Goal: Contribute content: Add original content to the website for others to see

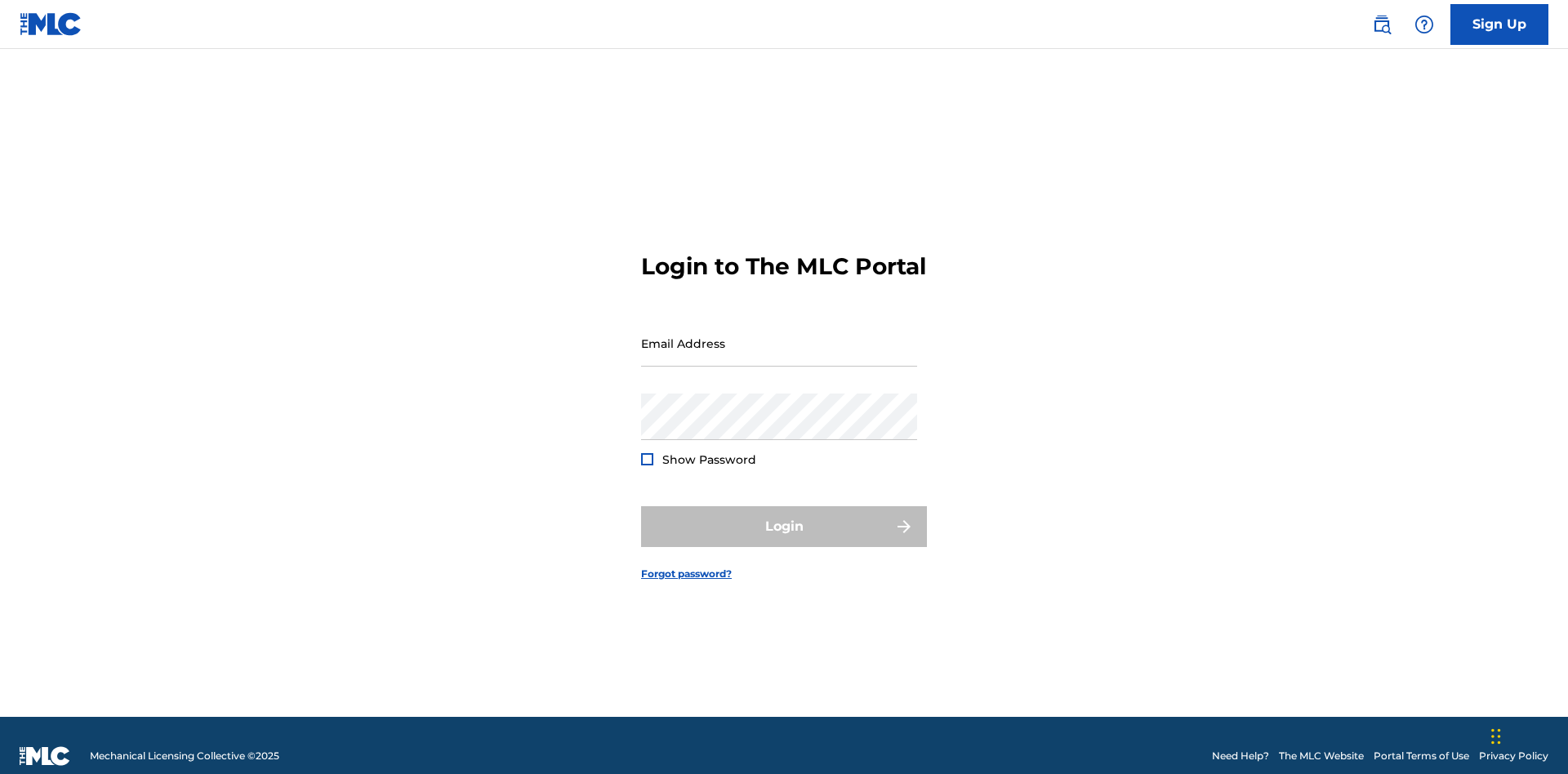
scroll to position [21, 0]
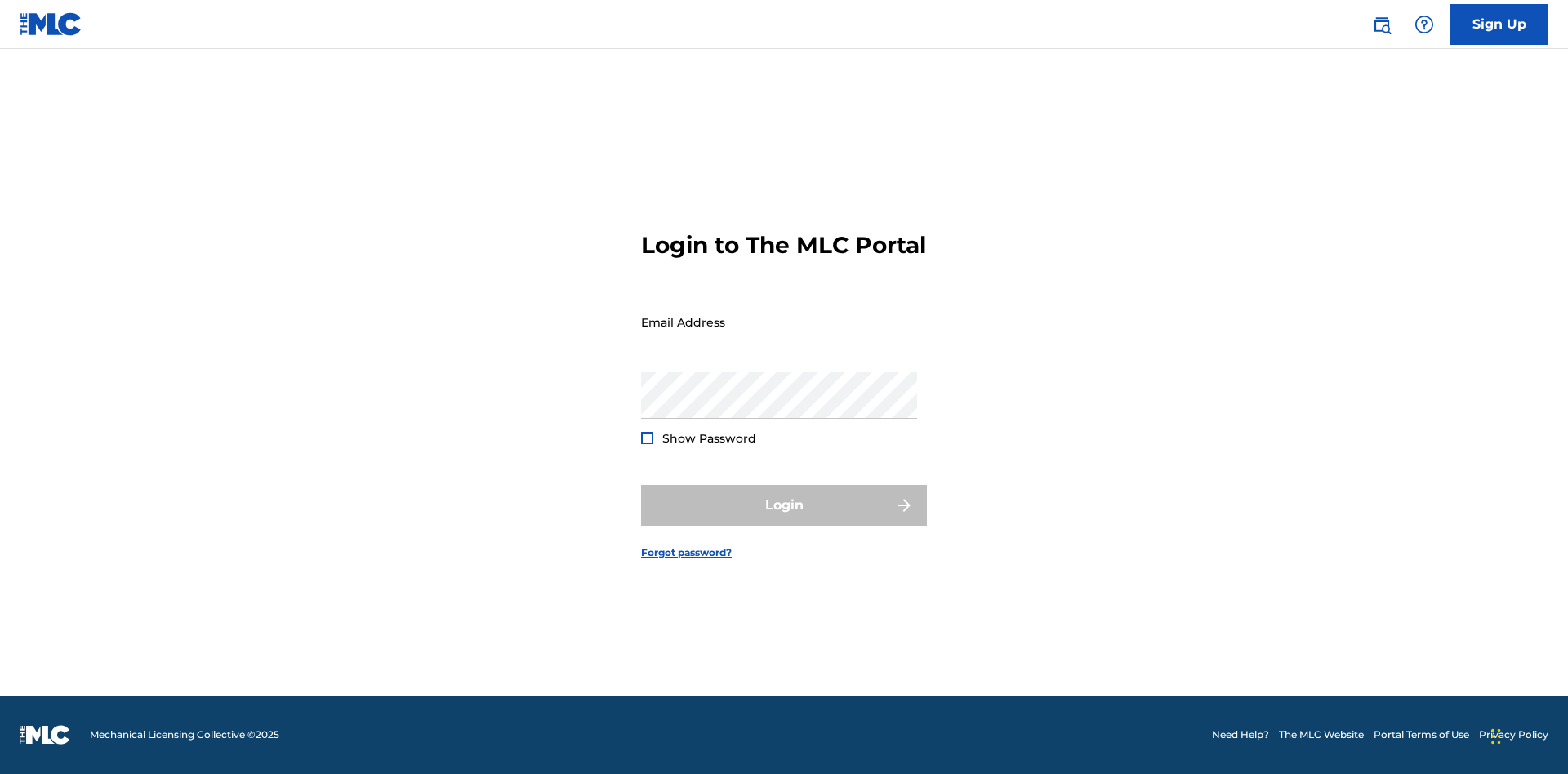
click at [779, 336] on input "Email Address" at bounding box center [779, 322] width 276 height 47
type input "[EMAIL_ADDRESS][DOMAIN_NAME]"
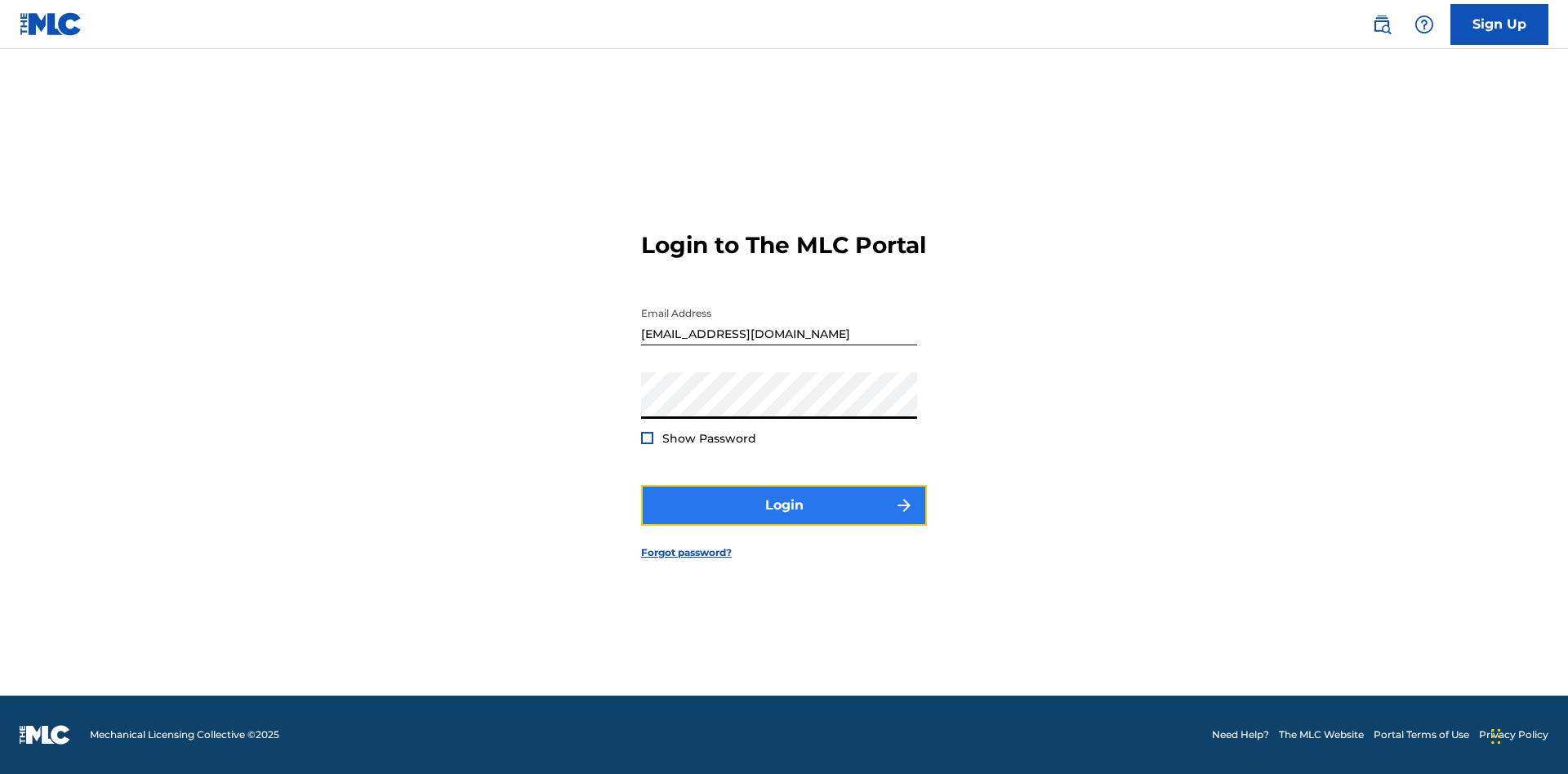
click at [784, 520] on button "Login" at bounding box center [784, 505] width 286 height 41
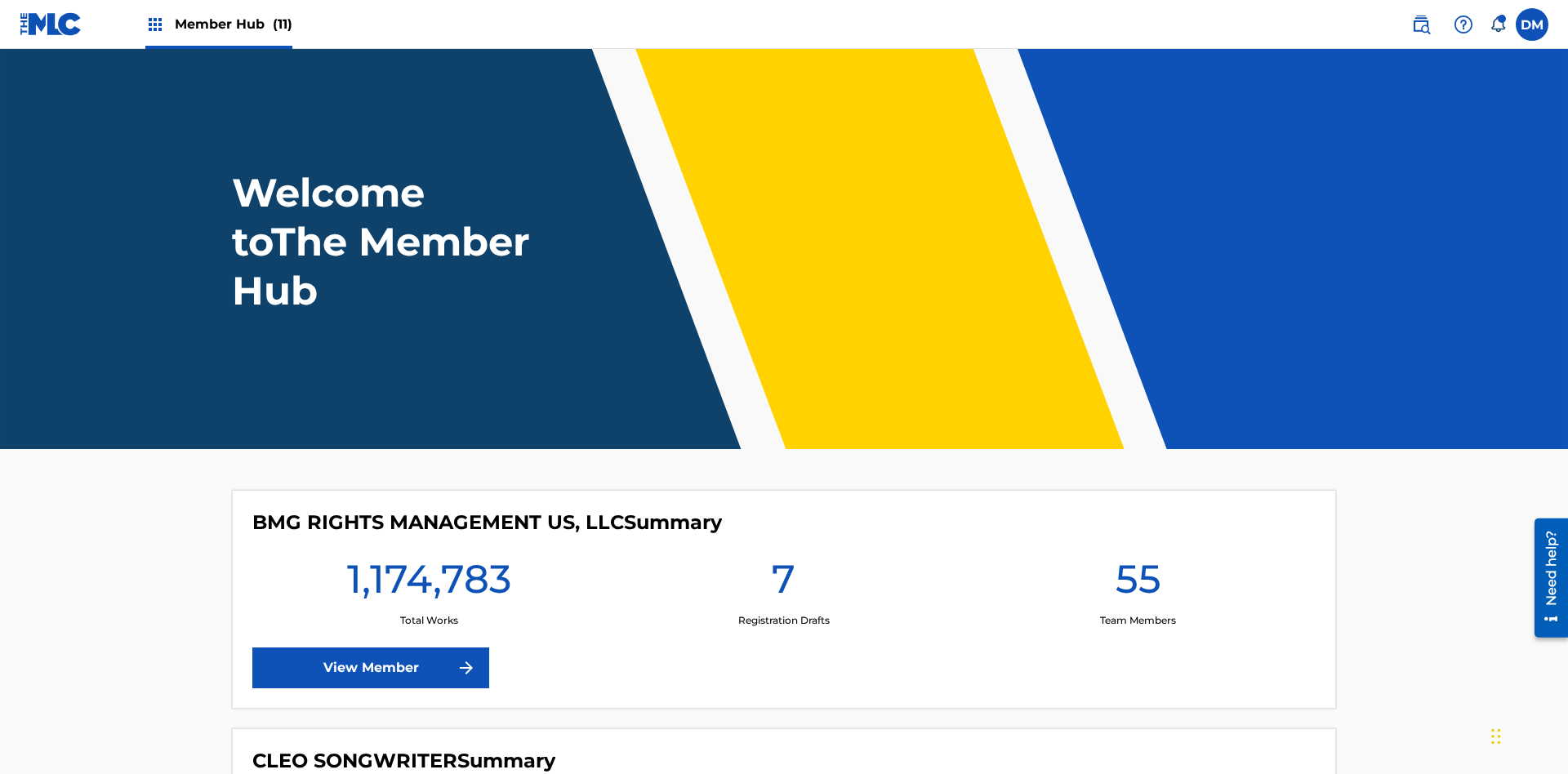
click at [232, 24] on span "Member Hub (11)" at bounding box center [233, 24] width 118 height 19
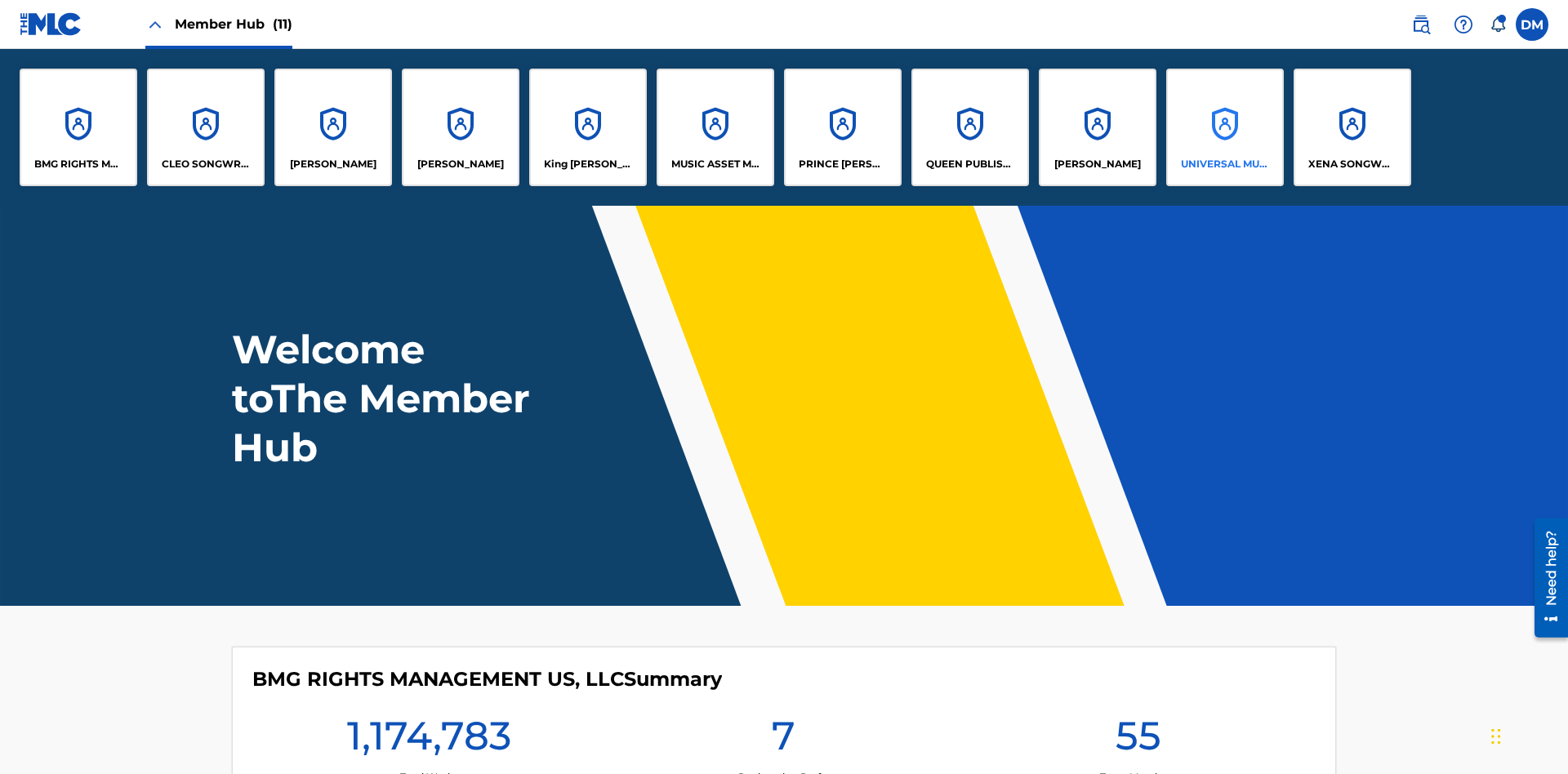
click at [1225, 165] on p "UNIVERSAL MUSIC PUB GROUP" at bounding box center [1225, 164] width 89 height 15
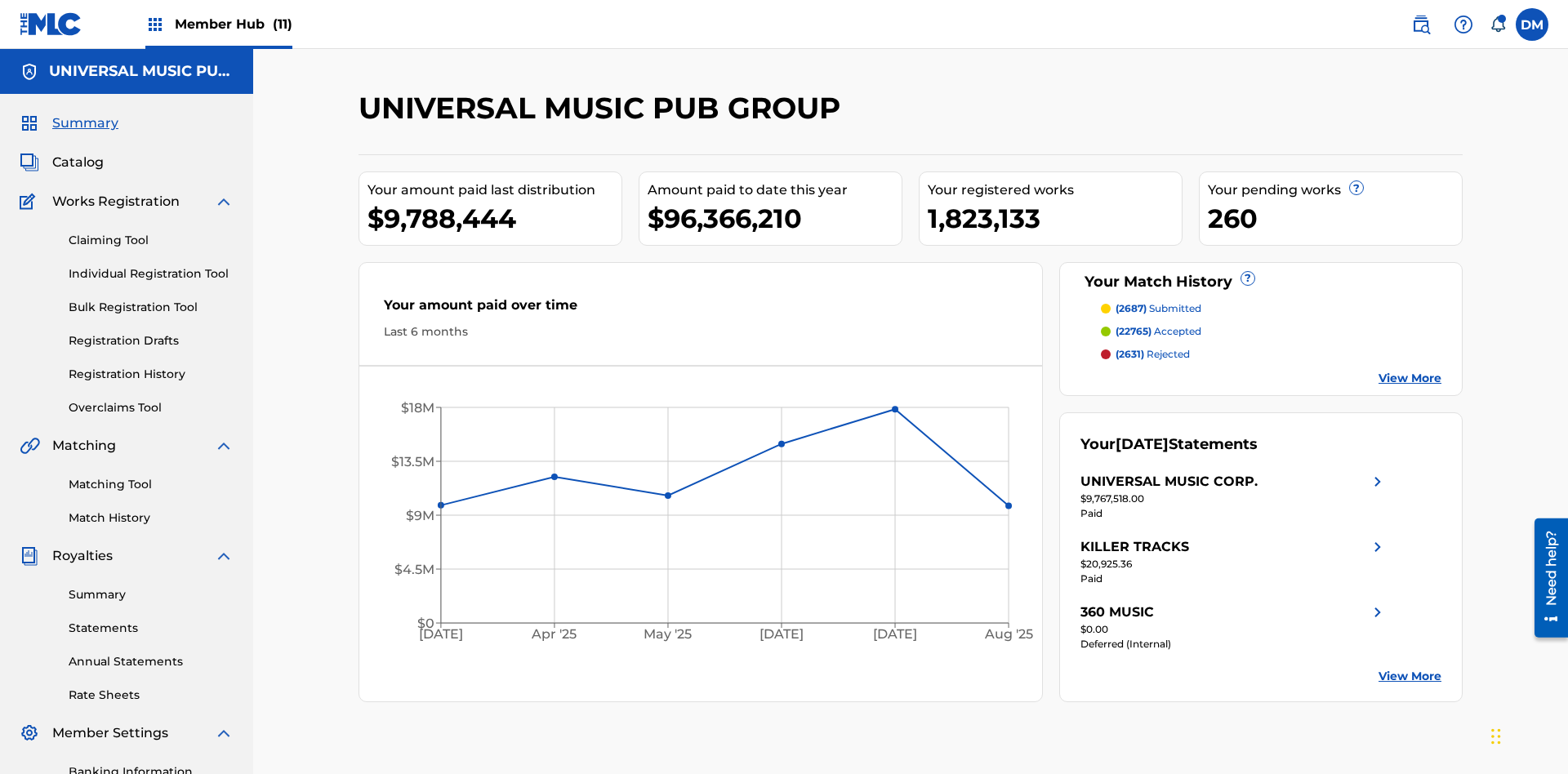
scroll to position [168, 0]
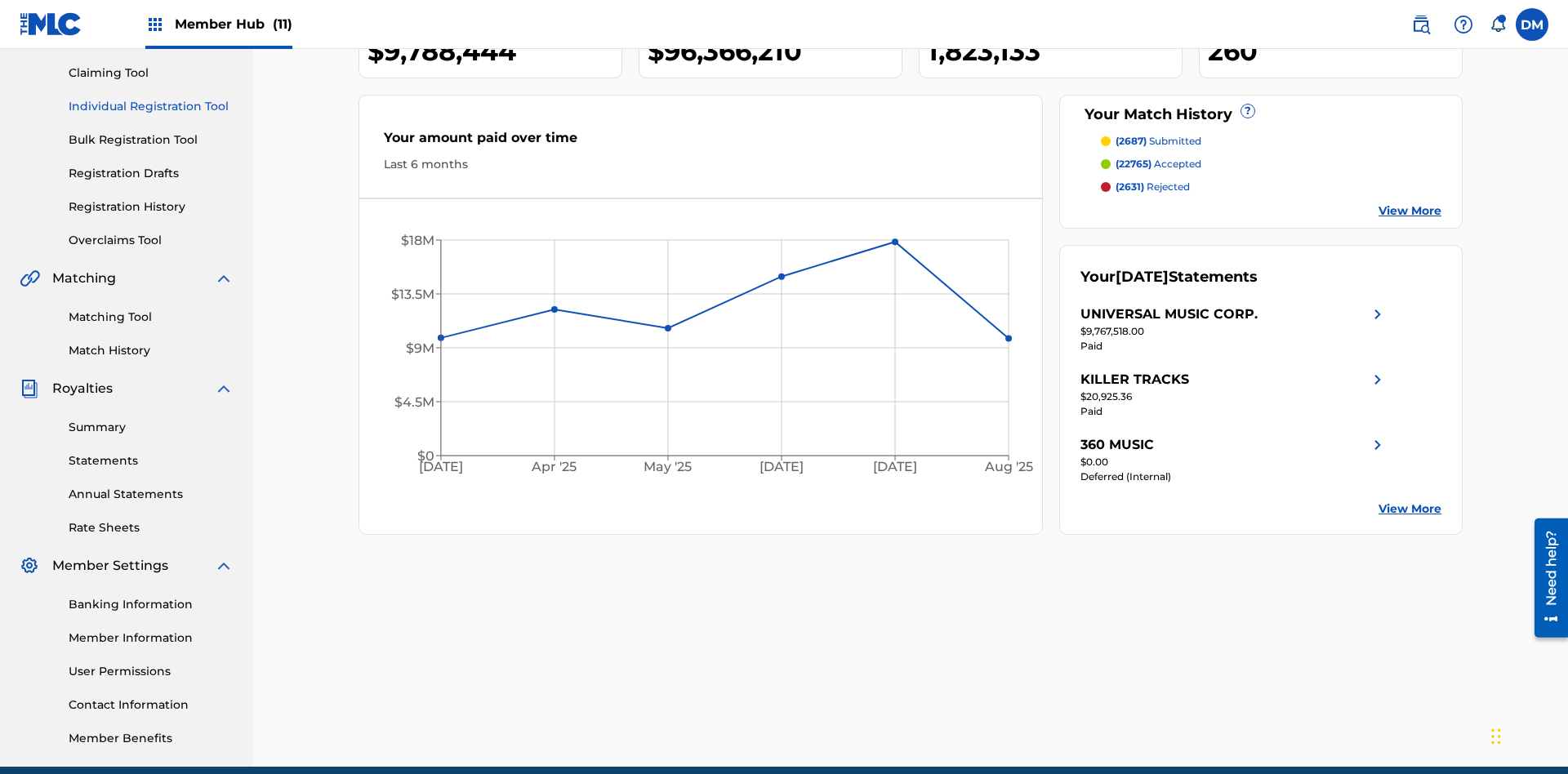
click at [152, 106] on link "Individual Registration Tool" at bounding box center [151, 106] width 165 height 17
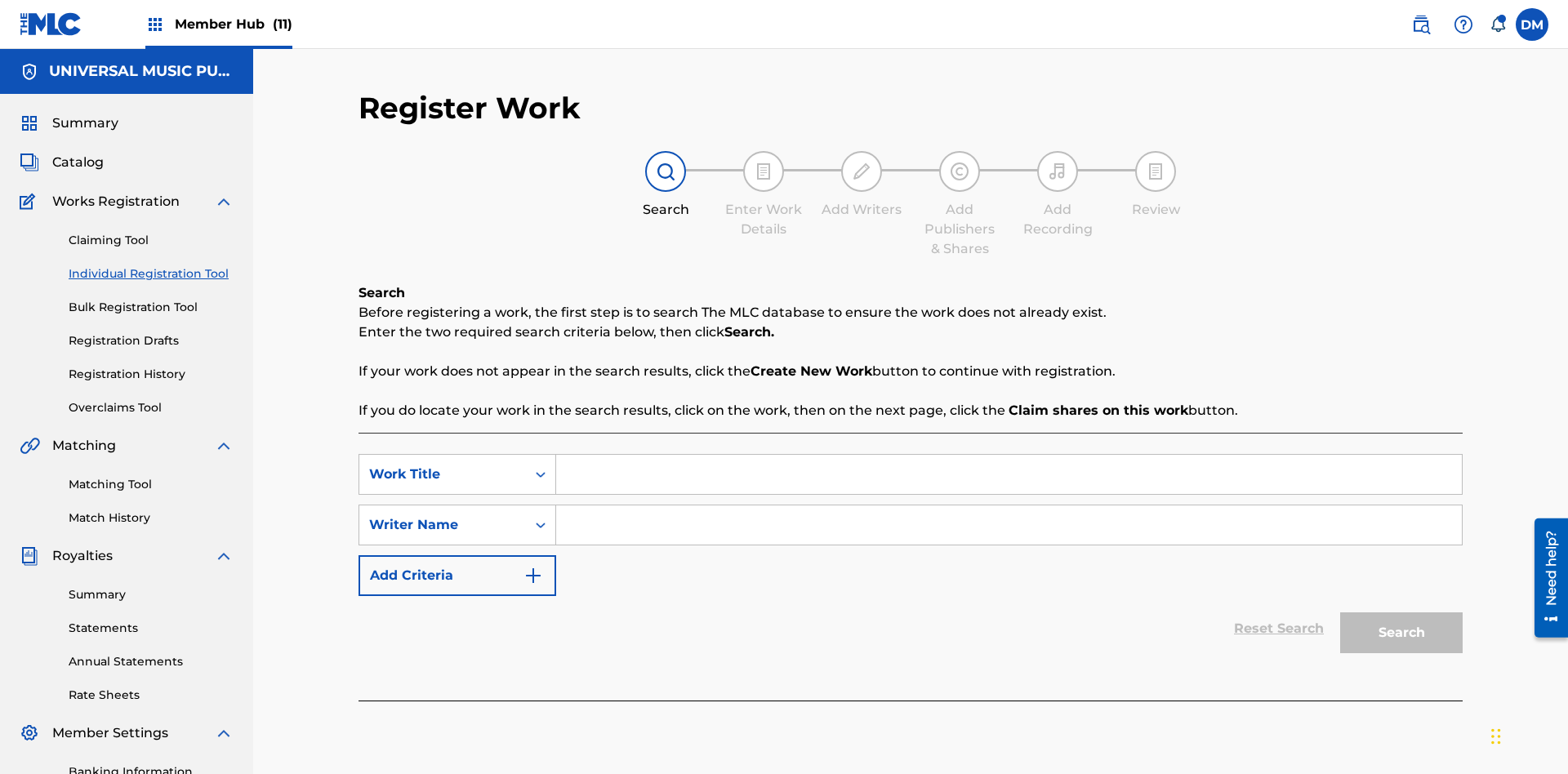
scroll to position [238, 0]
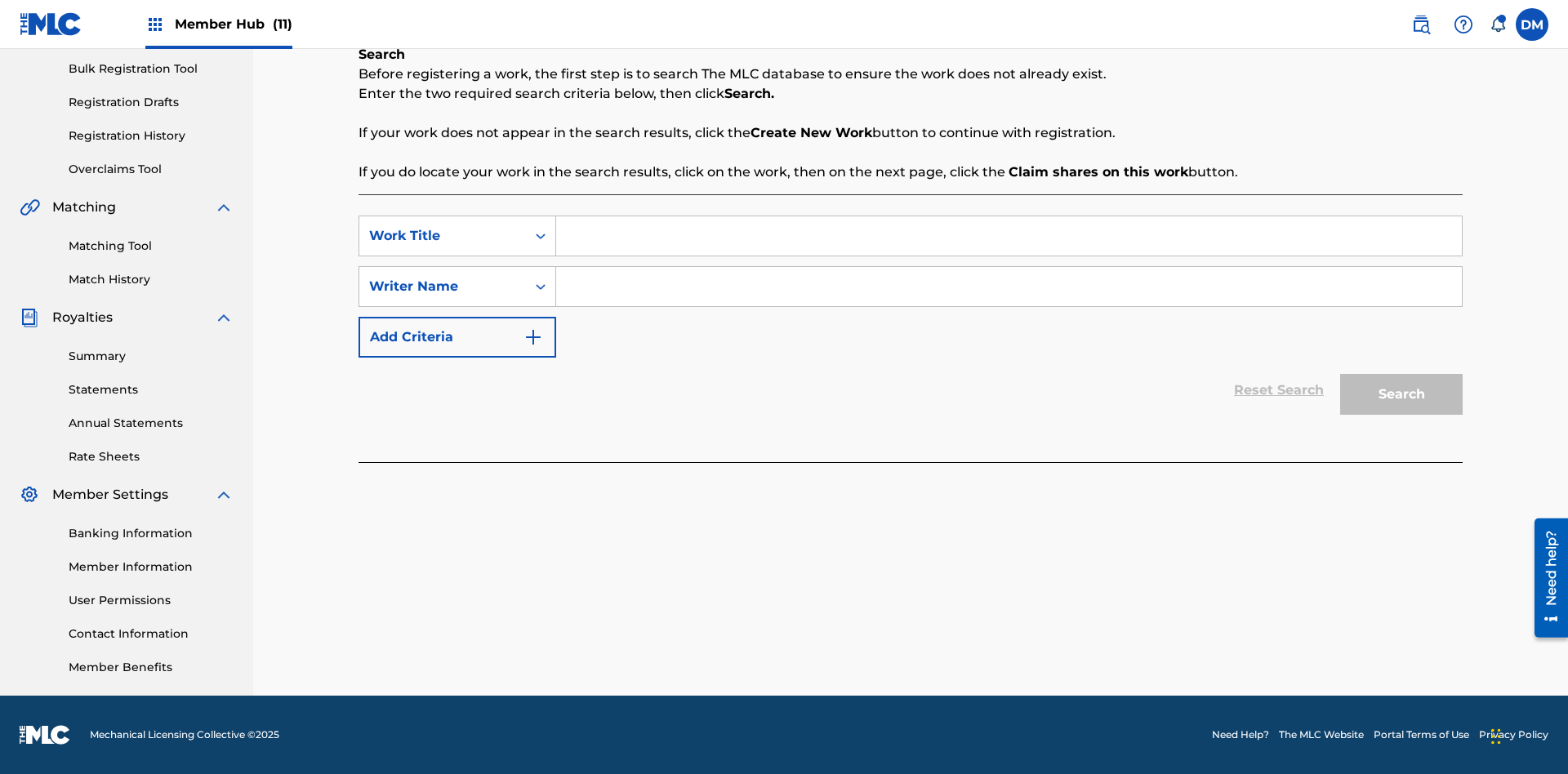
click at [1008, 236] on input "Search Form" at bounding box center [1009, 235] width 906 height 39
type input "Work to find in Pending Registration History"
click at [1008, 286] on input "Search Form" at bounding box center [1009, 286] width 906 height 39
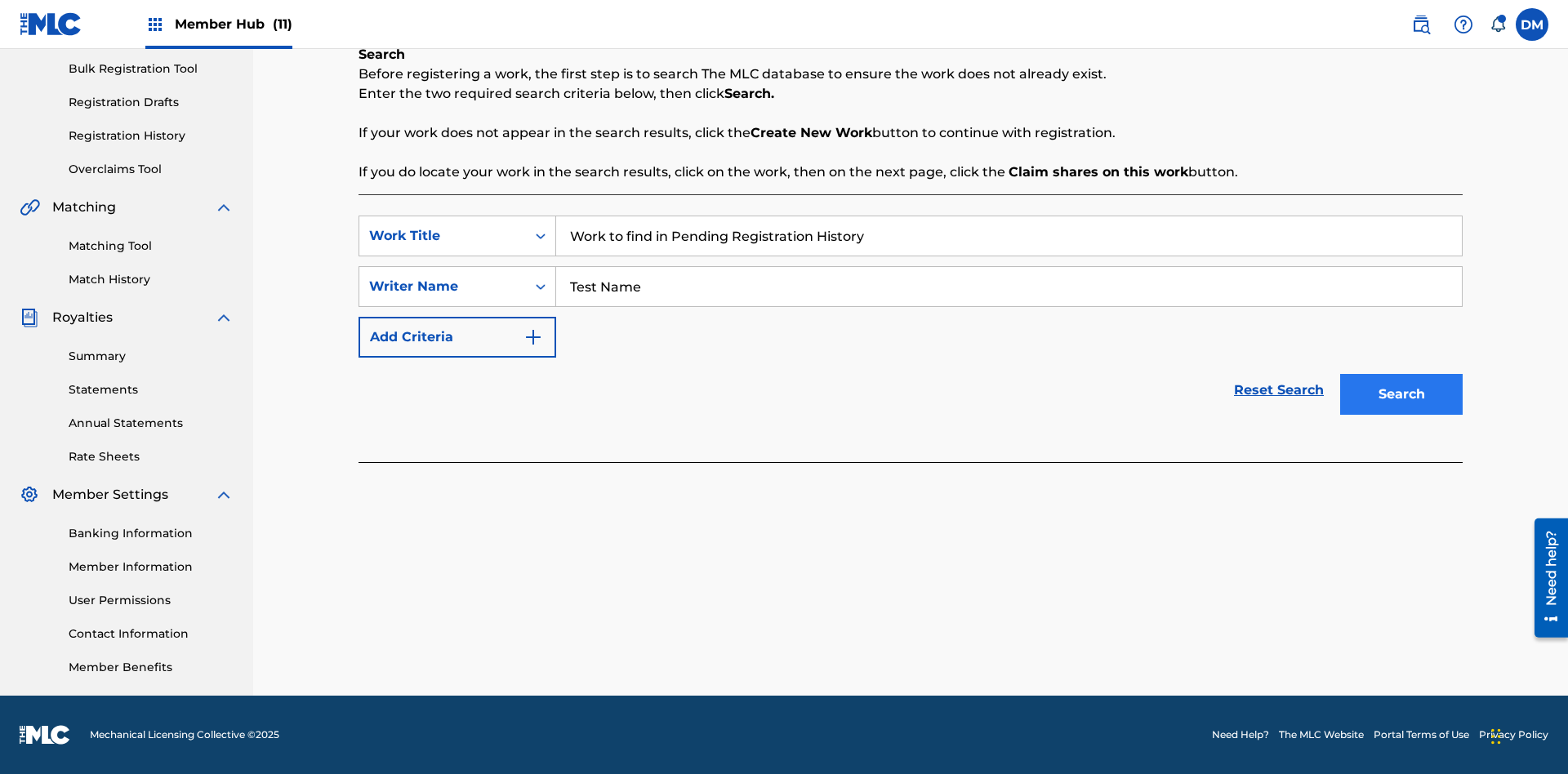
type input "Test Name"
click at [1401, 395] on button "Search" at bounding box center [1401, 394] width 123 height 41
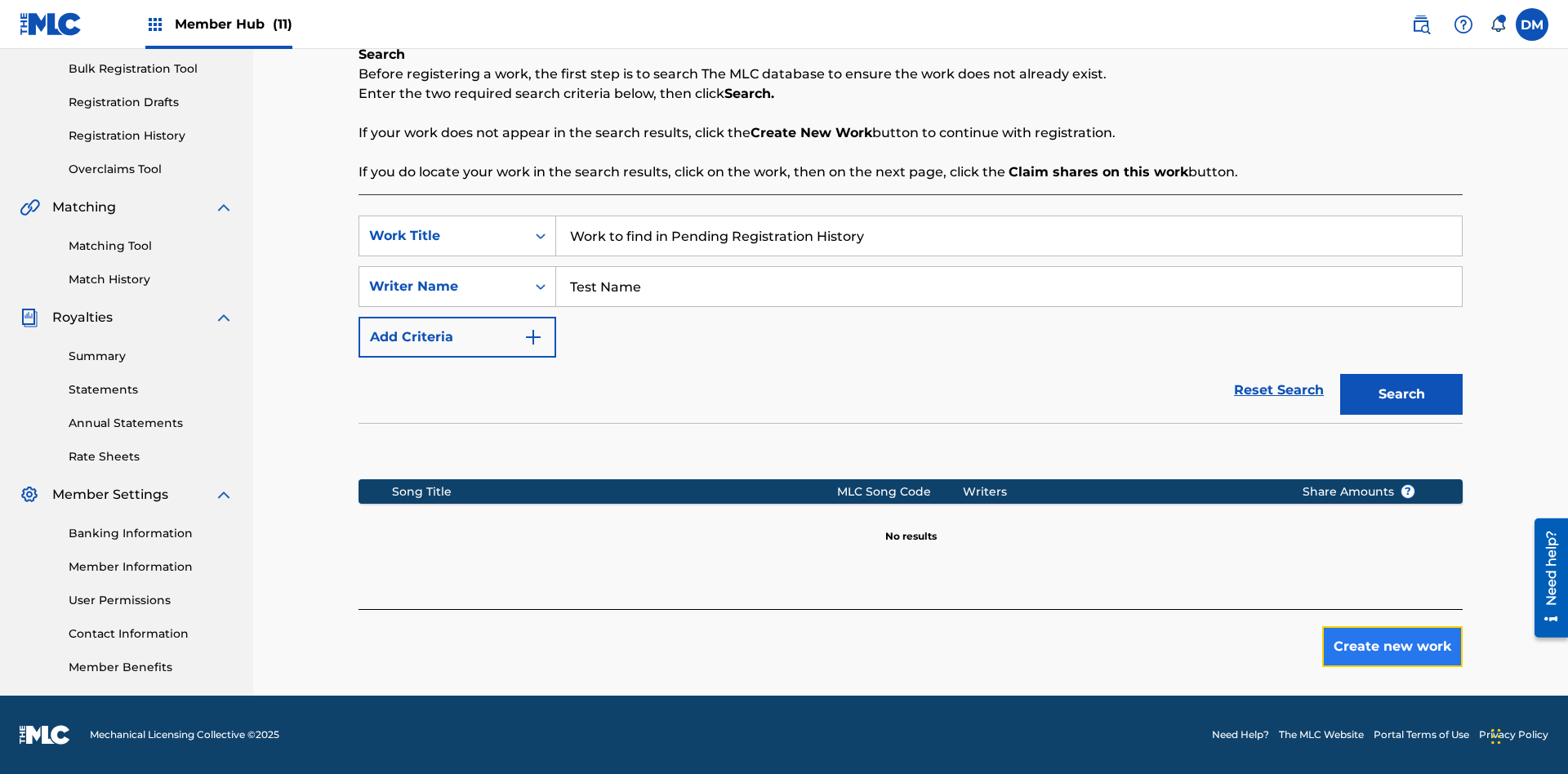
click at [1392, 647] on button "Create new work" at bounding box center [1392, 646] width 141 height 41
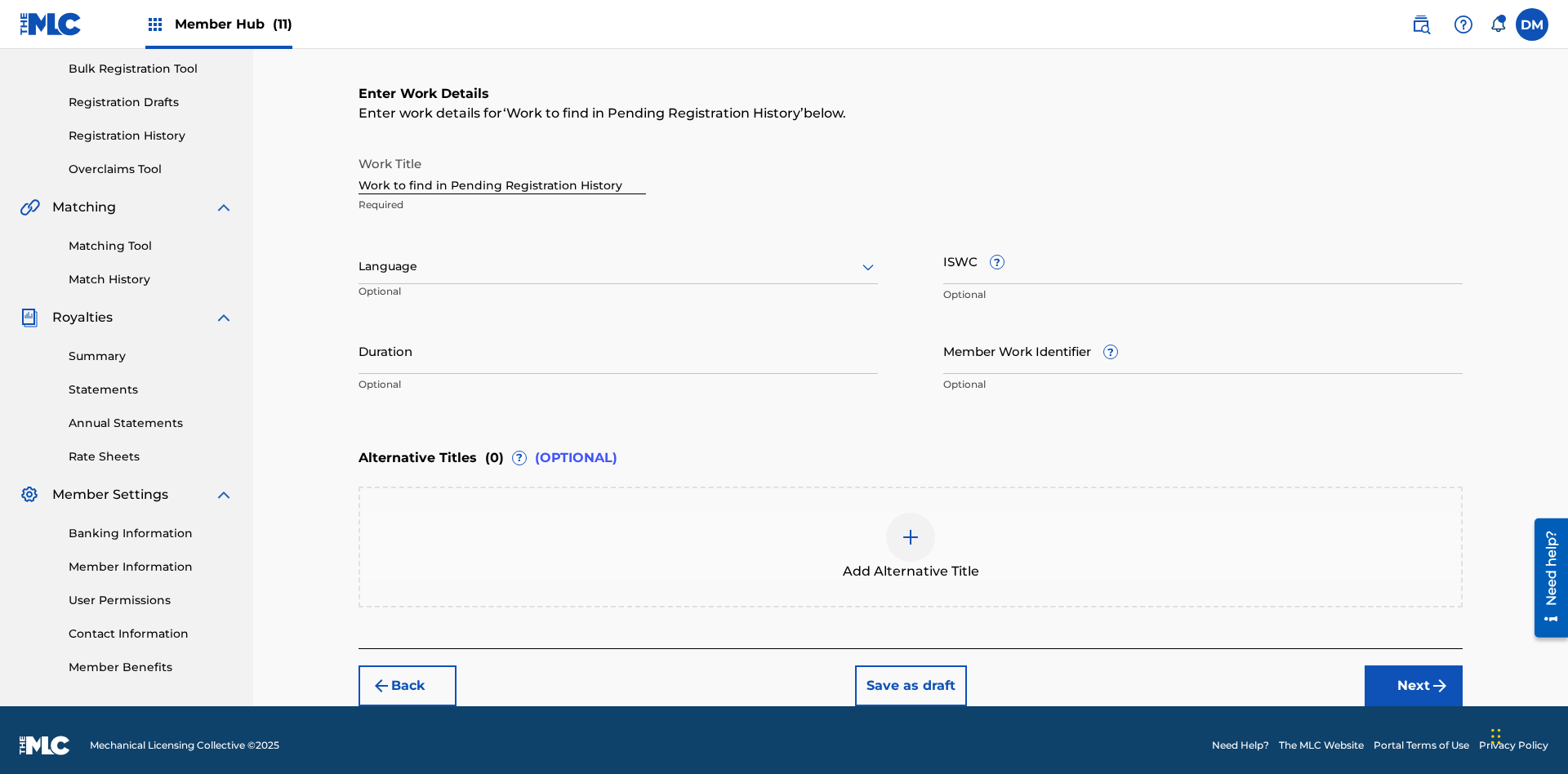
scroll to position [249, 0]
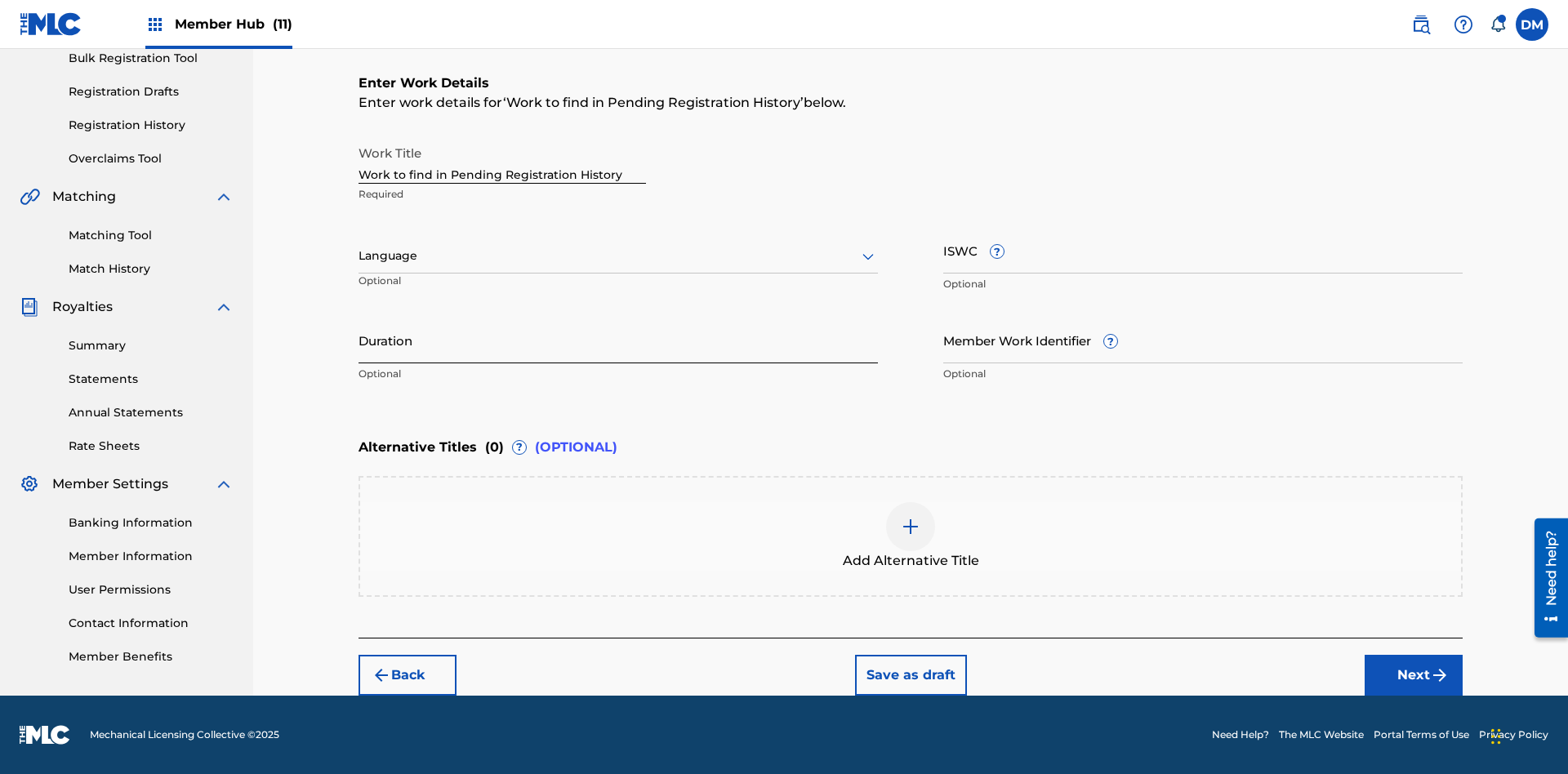
click at [618, 340] on input "Duration" at bounding box center [618, 340] width 520 height 47
type input "00:00"
click at [869, 256] on icon at bounding box center [869, 256] width 20 height 20
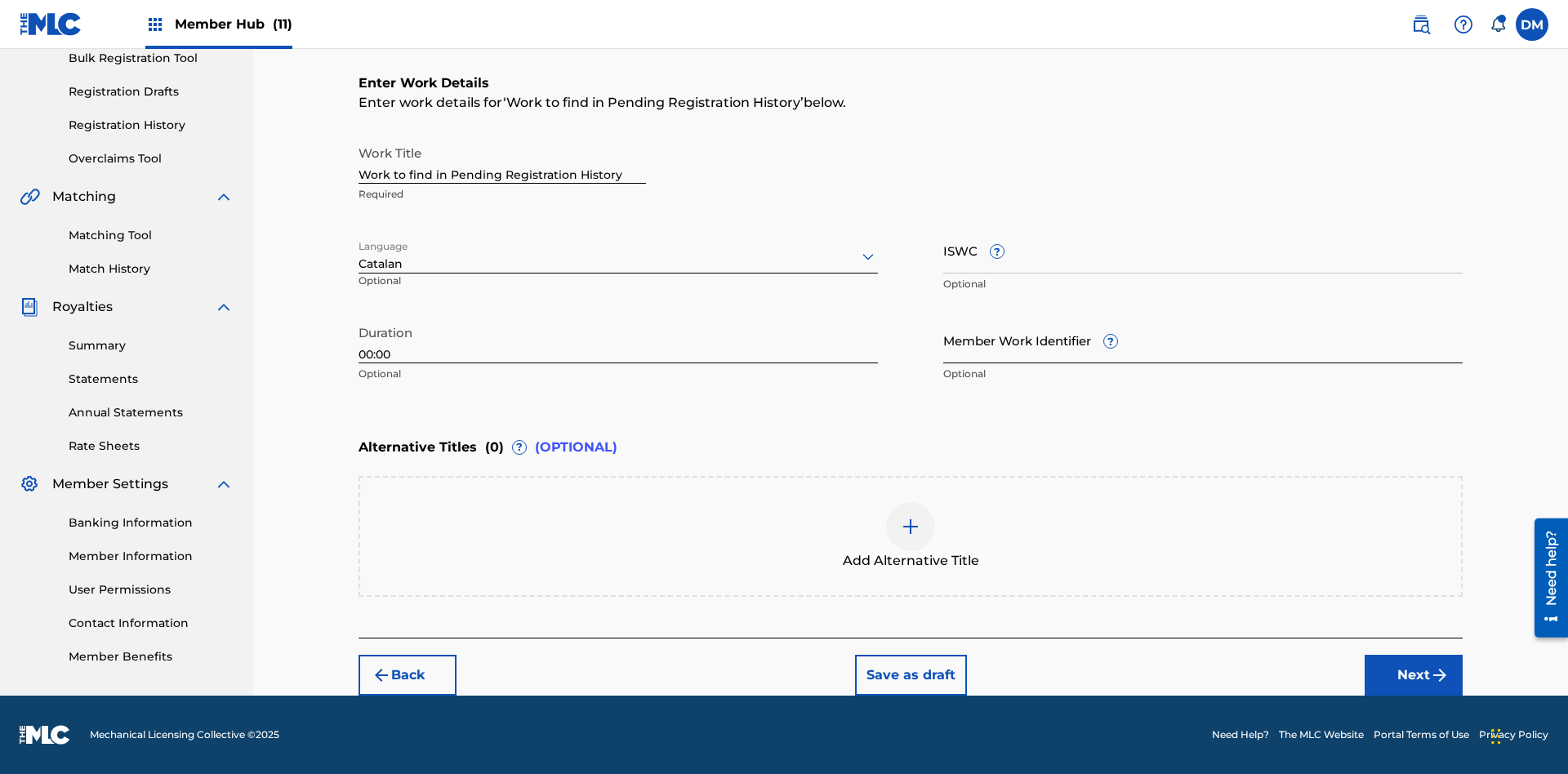
click at [1203, 340] on input "Member Work Identifier ?" at bounding box center [1203, 340] width 520 height 47
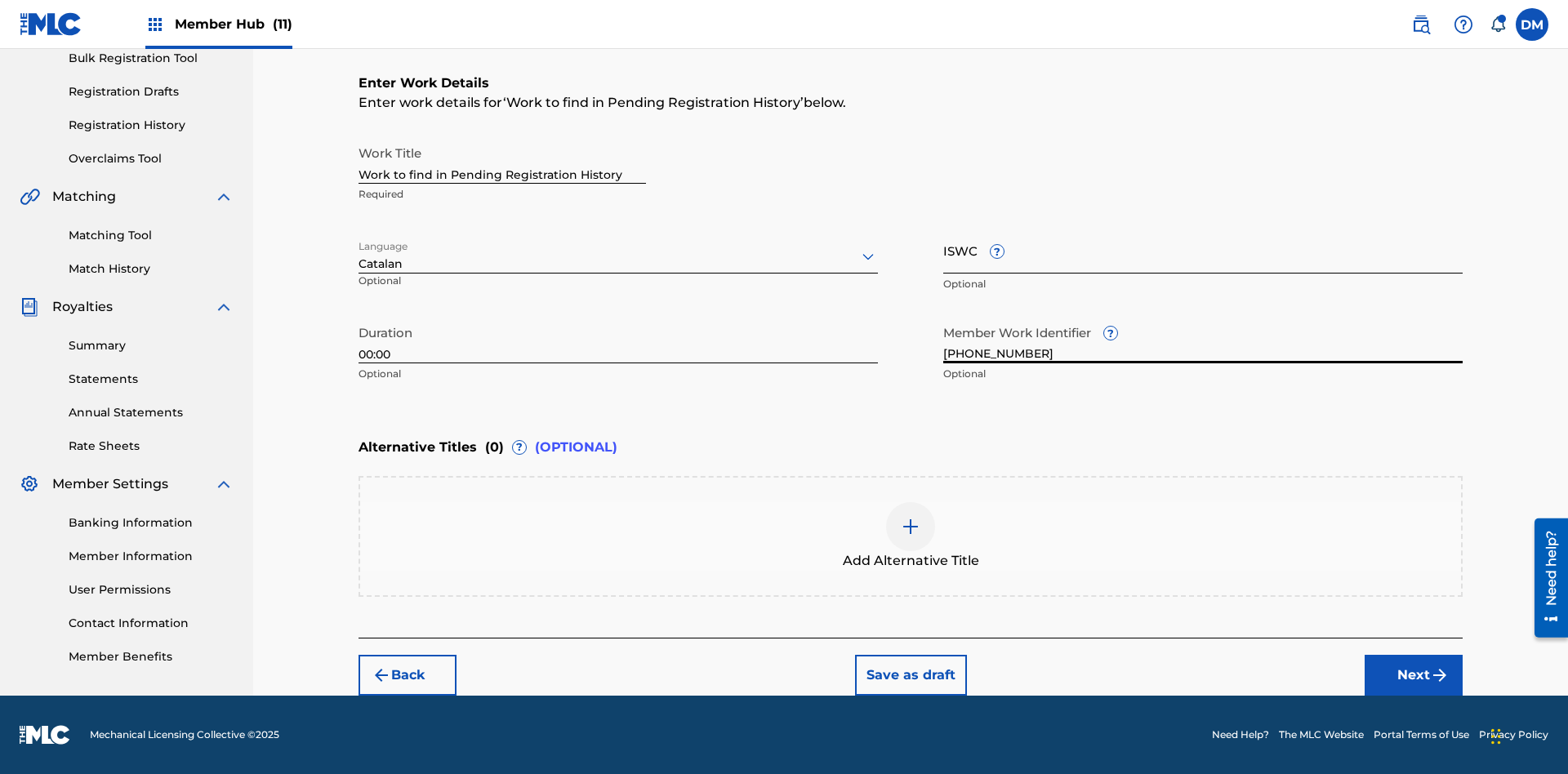
type input "2025.09.25.05"
click at [1203, 250] on input "ISWC ?" at bounding box center [1203, 250] width 520 height 47
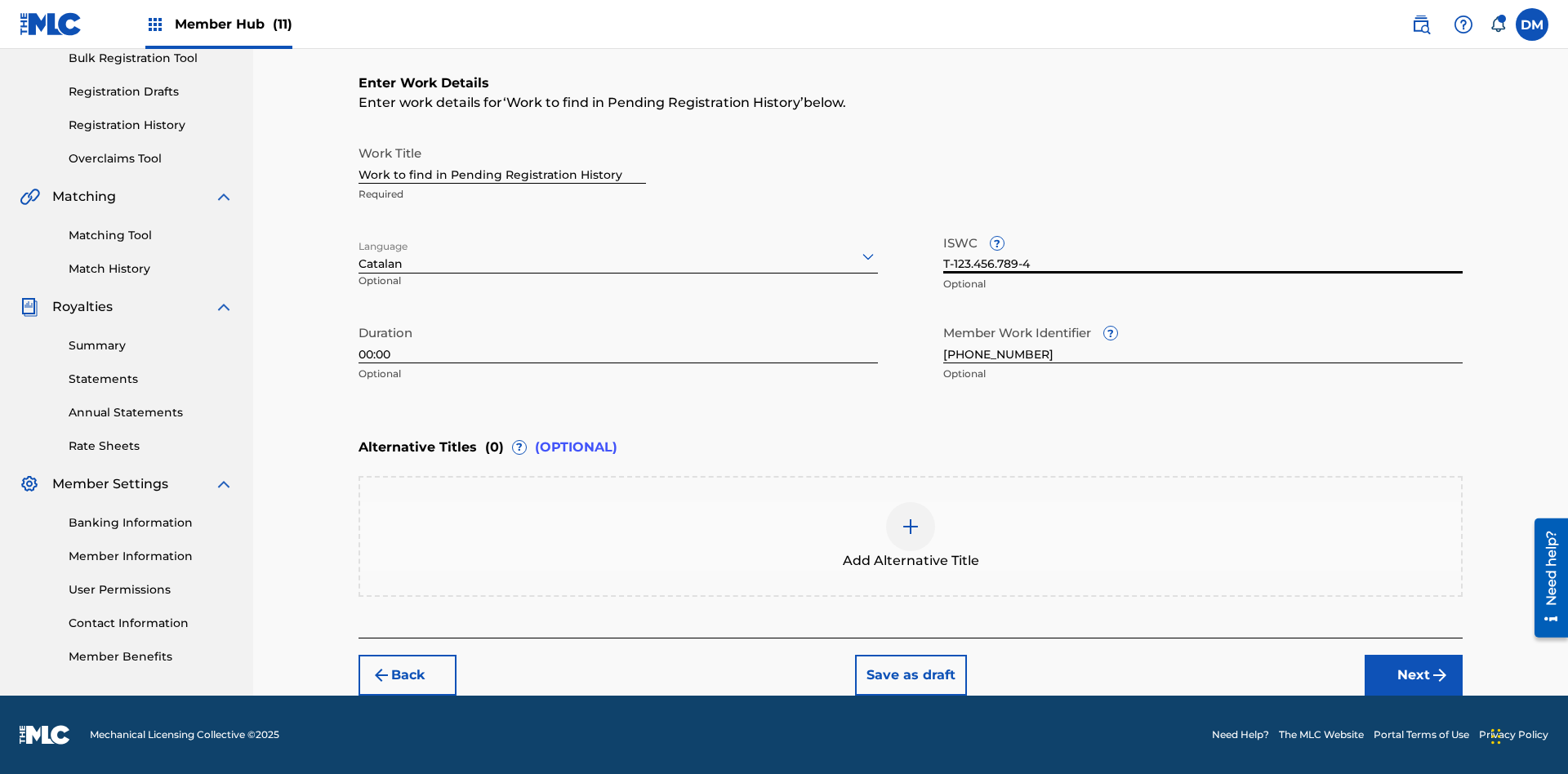
type input "T-123.456.789-4"
click at [911, 536] on img at bounding box center [911, 527] width 20 height 20
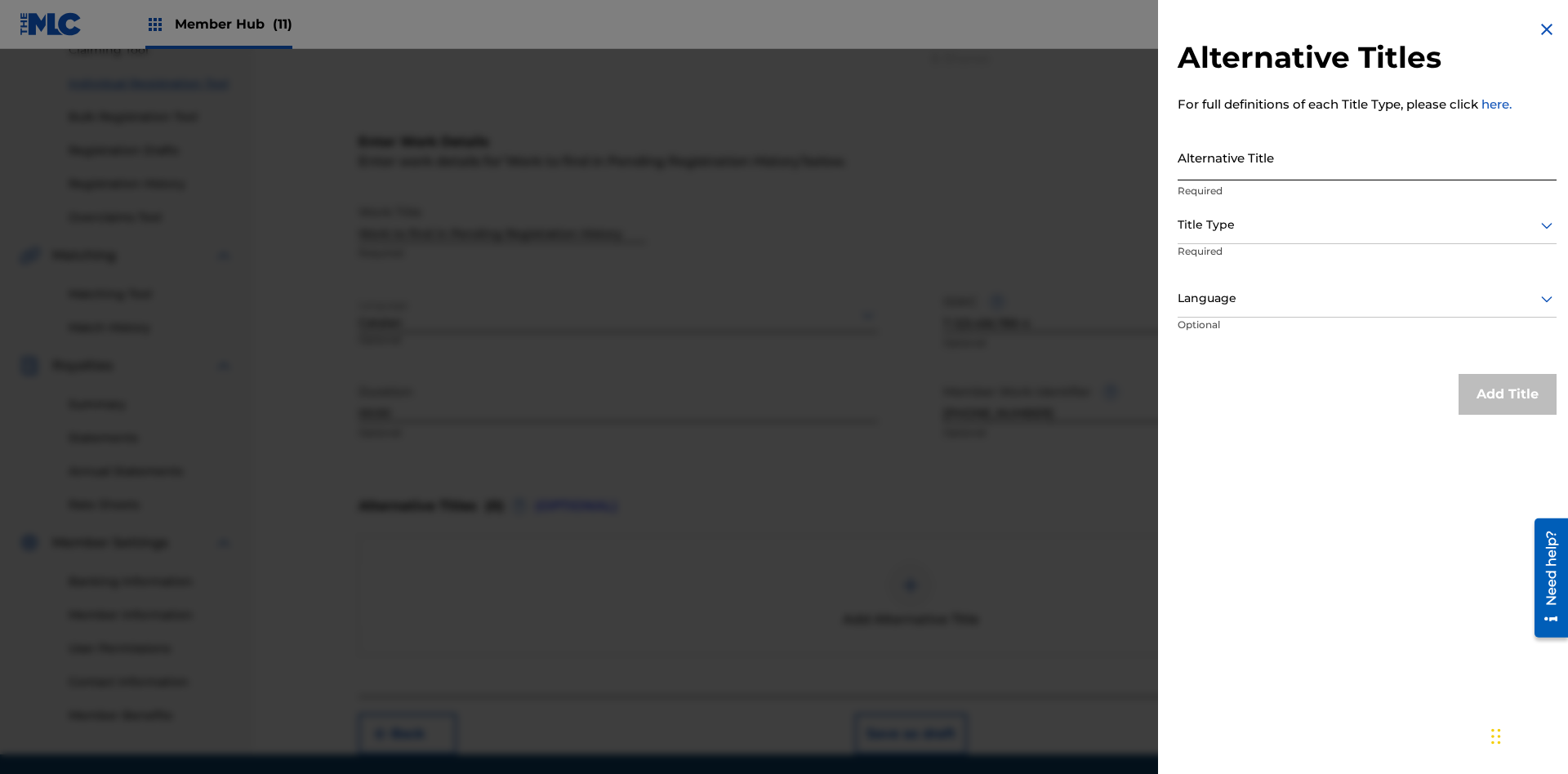
click at [1368, 157] on input "Alternative Title" at bounding box center [1368, 157] width 379 height 47
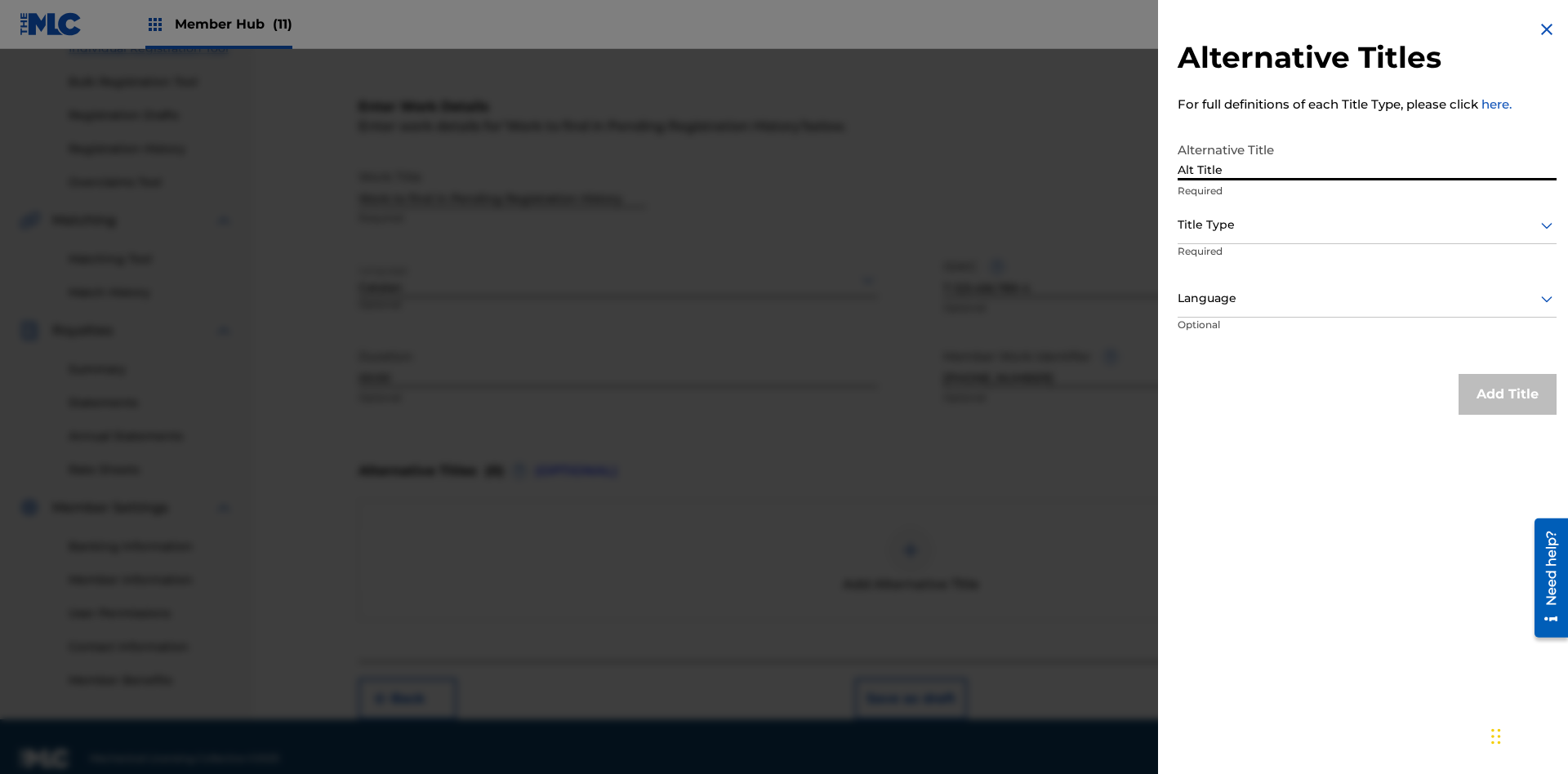
type input "Alt Title"
click at [1368, 224] on div at bounding box center [1368, 224] width 379 height 20
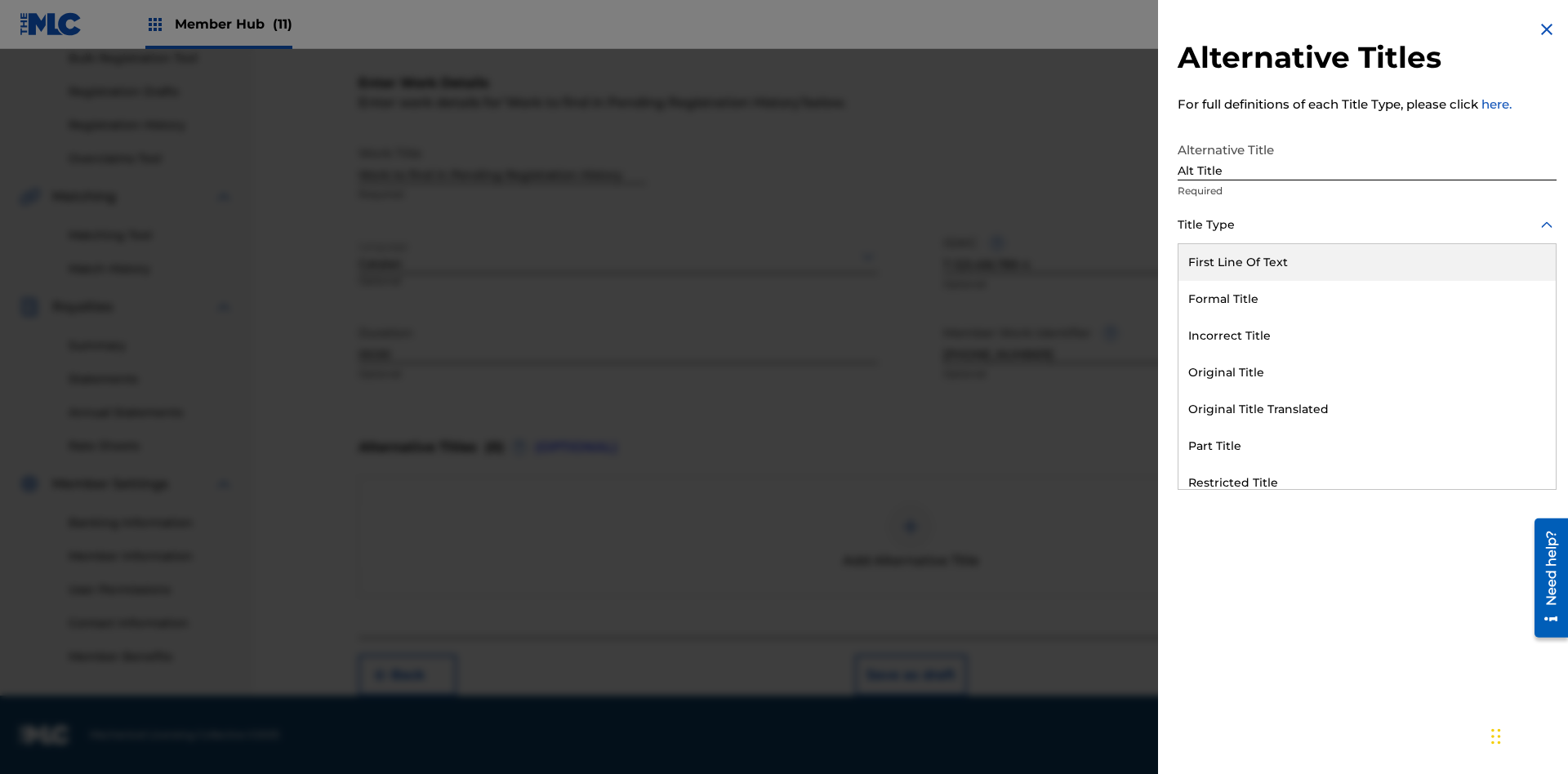
click at [1368, 372] on div "Original Title" at bounding box center [1368, 372] width 377 height 37
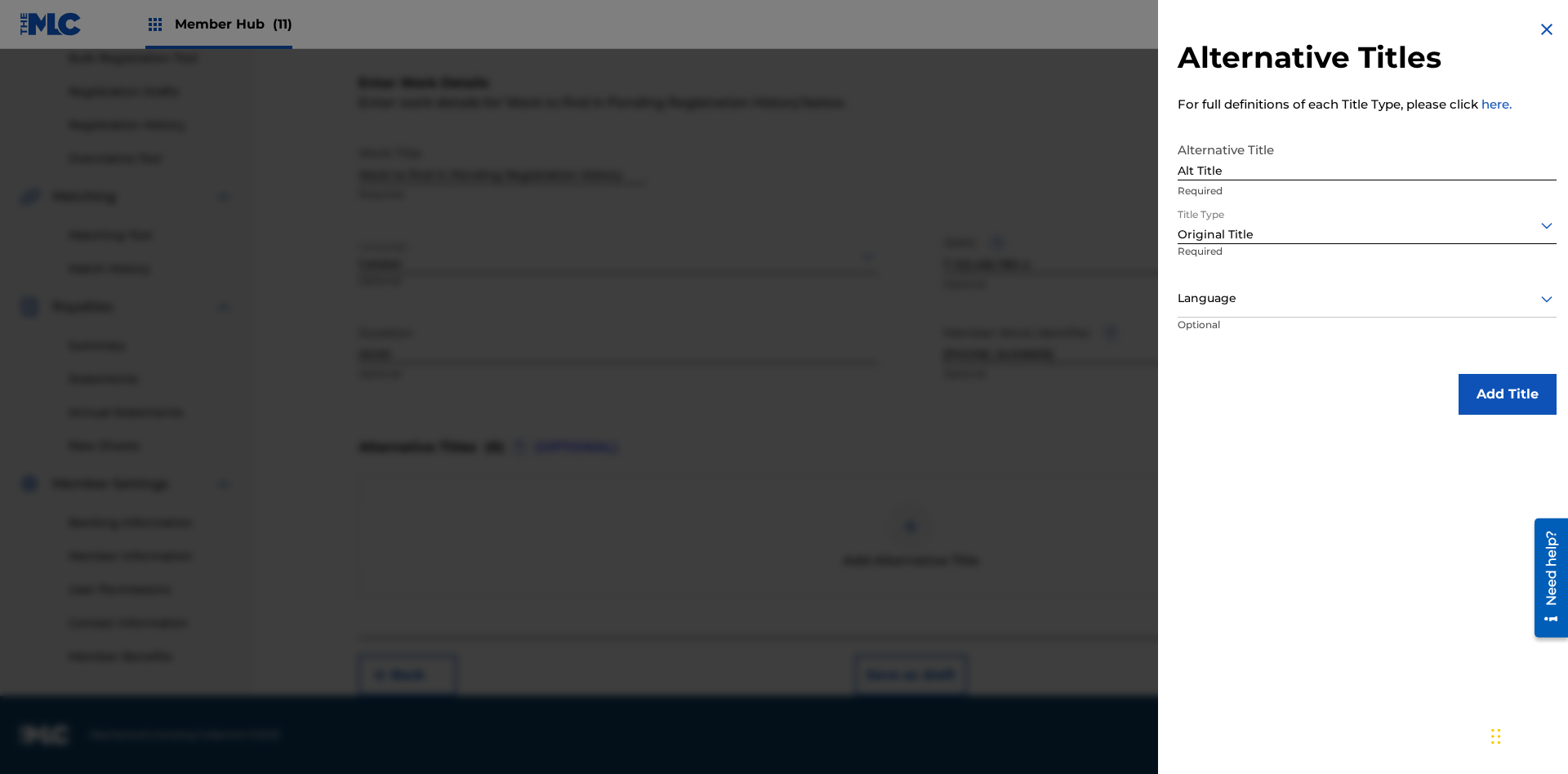
click at [1368, 298] on div at bounding box center [1368, 298] width 379 height 20
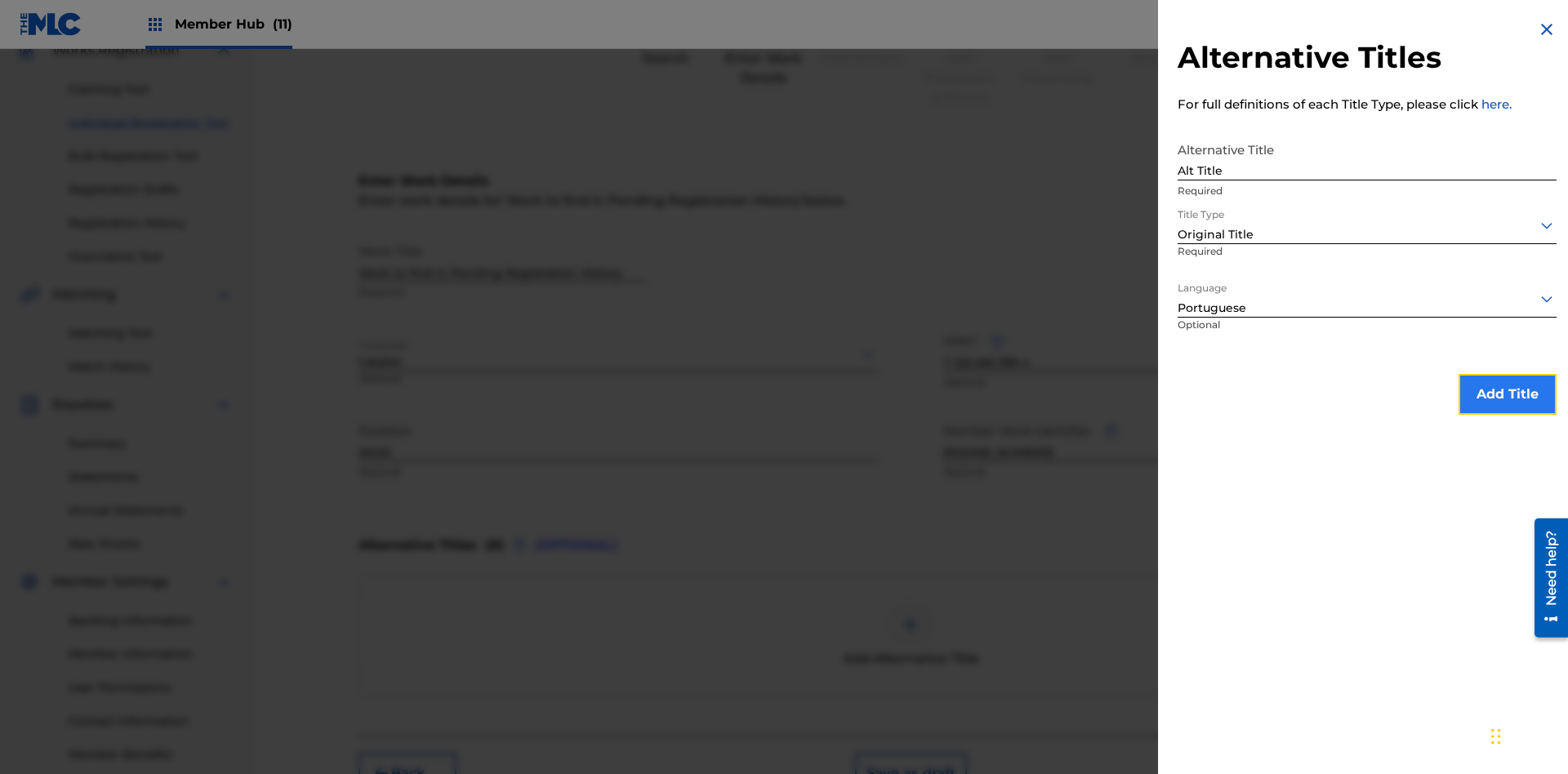
click at [1508, 394] on button "Add Title" at bounding box center [1508, 394] width 98 height 41
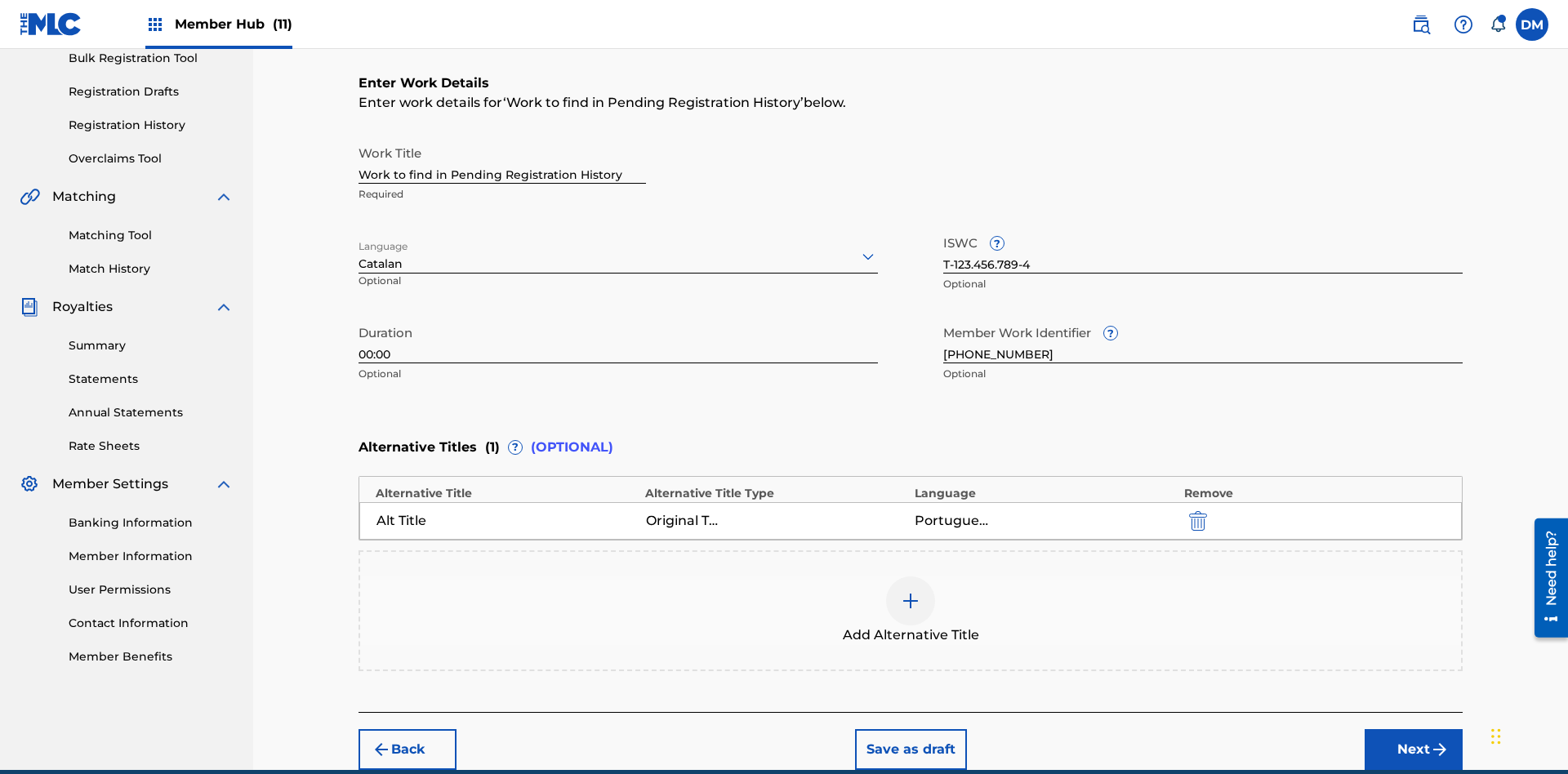
scroll to position [323, 0]
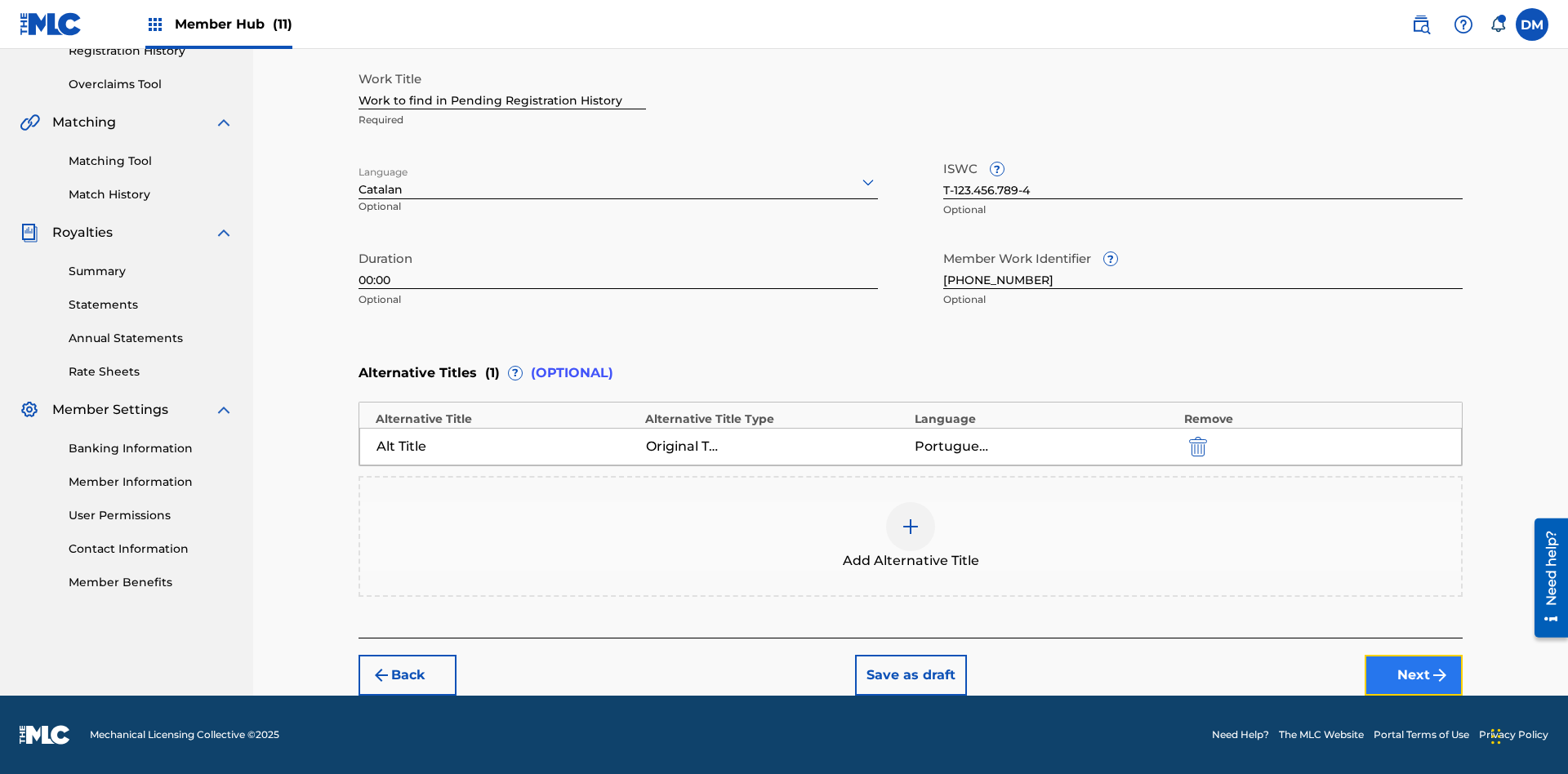
click at [1414, 675] on button "Next" at bounding box center [1413, 675] width 98 height 41
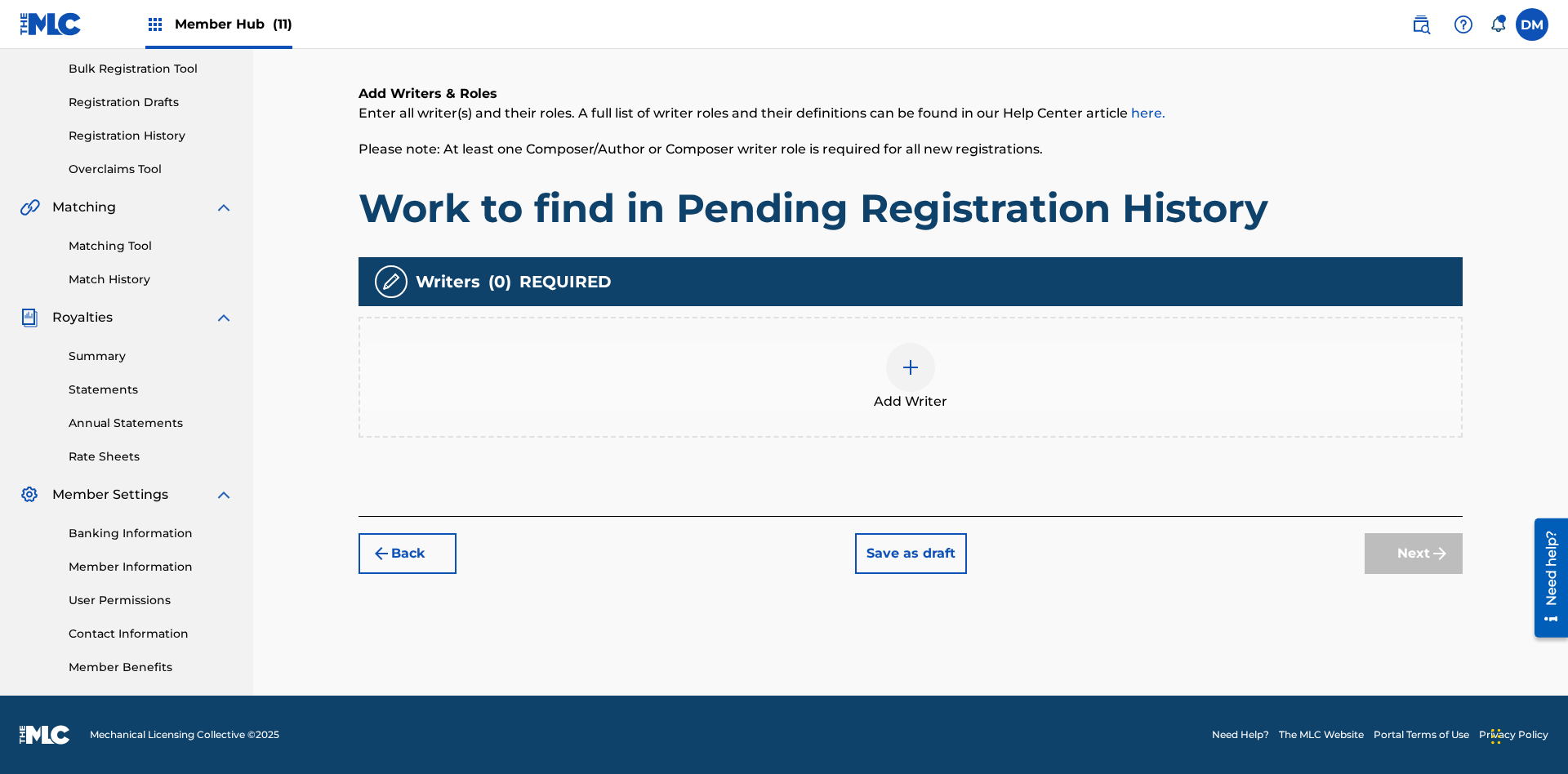
scroll to position [238, 0]
click at [911, 377] on img at bounding box center [911, 368] width 20 height 20
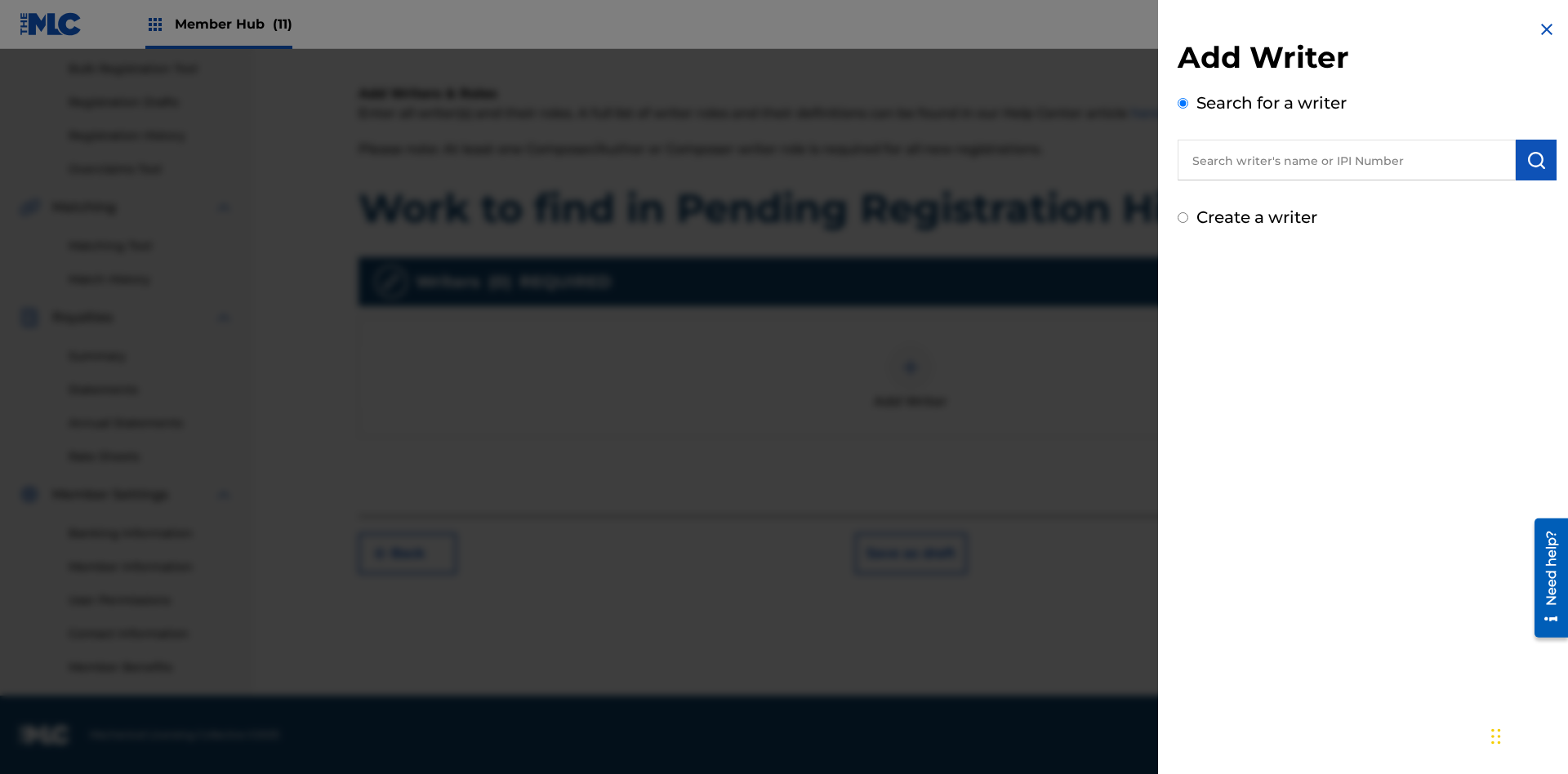
click at [1347, 161] on input "text" at bounding box center [1347, 160] width 338 height 41
type input "Test2025.09.25.05.04.46"
click at [1536, 161] on img "submit" at bounding box center [1537, 161] width 20 height 20
click at [1184, 287] on input "Create a writer" at bounding box center [1183, 287] width 11 height 11
radio input "false"
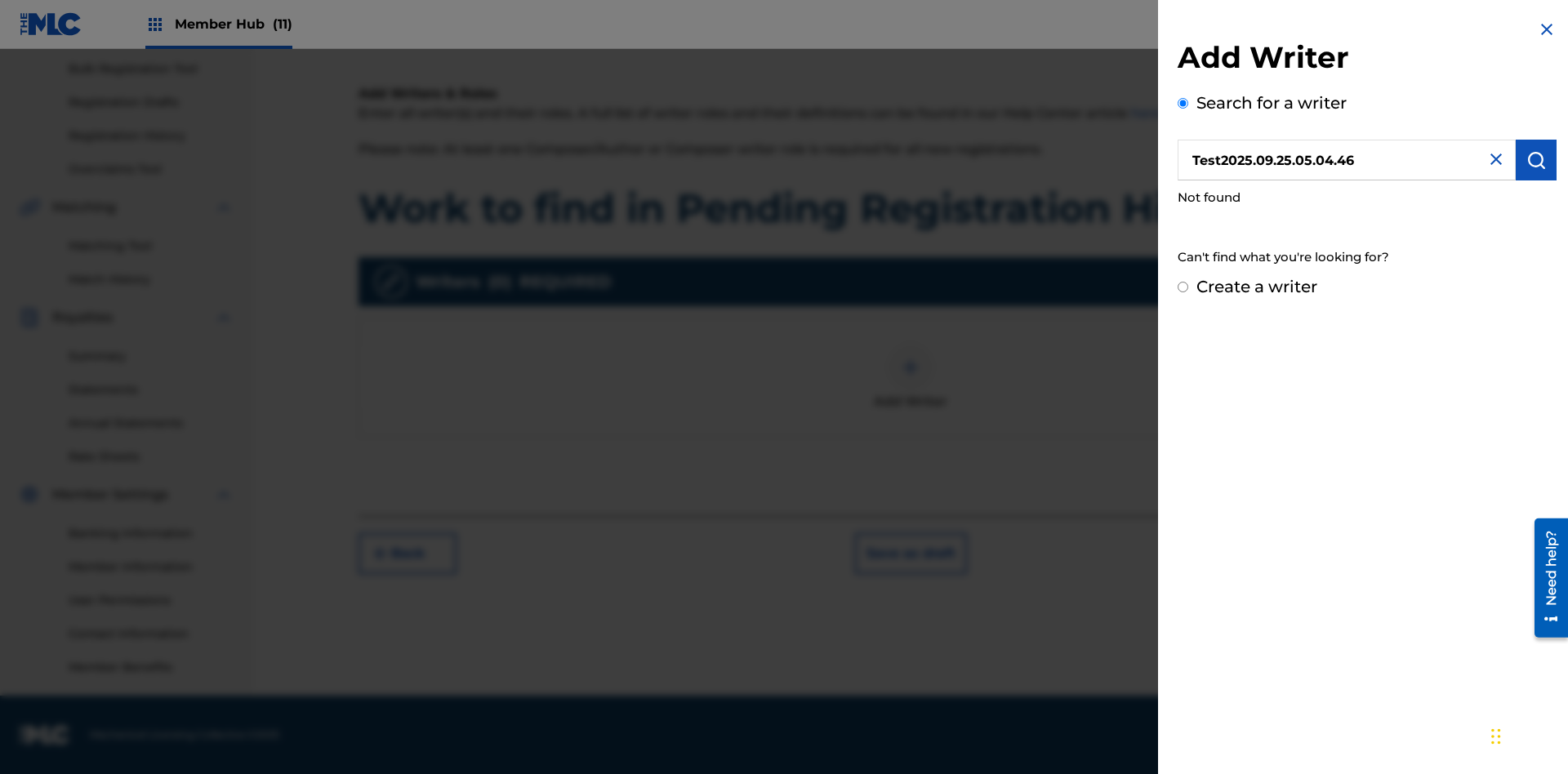
radio input "false"
radio input "true"
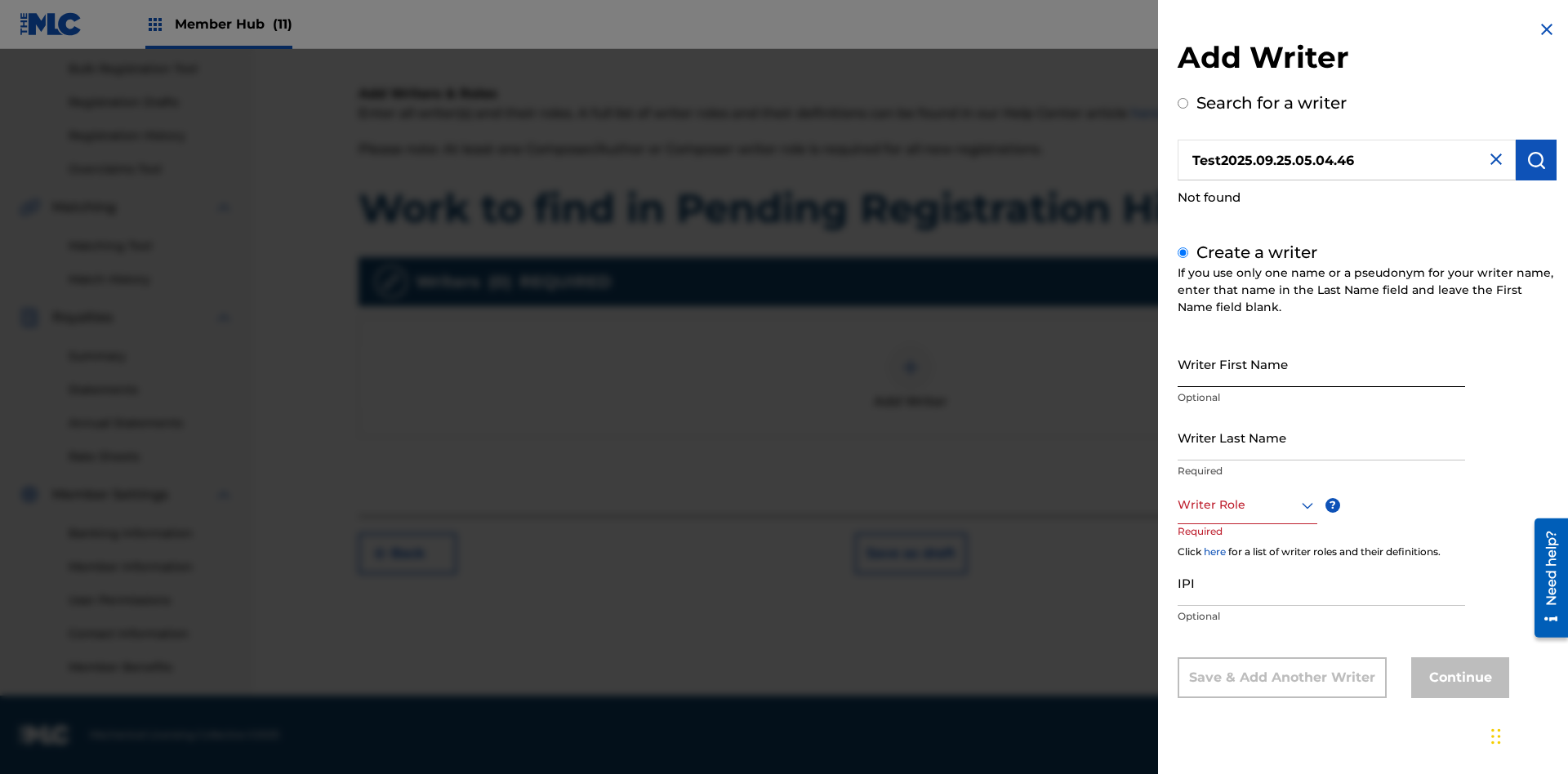
click at [1322, 363] on input "Writer First Name" at bounding box center [1322, 364] width 287 height 47
type input "Test2025.09.25.05.04.48"
click at [1322, 437] on input "Writer Last Name" at bounding box center [1322, 437] width 287 height 47
type input "Test2025.09.25.05.04.49"
click at [1247, 505] on div at bounding box center [1248, 505] width 140 height 20
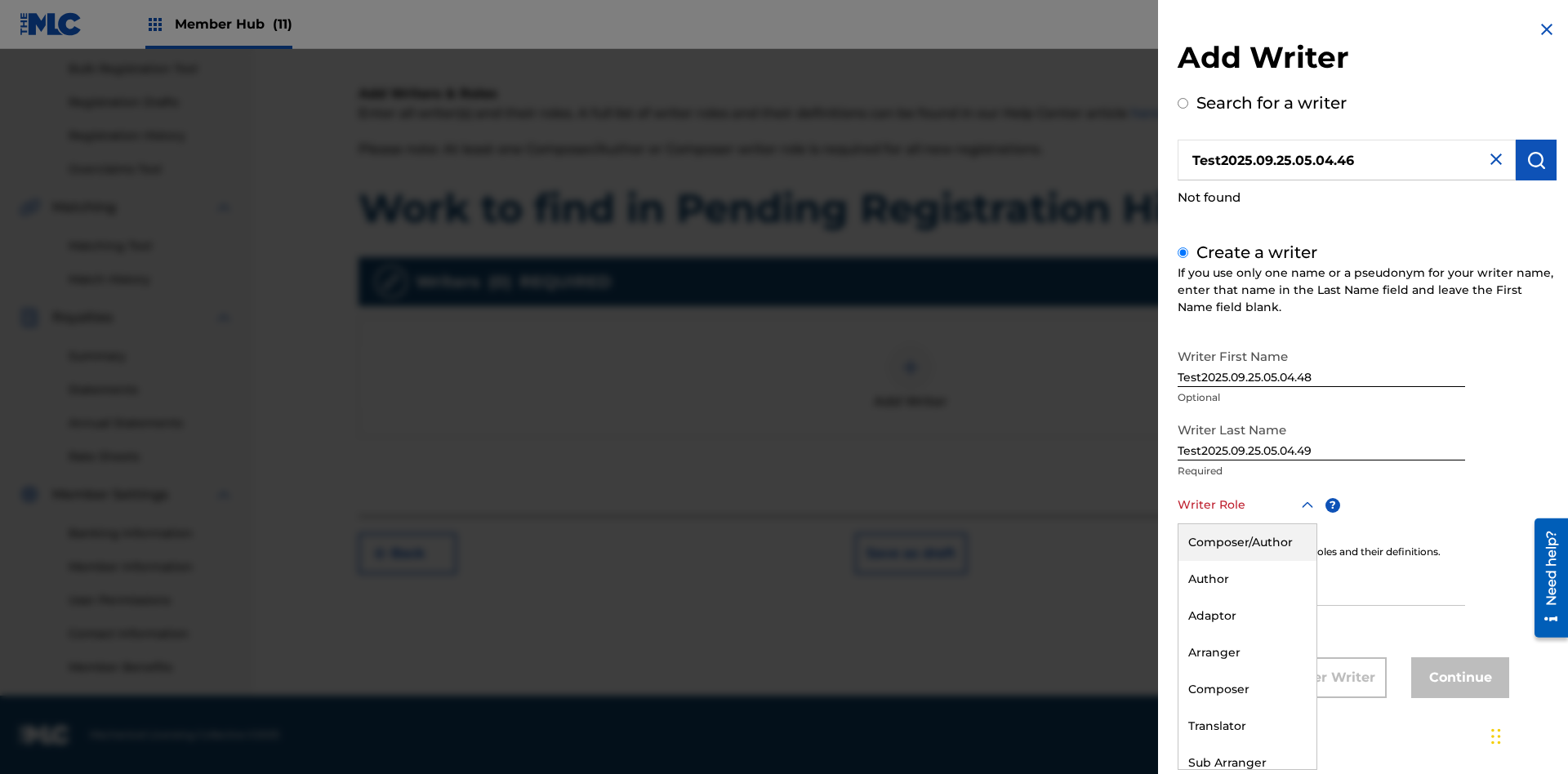
click at [1247, 689] on div "Composer" at bounding box center [1248, 689] width 138 height 37
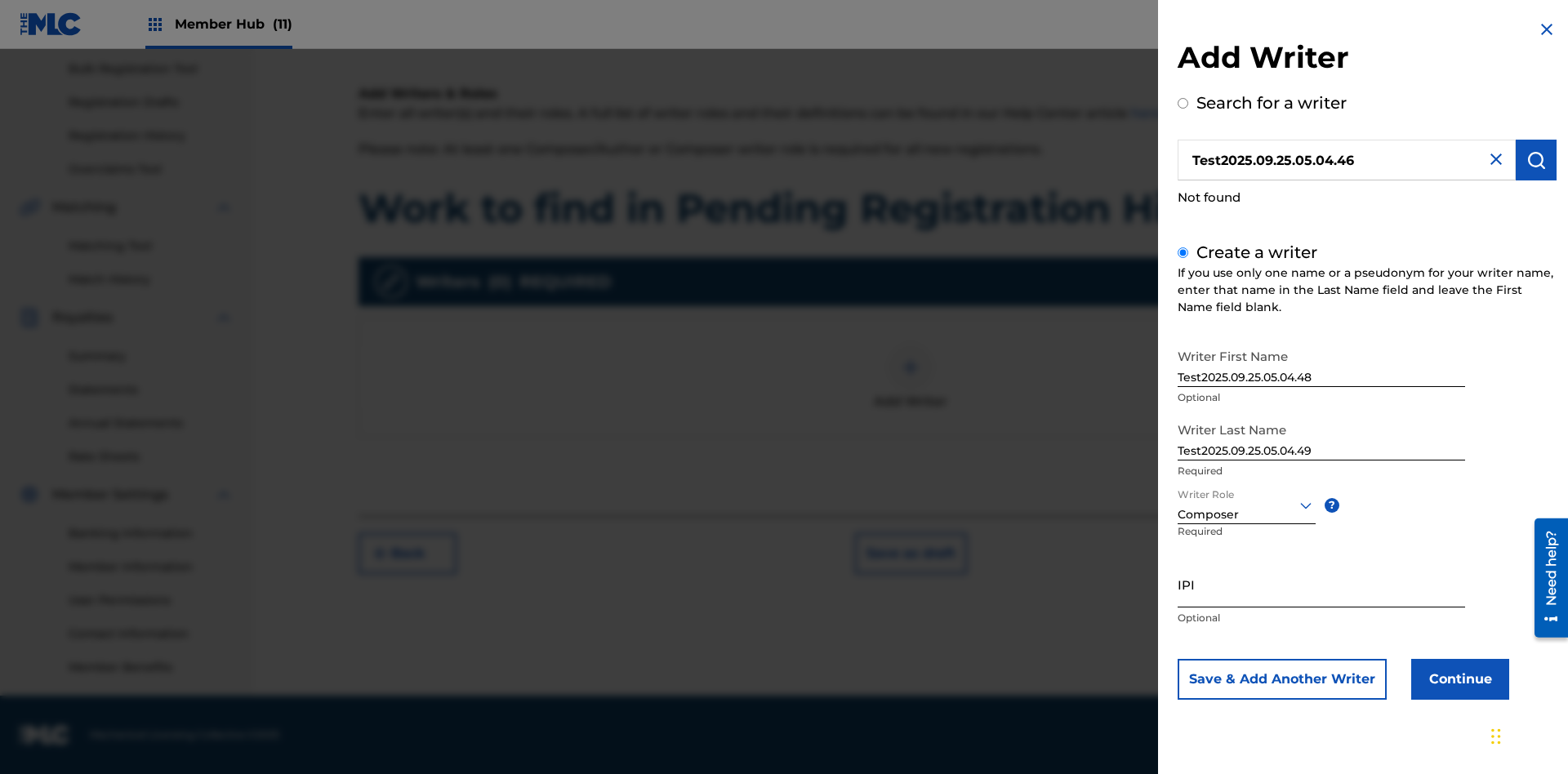
click at [1322, 584] on input "IPI" at bounding box center [1322, 584] width 287 height 47
type input "00000000000"
click at [1458, 679] on button "Continue" at bounding box center [1460, 679] width 98 height 41
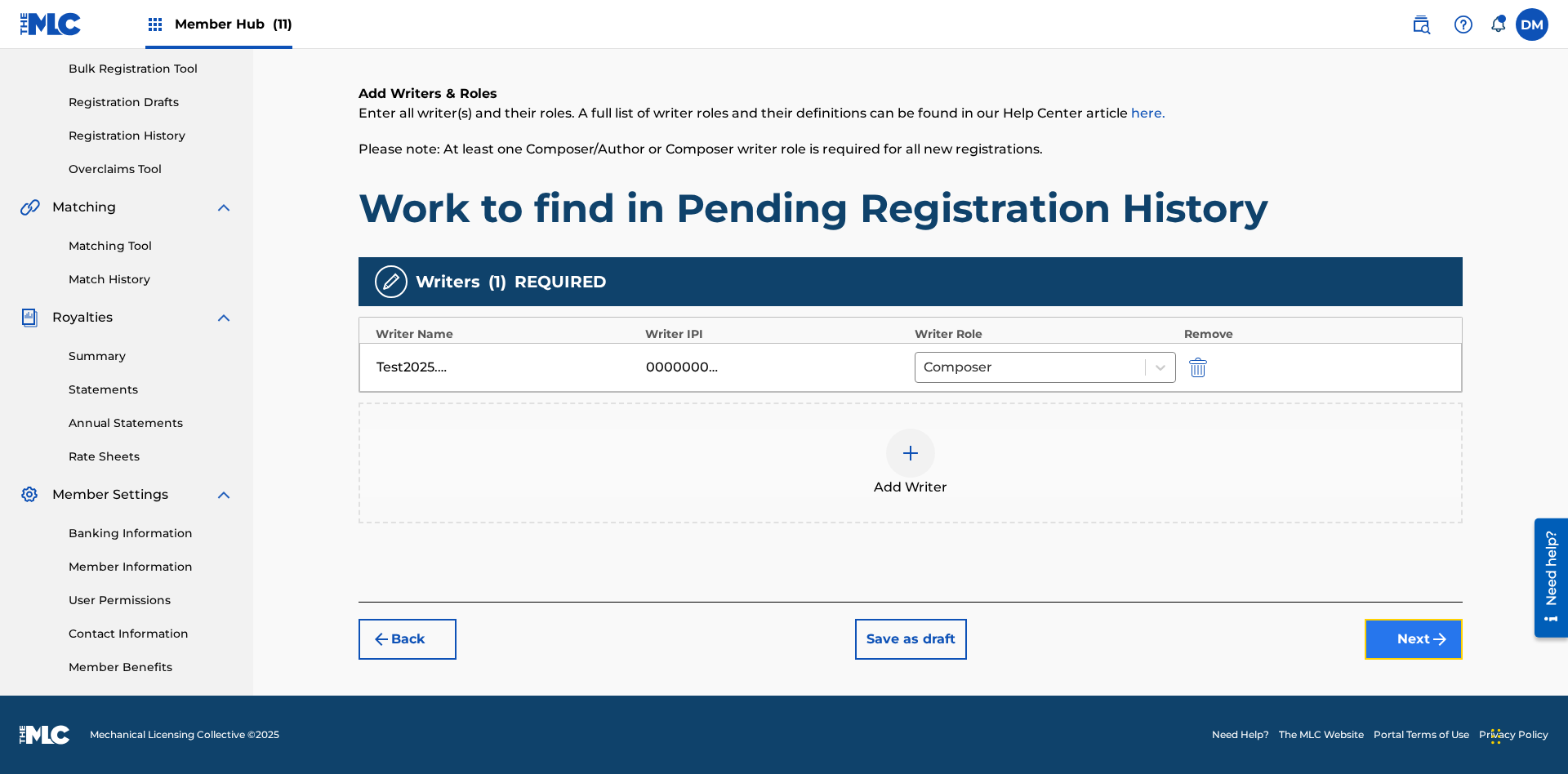
click at [1414, 639] on button "Next" at bounding box center [1413, 639] width 98 height 41
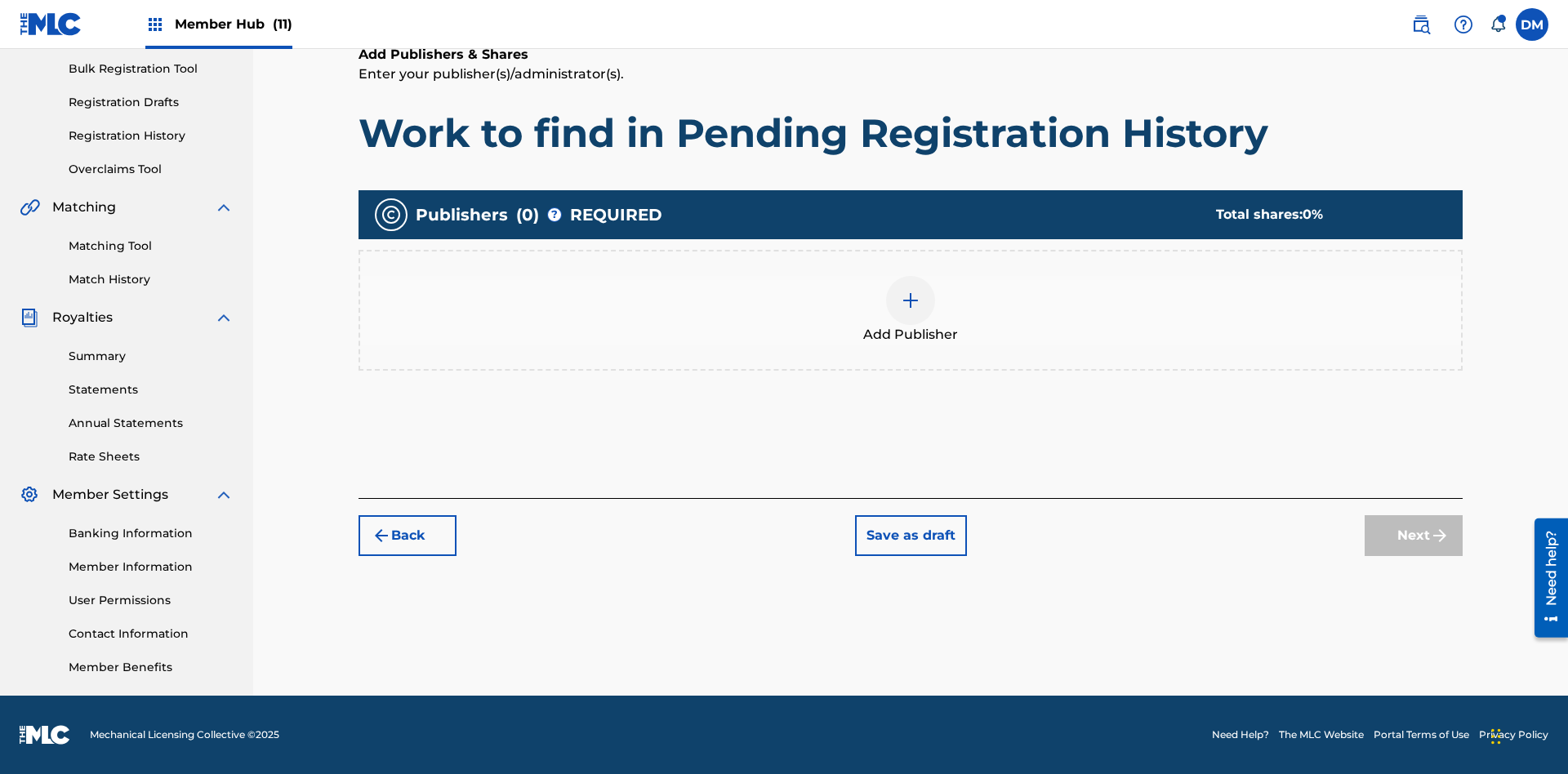
click at [911, 300] on img at bounding box center [911, 301] width 20 height 20
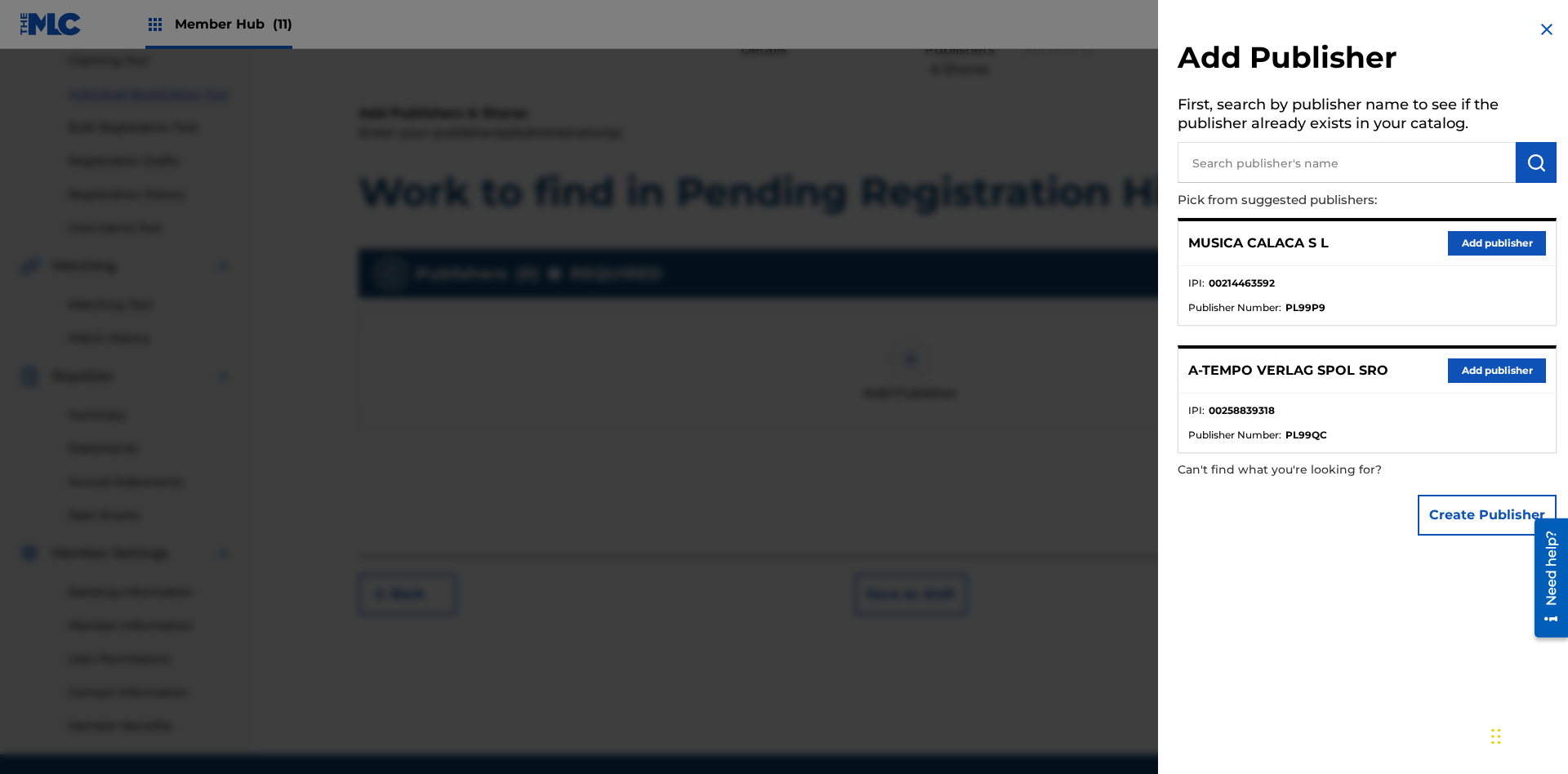
click at [1347, 163] on input "text" at bounding box center [1347, 163] width 338 height 41
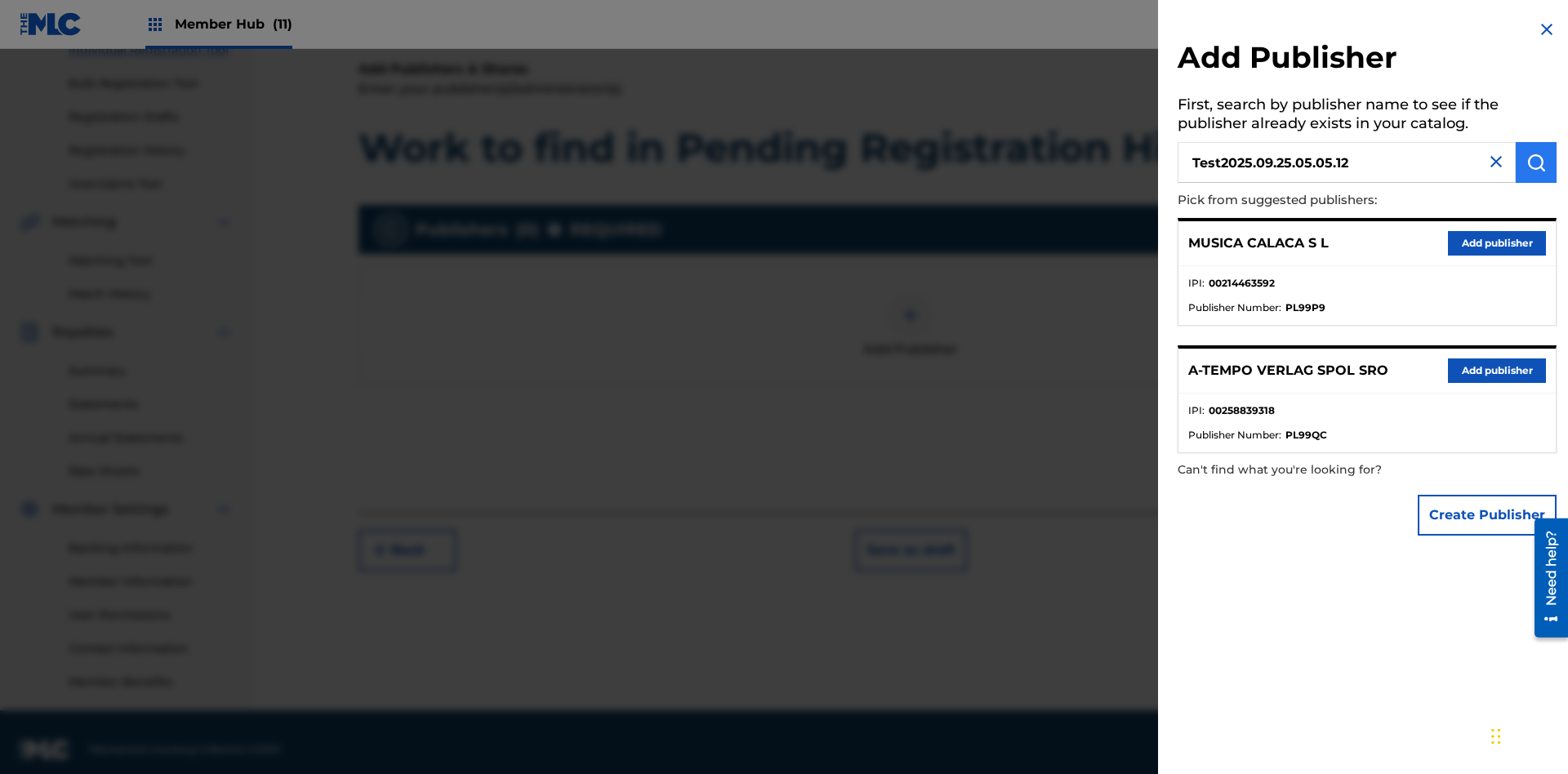
type input "Test2025.09.25.05.05.12"
click at [1536, 163] on img "submit" at bounding box center [1537, 163] width 20 height 20
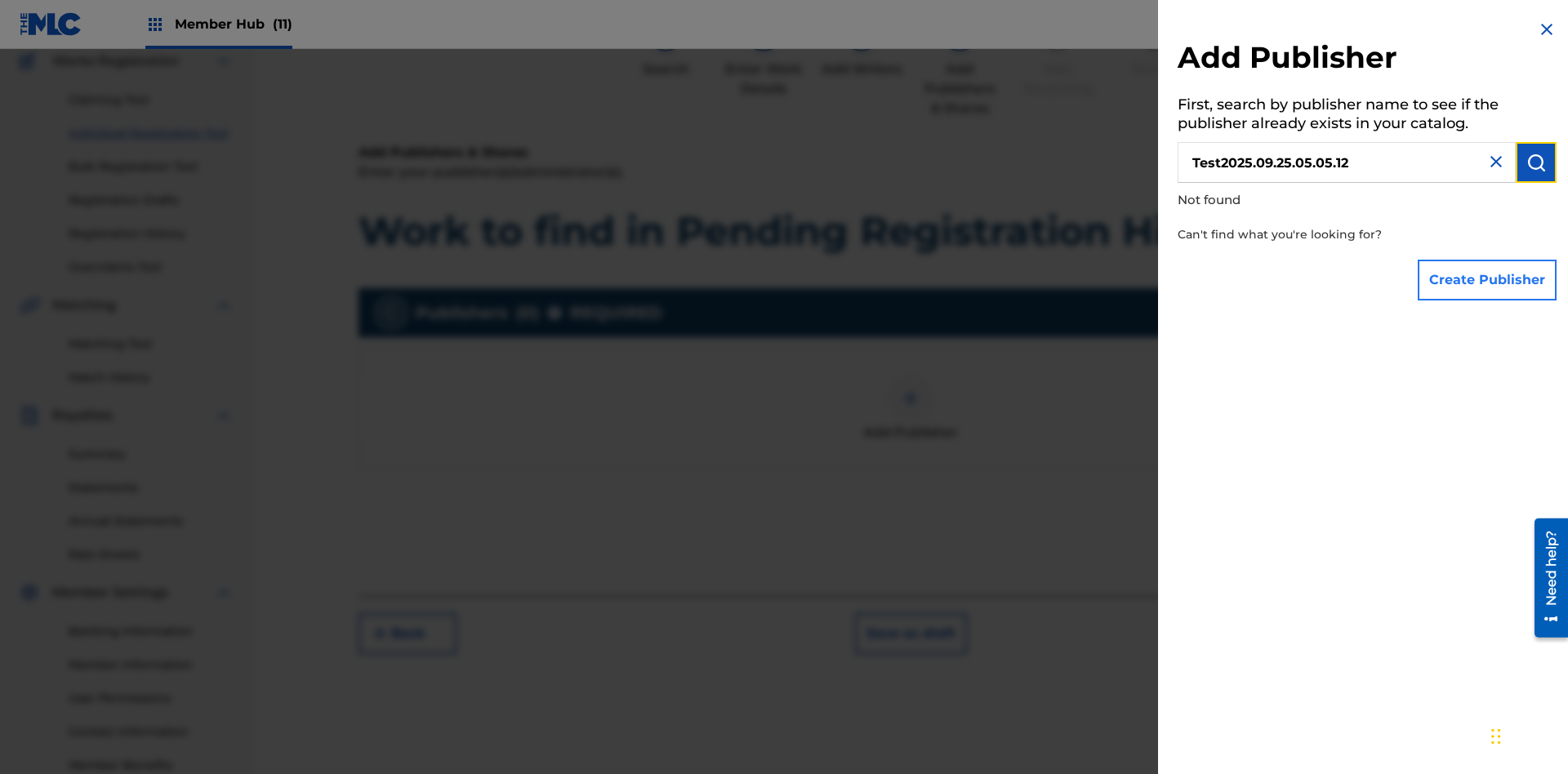
click at [1488, 279] on button "Create Publisher" at bounding box center [1487, 279] width 139 height 41
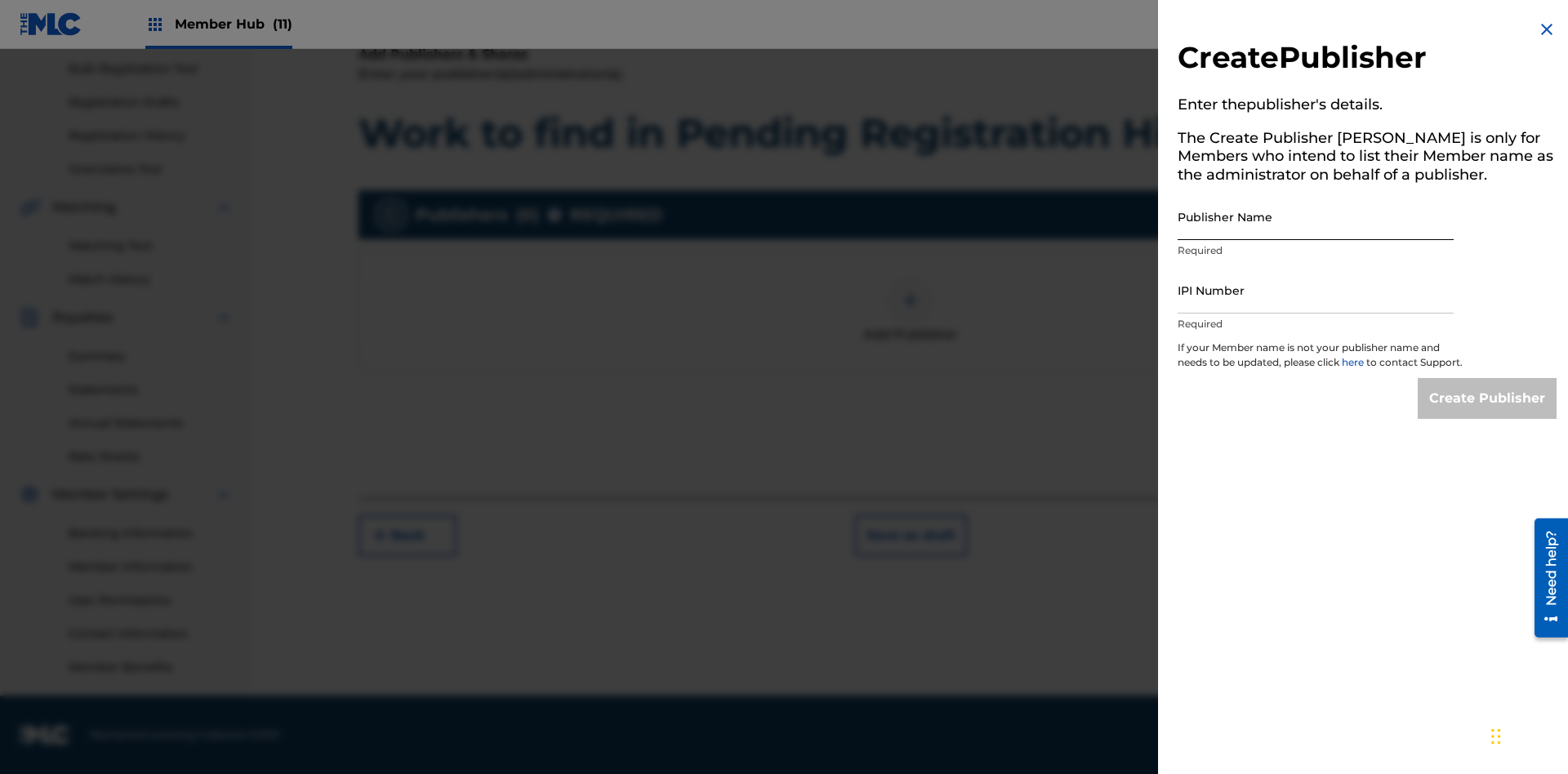
click at [1316, 216] on input "Publisher Name" at bounding box center [1316, 216] width 276 height 47
type input "Test2025.09.25.05.05.17"
click at [1316, 290] on input "IPI Number" at bounding box center [1316, 290] width 276 height 47
type input "00000000000"
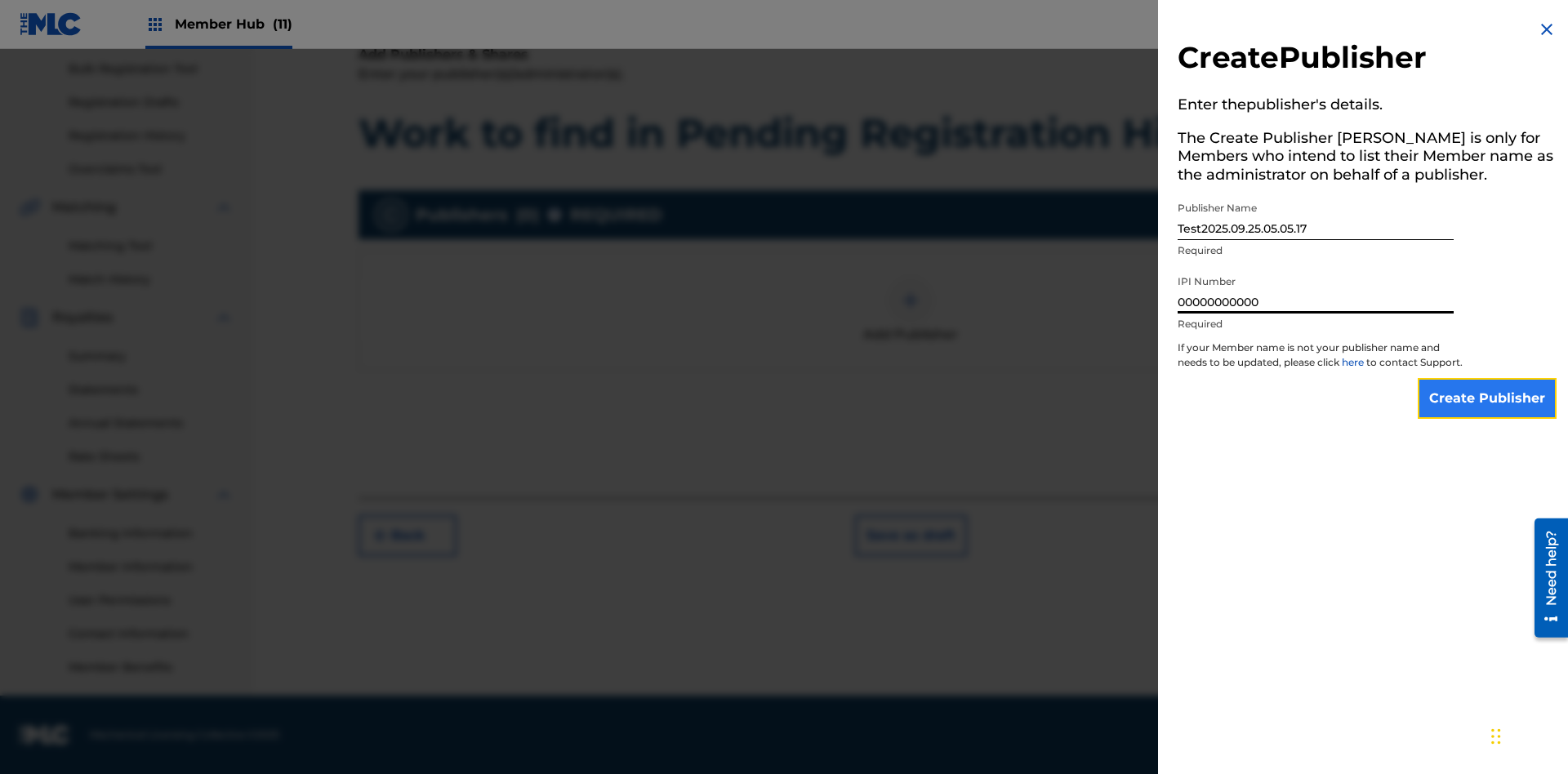
click at [1488, 413] on input "Create Publisher" at bounding box center [1487, 398] width 139 height 41
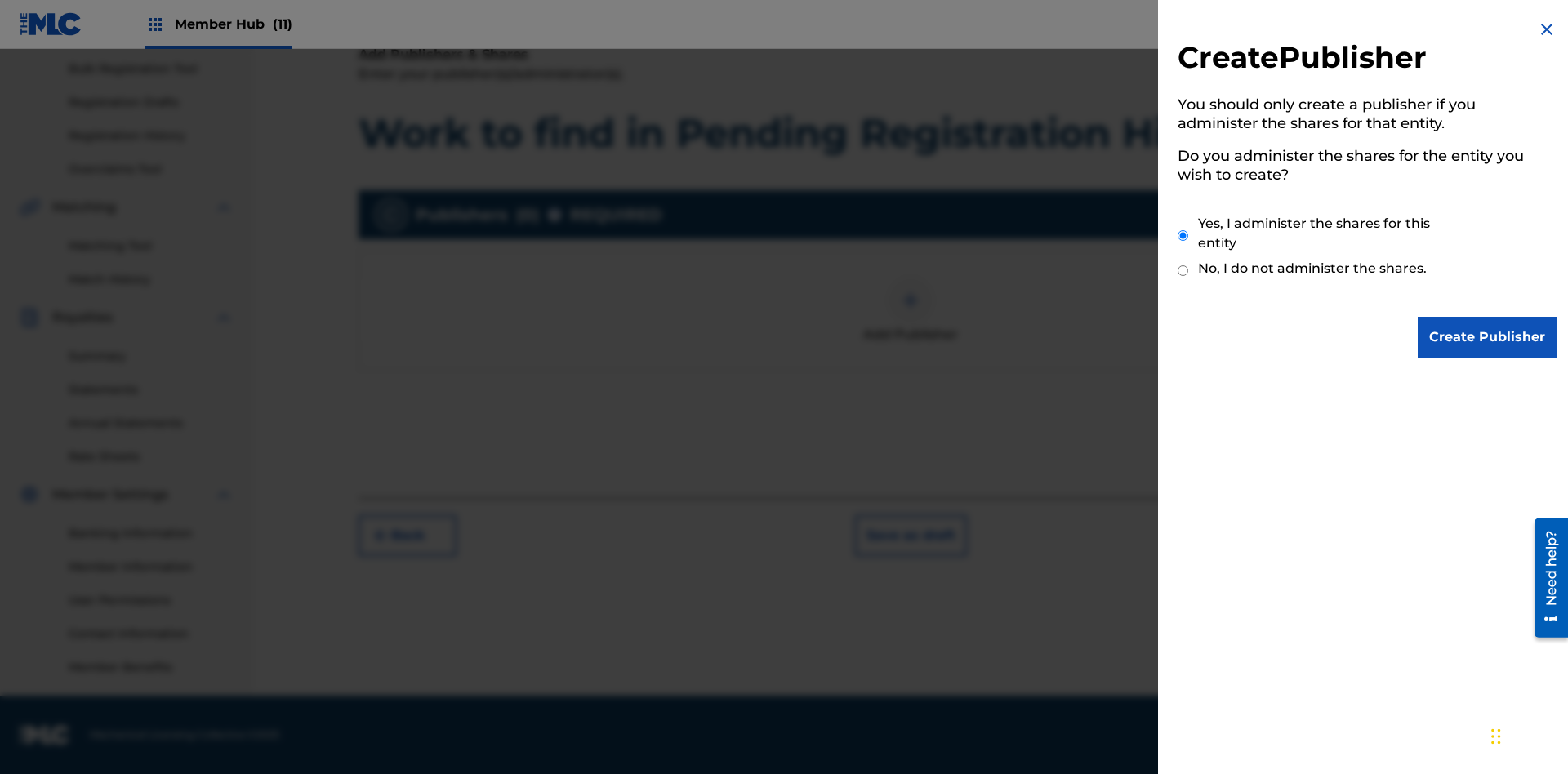
click at [1184, 235] on input "Yes, I administer the shares for this entity" at bounding box center [1183, 235] width 11 height 35
click at [1488, 337] on input "Create Publisher" at bounding box center [1487, 337] width 139 height 41
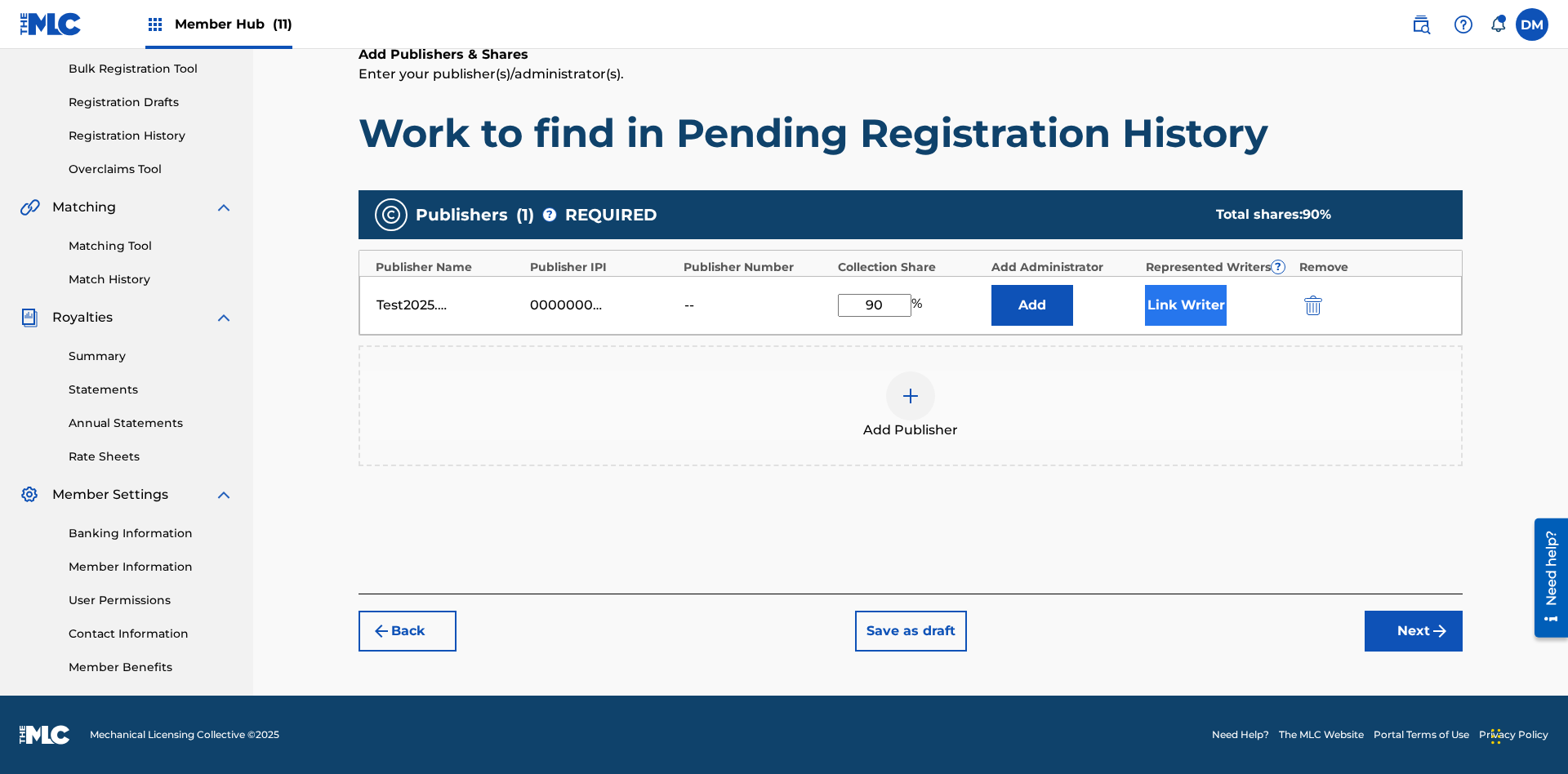
type input "90"
click at [1186, 304] on button "Link Writer" at bounding box center [1186, 305] width 82 height 41
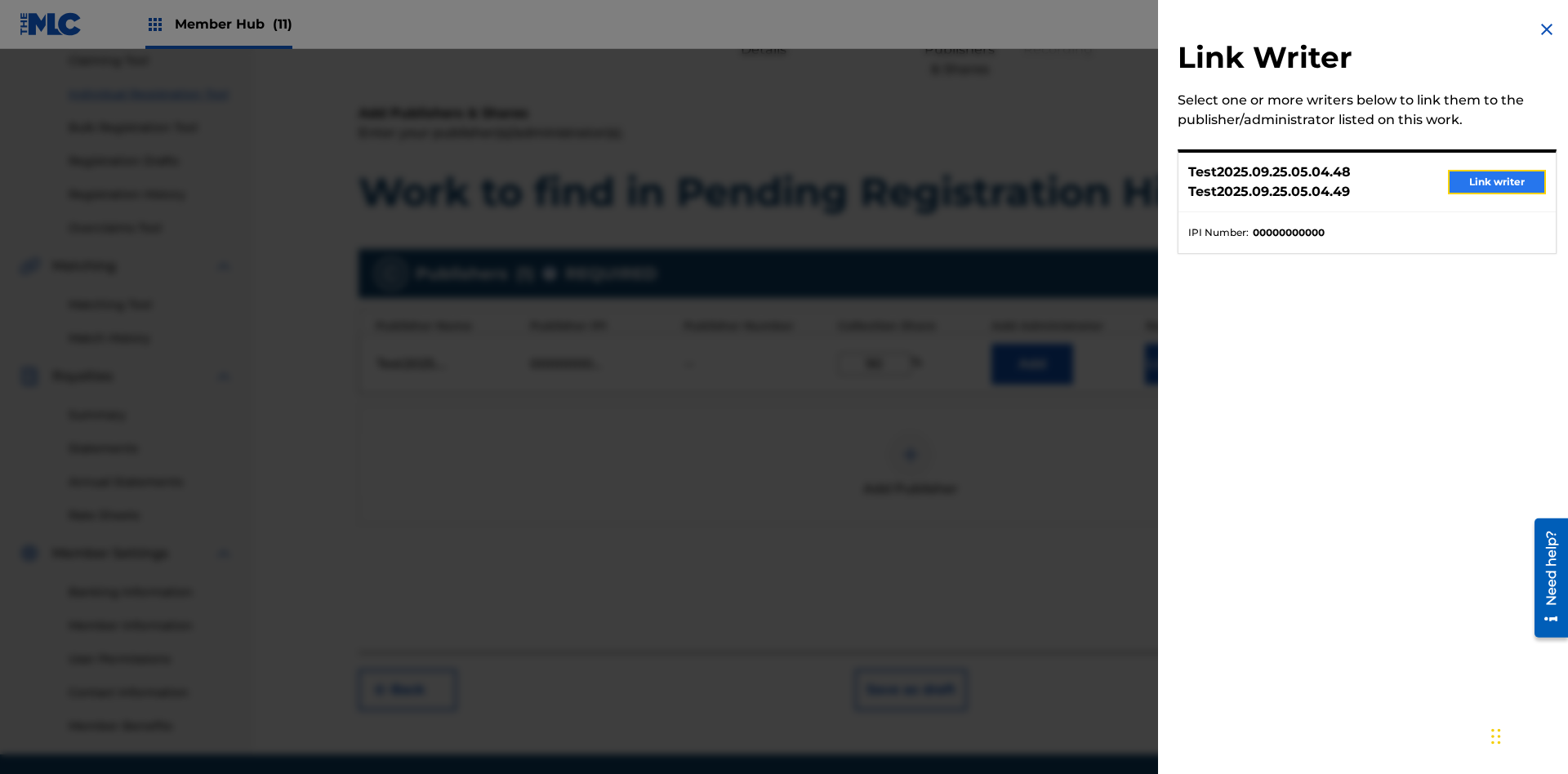
click at [1497, 183] on button "Link writer" at bounding box center [1497, 182] width 98 height 25
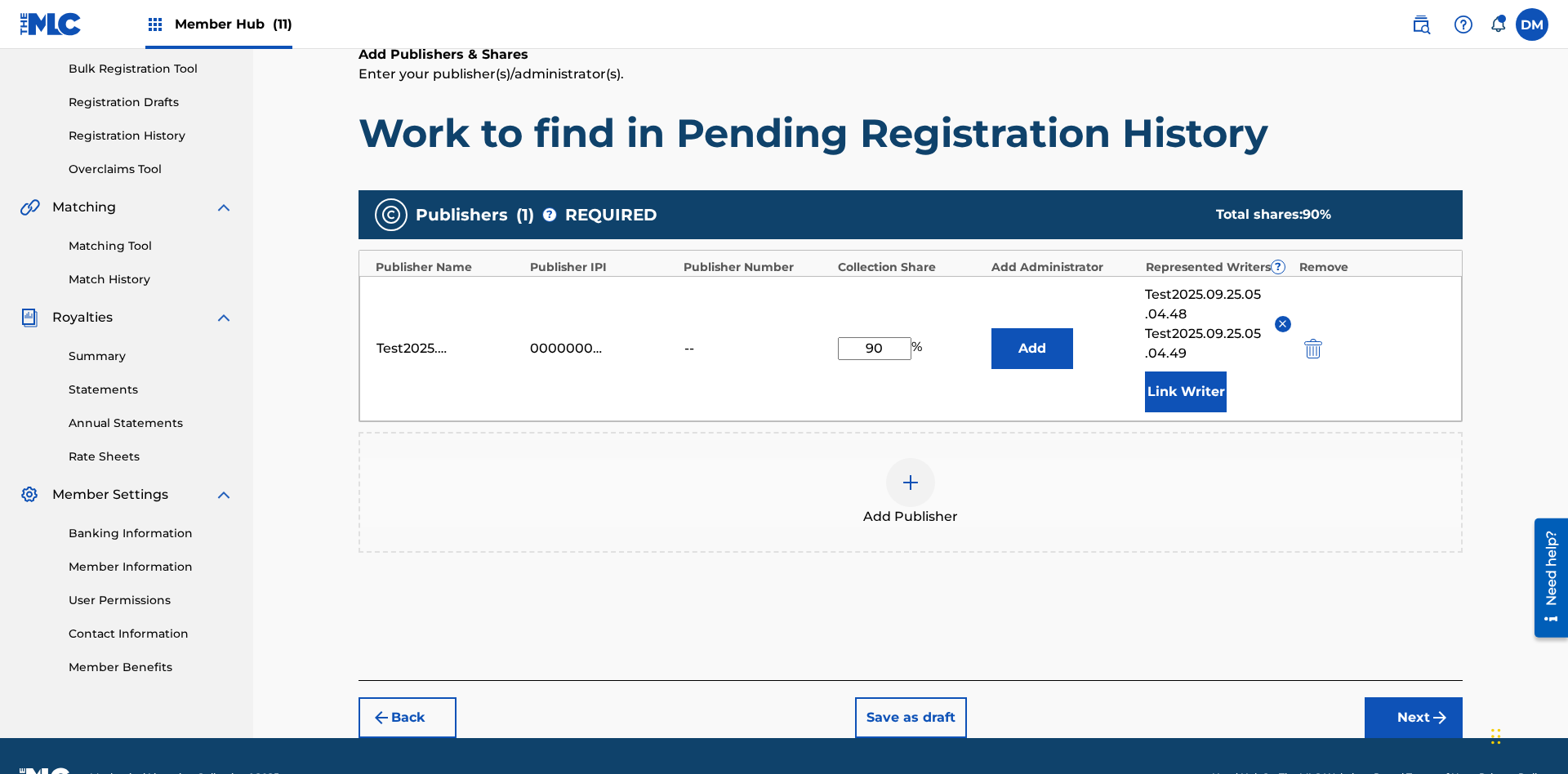
scroll to position [281, 0]
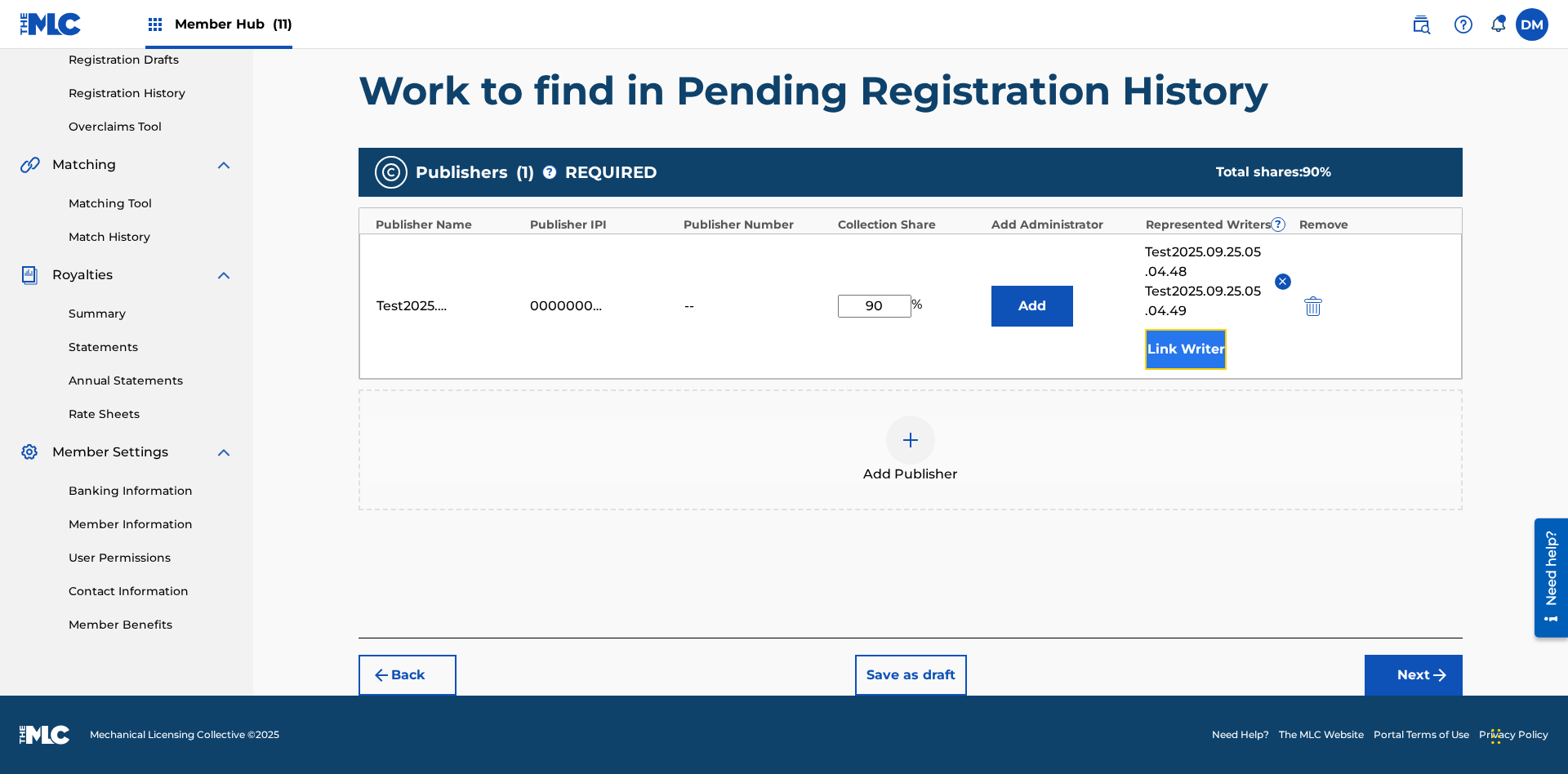
click at [1186, 349] on button "Link Writer" at bounding box center [1186, 349] width 82 height 41
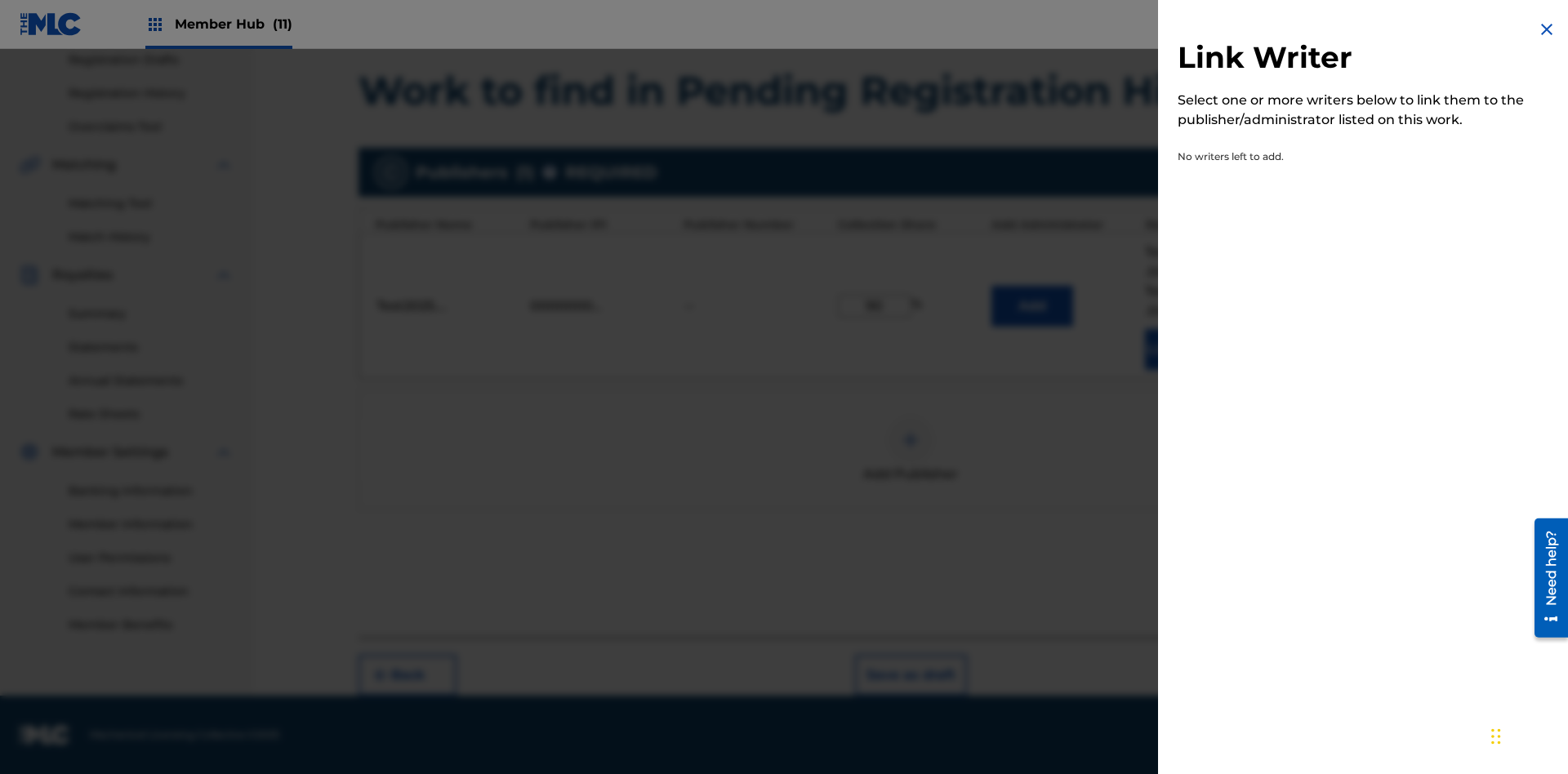
click at [1547, 29] on img at bounding box center [1547, 30] width 20 height 20
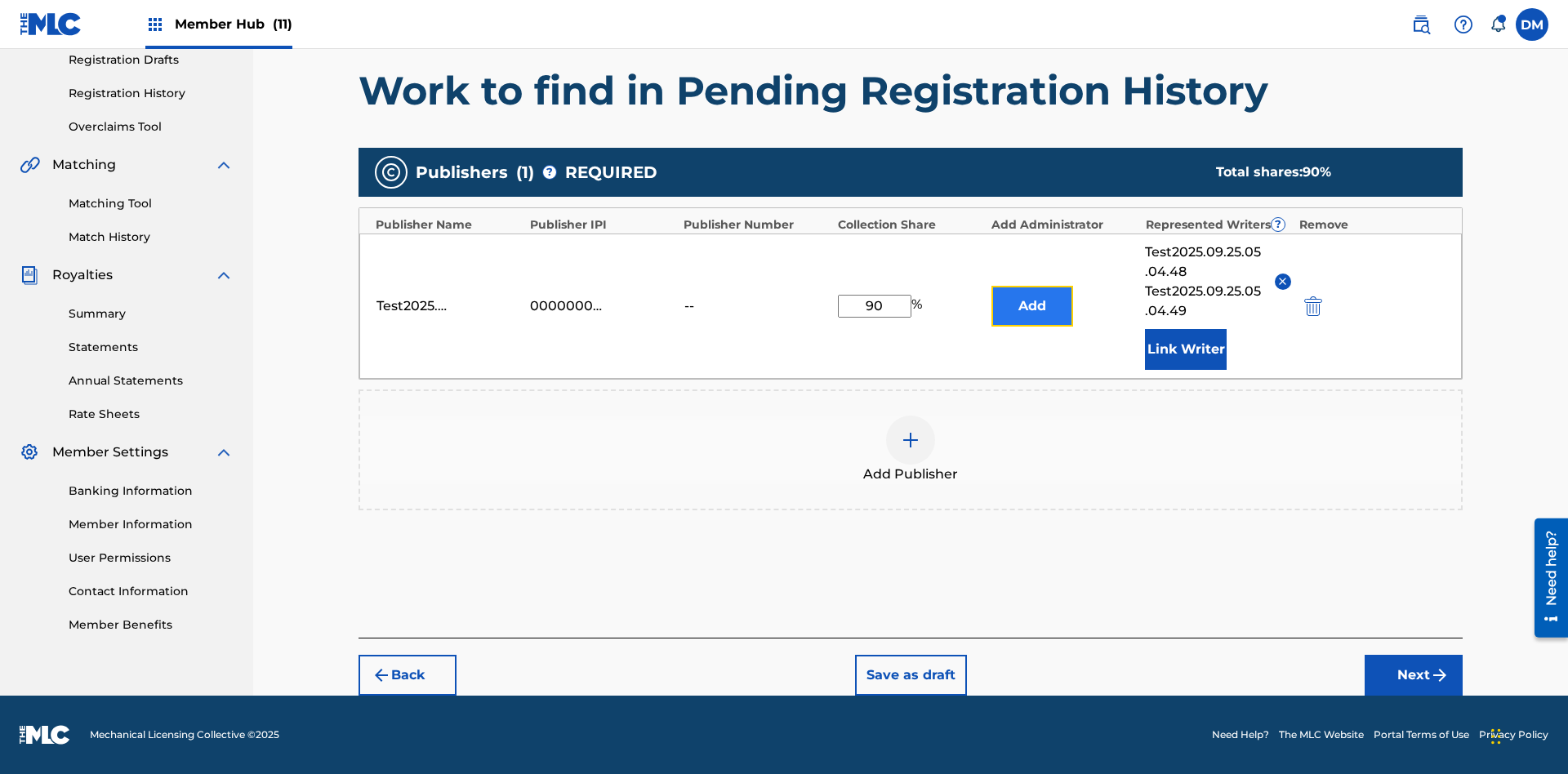
click at [1032, 305] on button "Add" at bounding box center [1032, 306] width 82 height 41
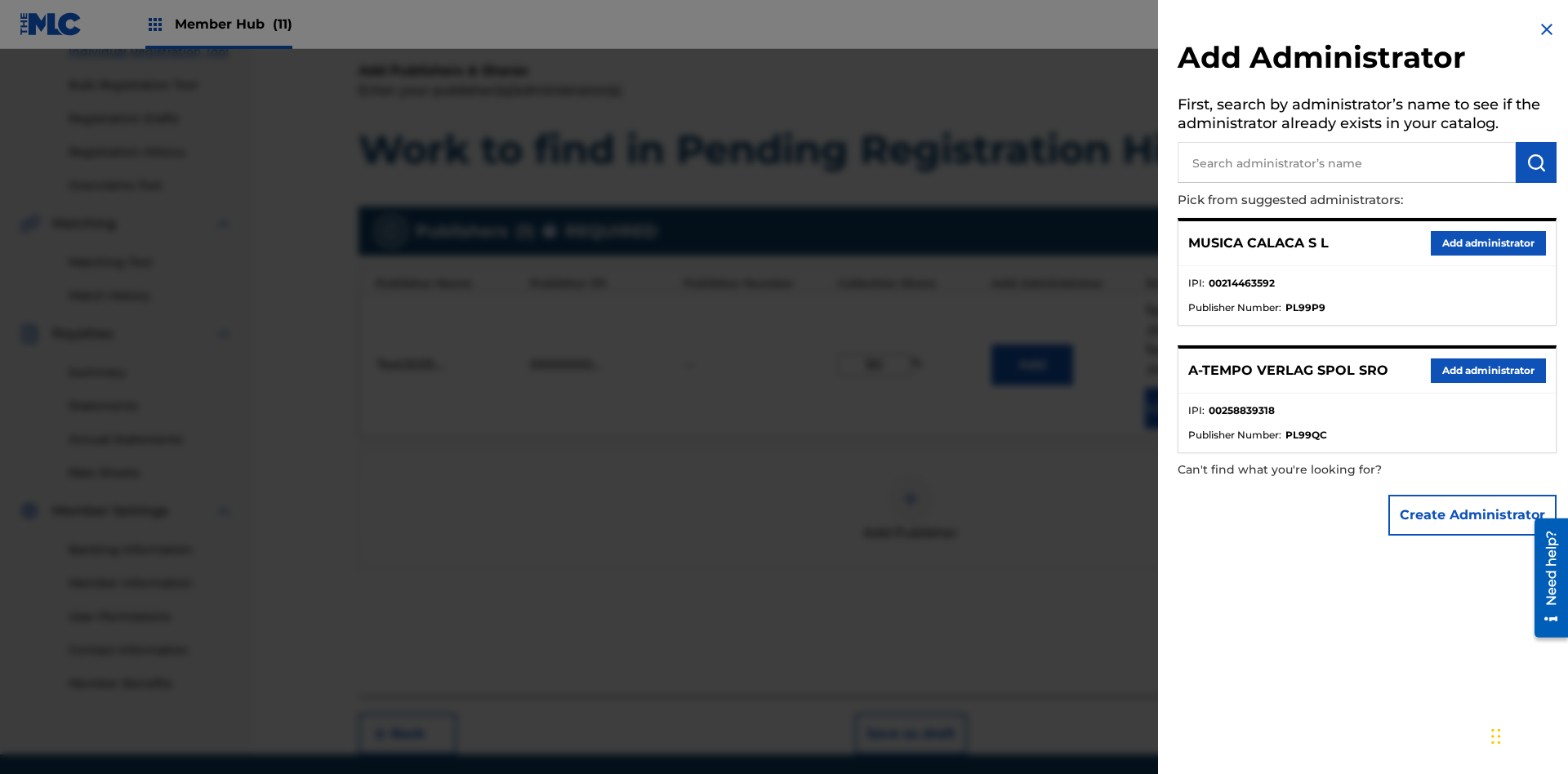
click at [1347, 163] on input "text" at bounding box center [1347, 163] width 338 height 41
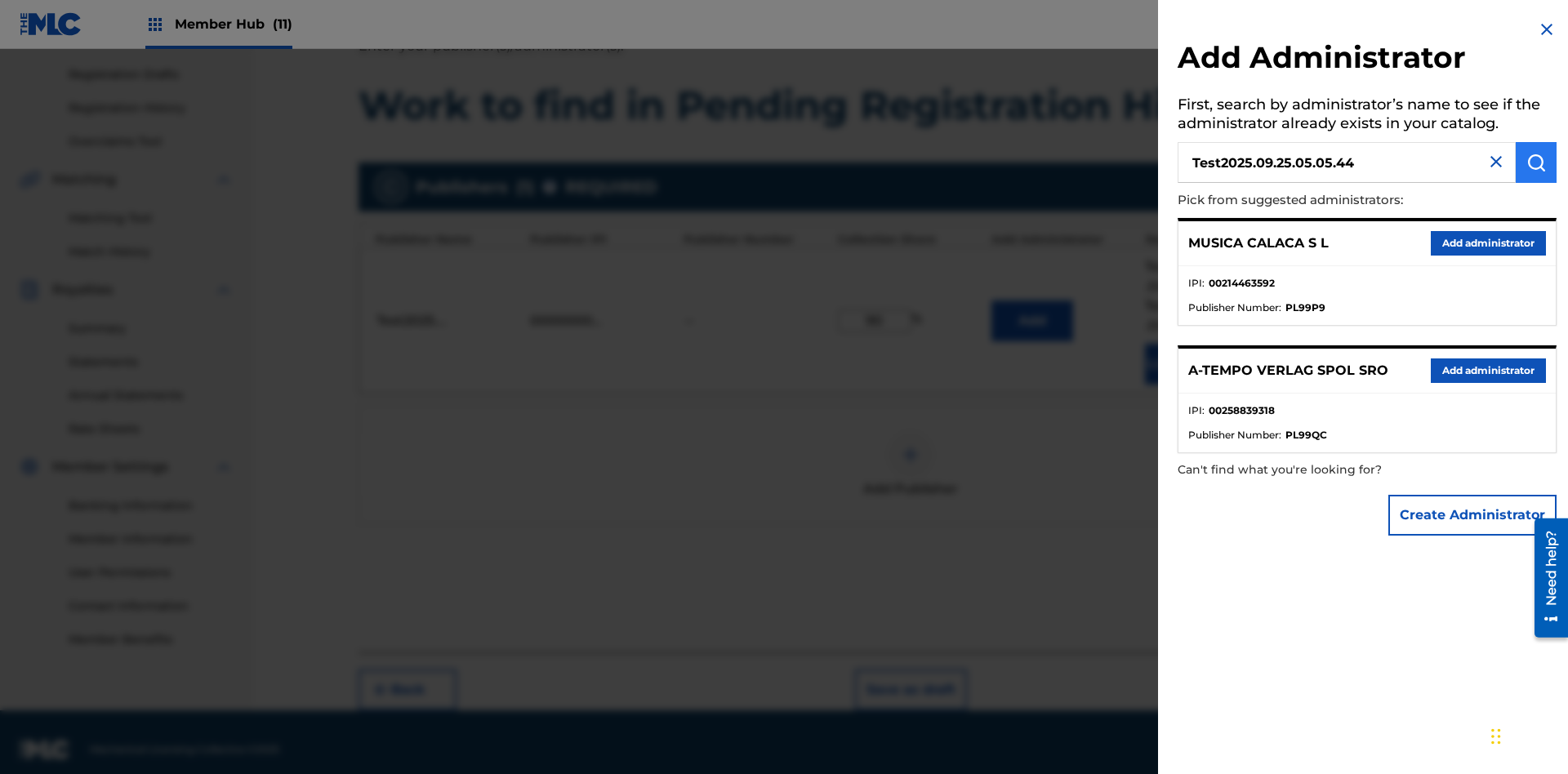
type input "Test2025.09.25.05.05.44"
click at [1536, 163] on img "submit" at bounding box center [1537, 163] width 20 height 20
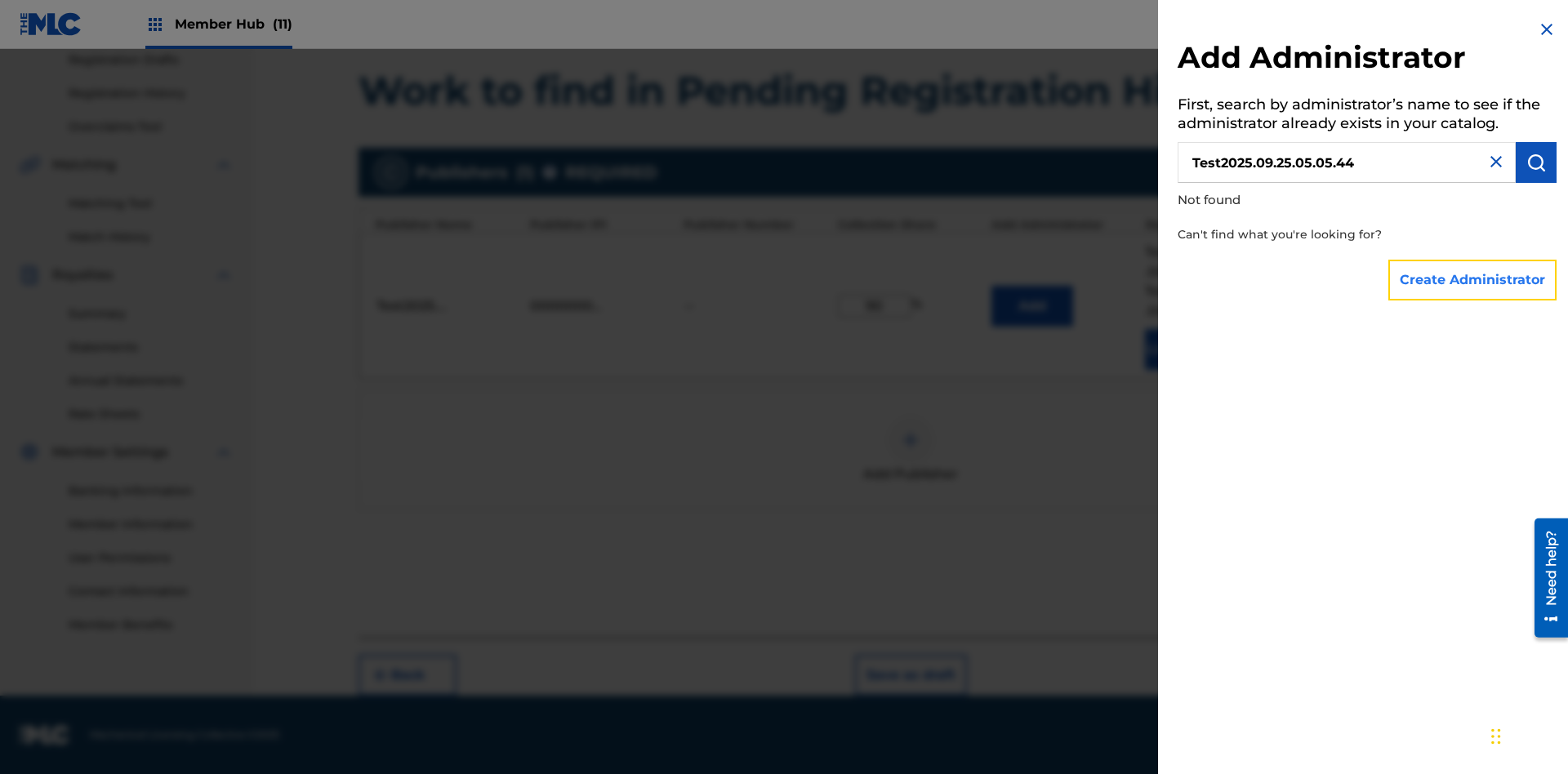
click at [1473, 279] on button "Create Administrator" at bounding box center [1472, 279] width 169 height 41
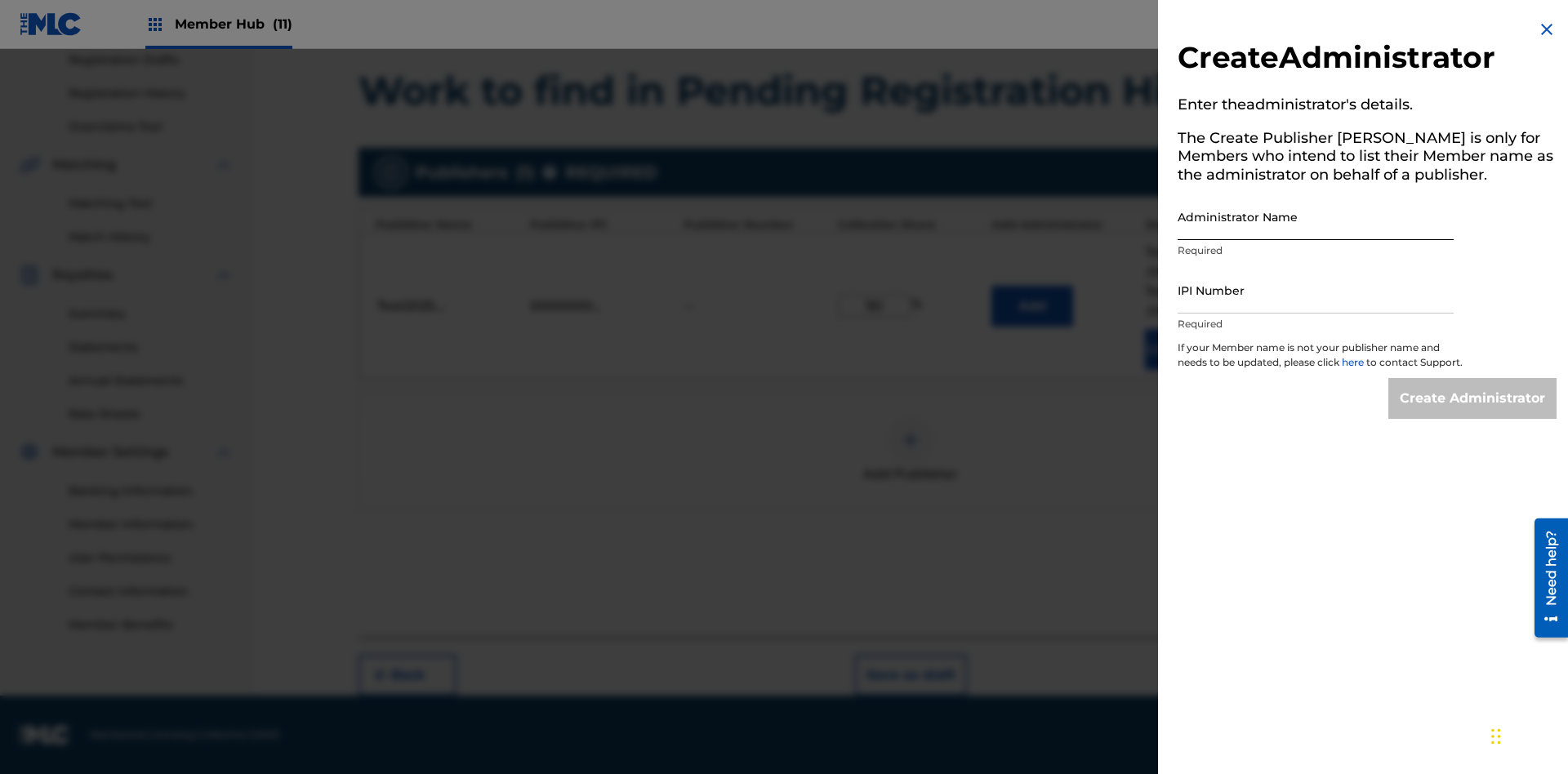
click at [1316, 216] on input "Administrator Name" at bounding box center [1316, 216] width 276 height 47
type input "Test2025.09.25.05.05.50"
click at [1316, 290] on input "IPI Number" at bounding box center [1316, 290] width 276 height 47
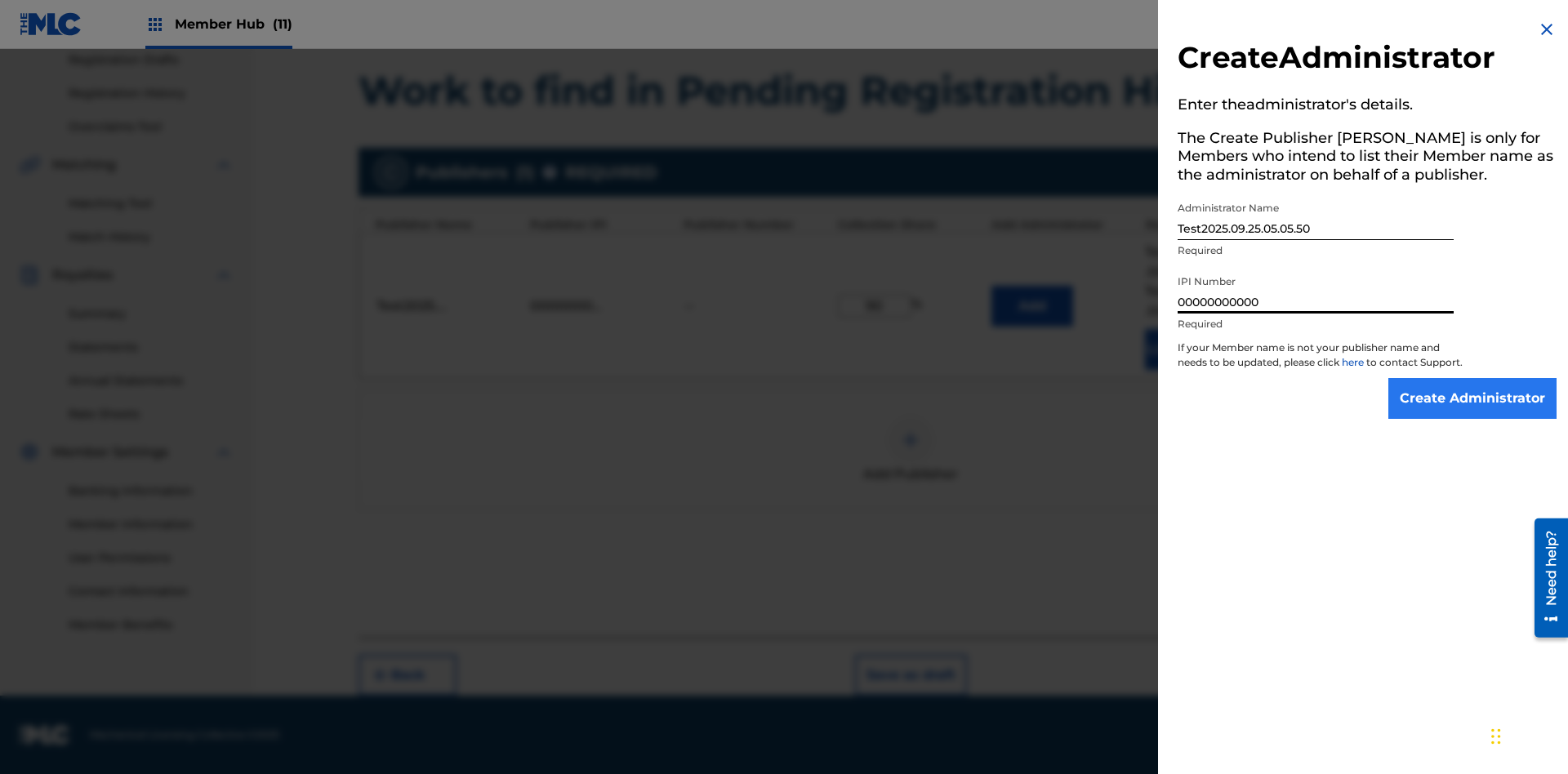
type input "00000000000"
click at [1473, 413] on input "Create Administrator" at bounding box center [1472, 398] width 169 height 41
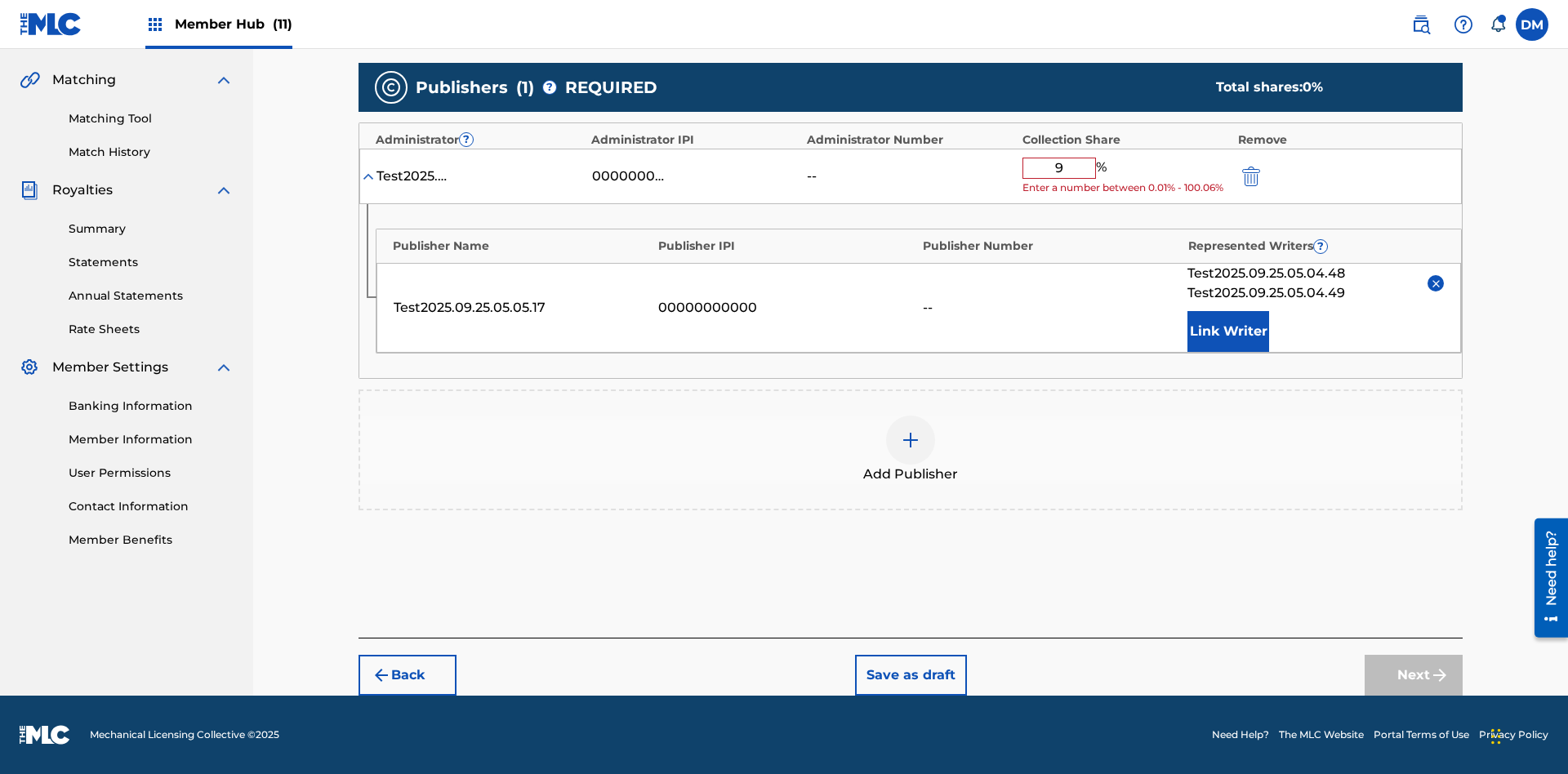
type input "90"
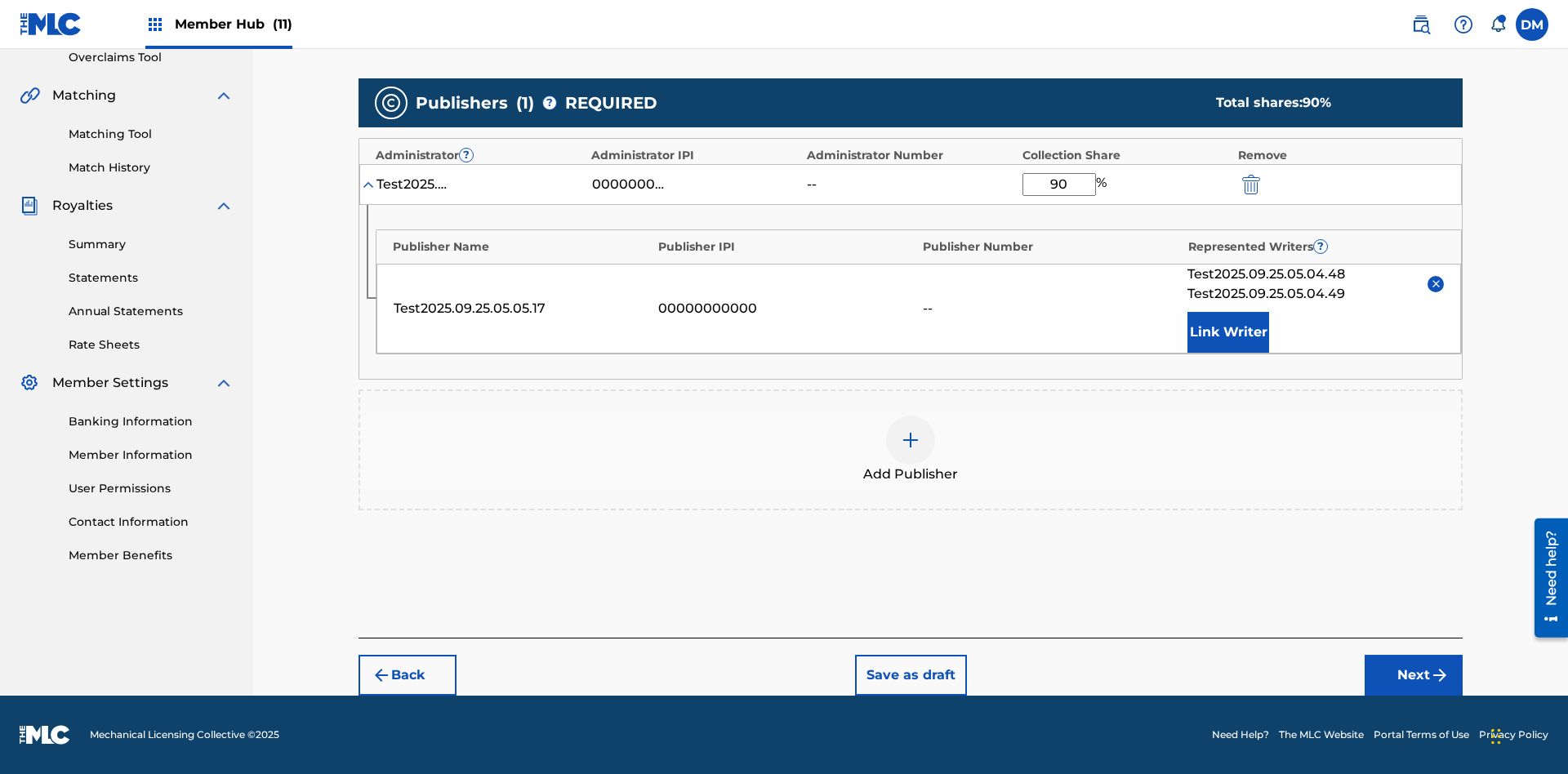
scroll to position [350, 0]
click at [1414, 675] on button "Next" at bounding box center [1413, 675] width 98 height 41
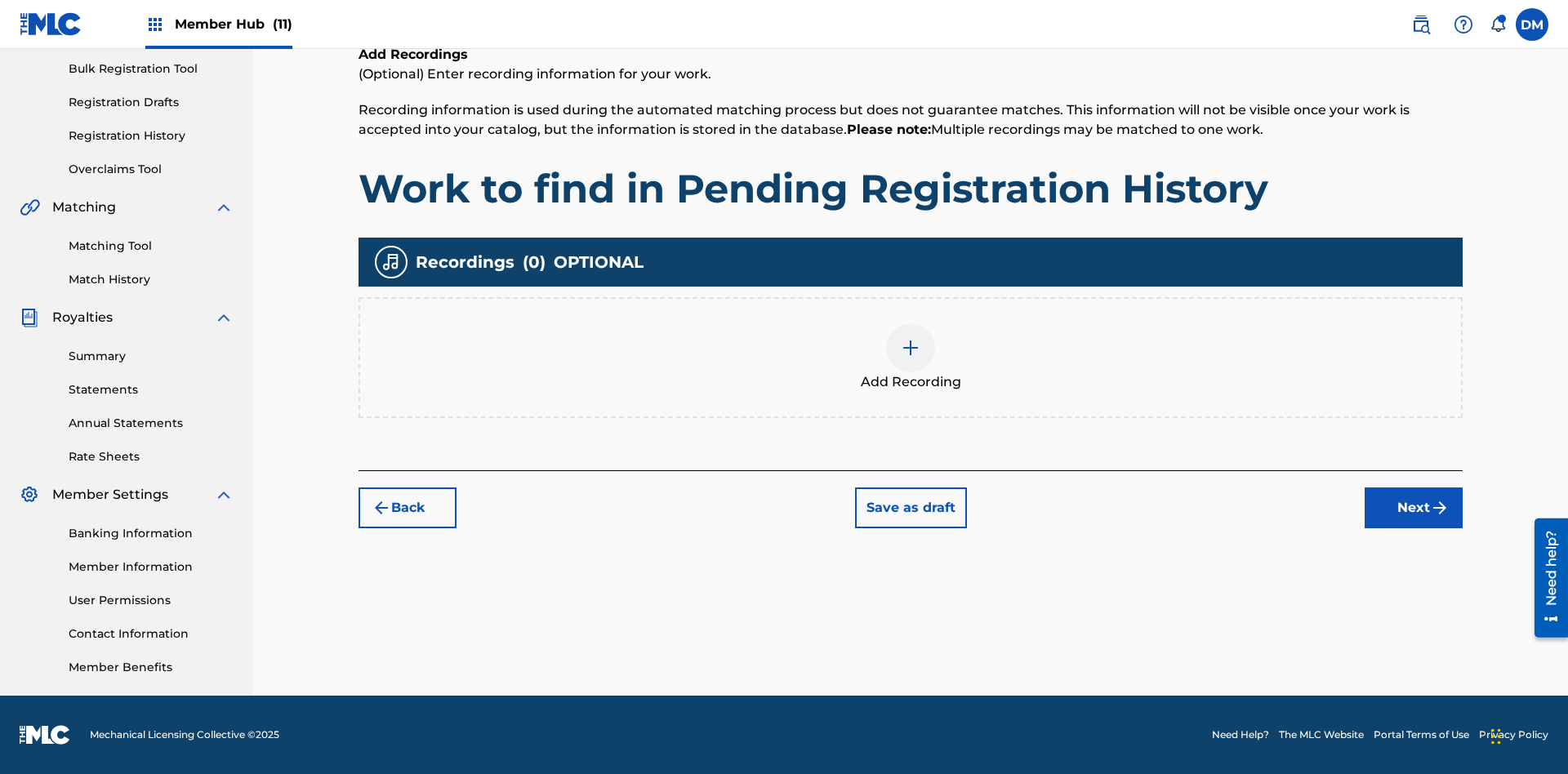
click at [911, 357] on img at bounding box center [911, 348] width 20 height 20
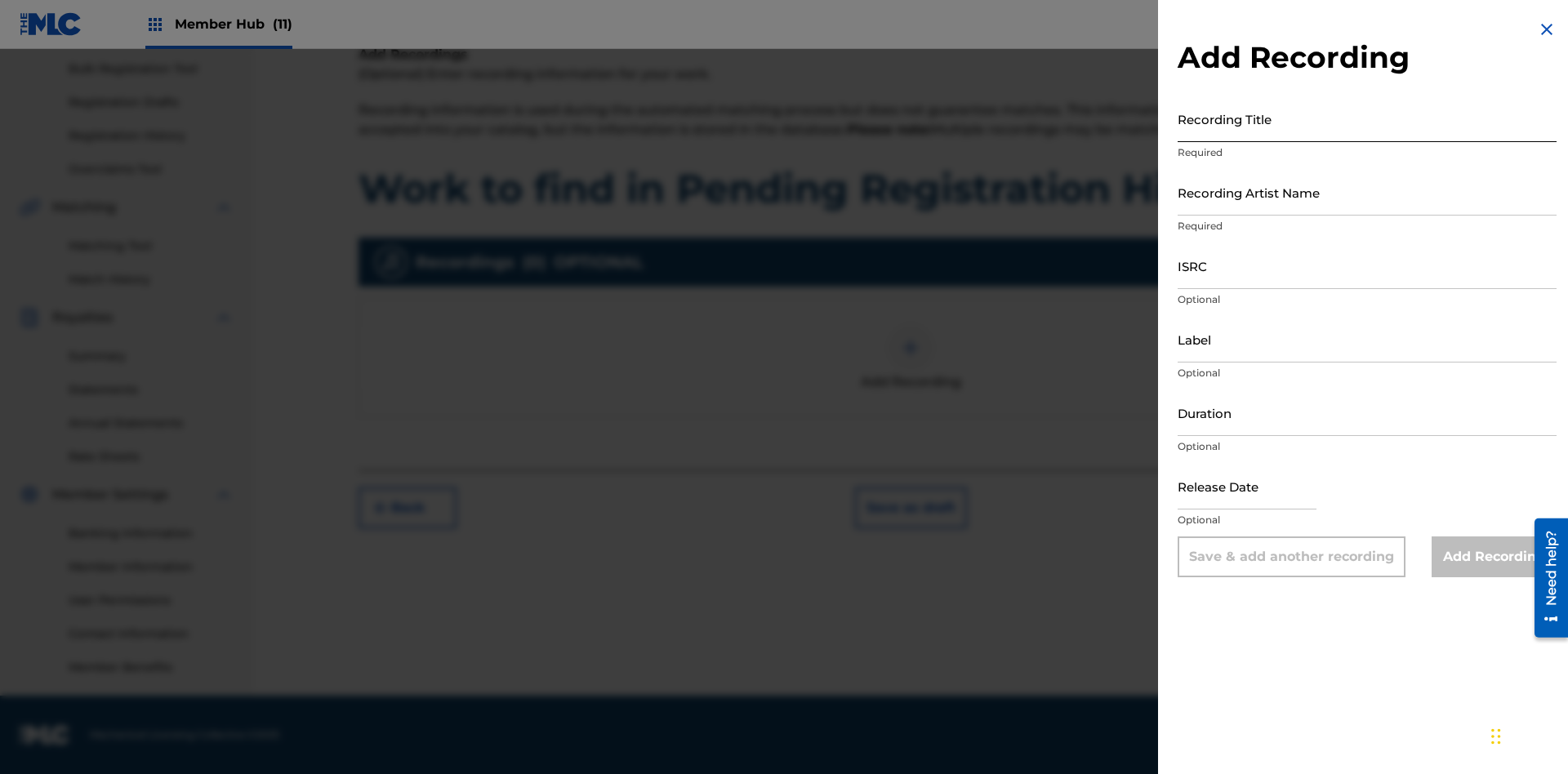
click at [1368, 119] on input "Recording Title" at bounding box center [1368, 119] width 379 height 47
type input "Best Song Ever"
click at [1368, 192] on input "Recording Artist Name" at bounding box center [1368, 193] width 379 height 47
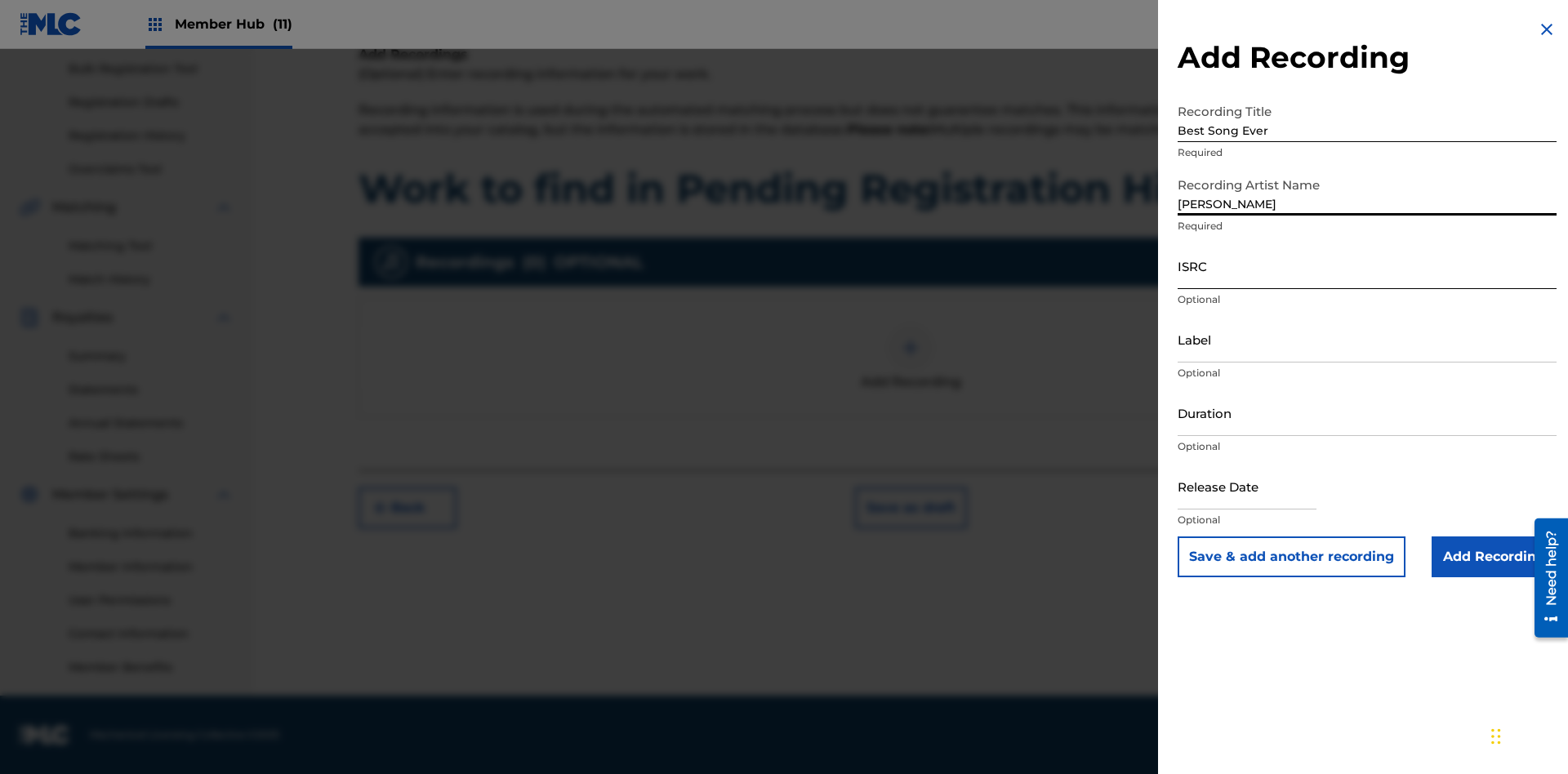
type input "Joe Lewis"
click at [1368, 265] on input "ISRC" at bounding box center [1368, 265] width 379 height 47
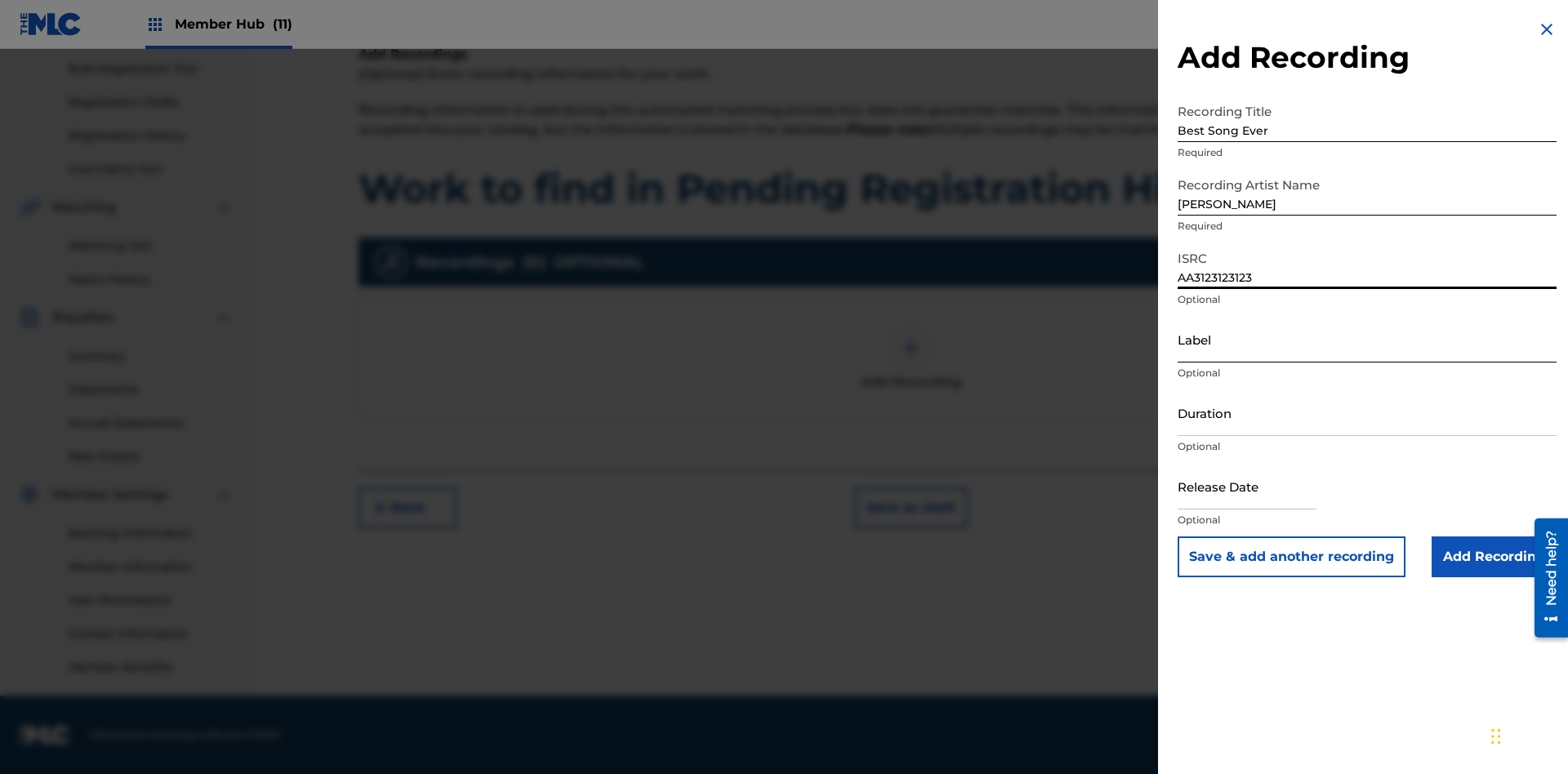
type input "AA3123123123"
click at [1368, 339] on input "Label" at bounding box center [1368, 339] width 379 height 47
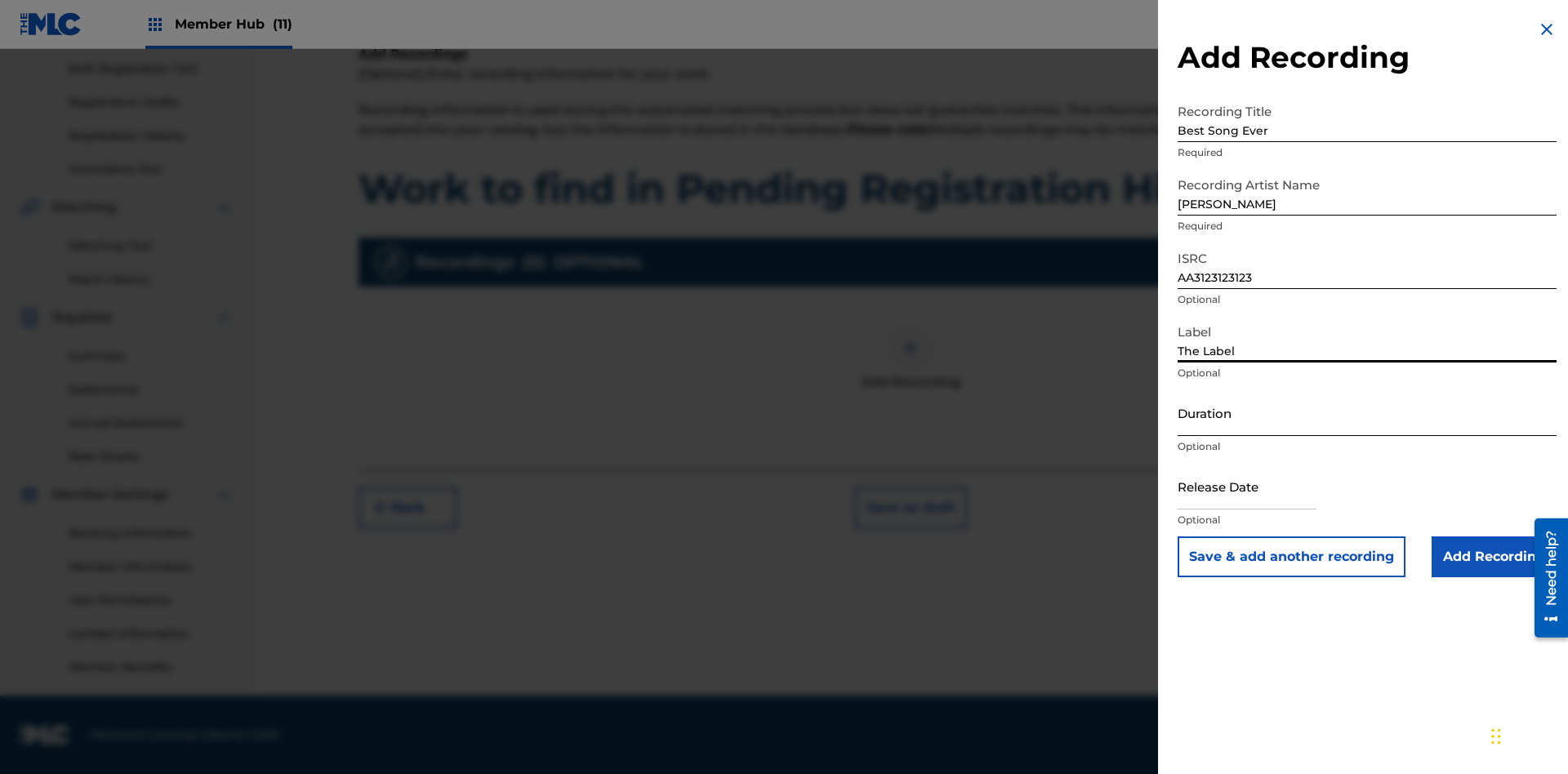
type input "The Label"
click at [1368, 413] on input "Duration" at bounding box center [1368, 413] width 379 height 47
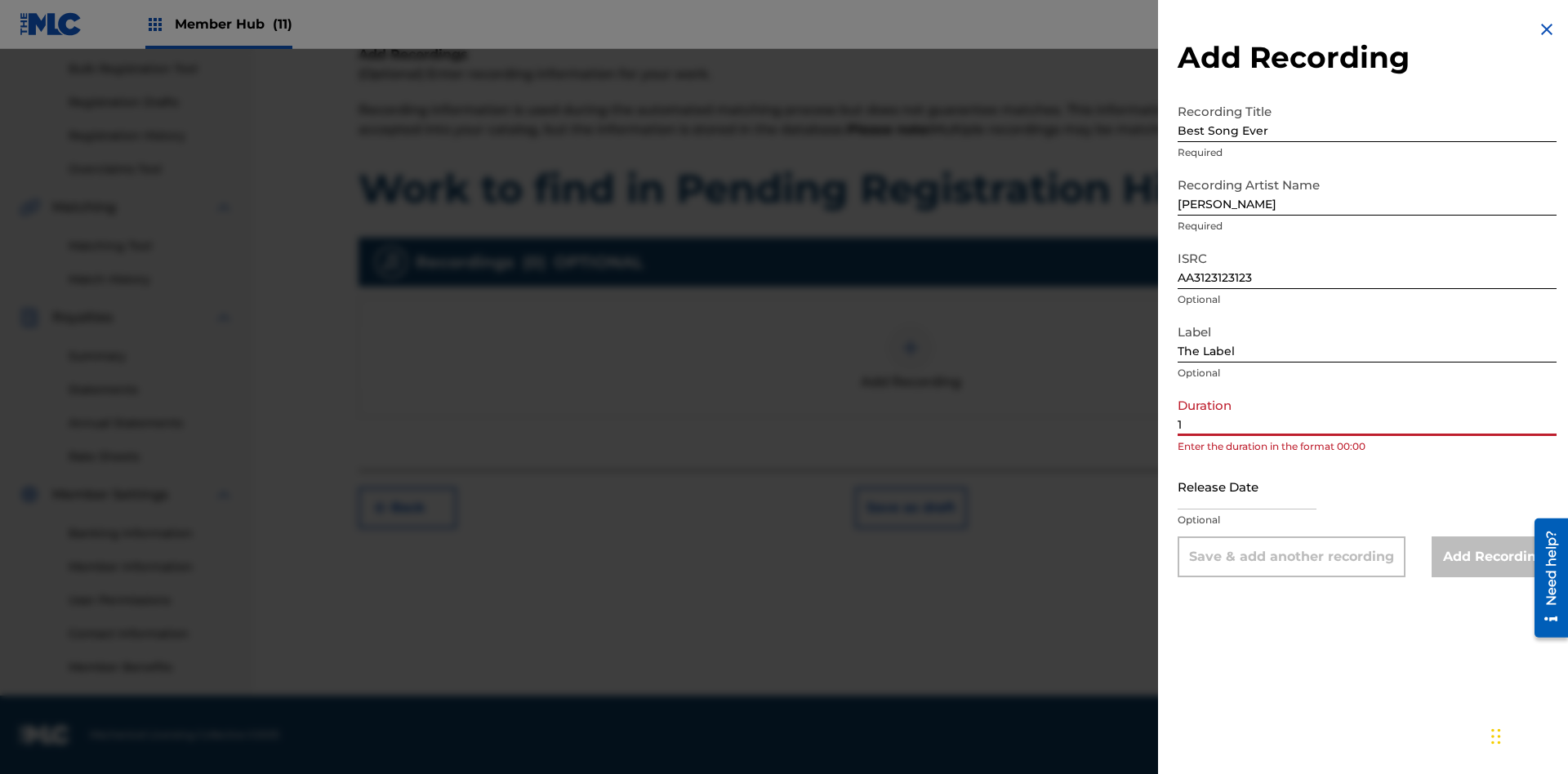
click at [1368, 413] on input "1" at bounding box center [1368, 413] width 379 height 47
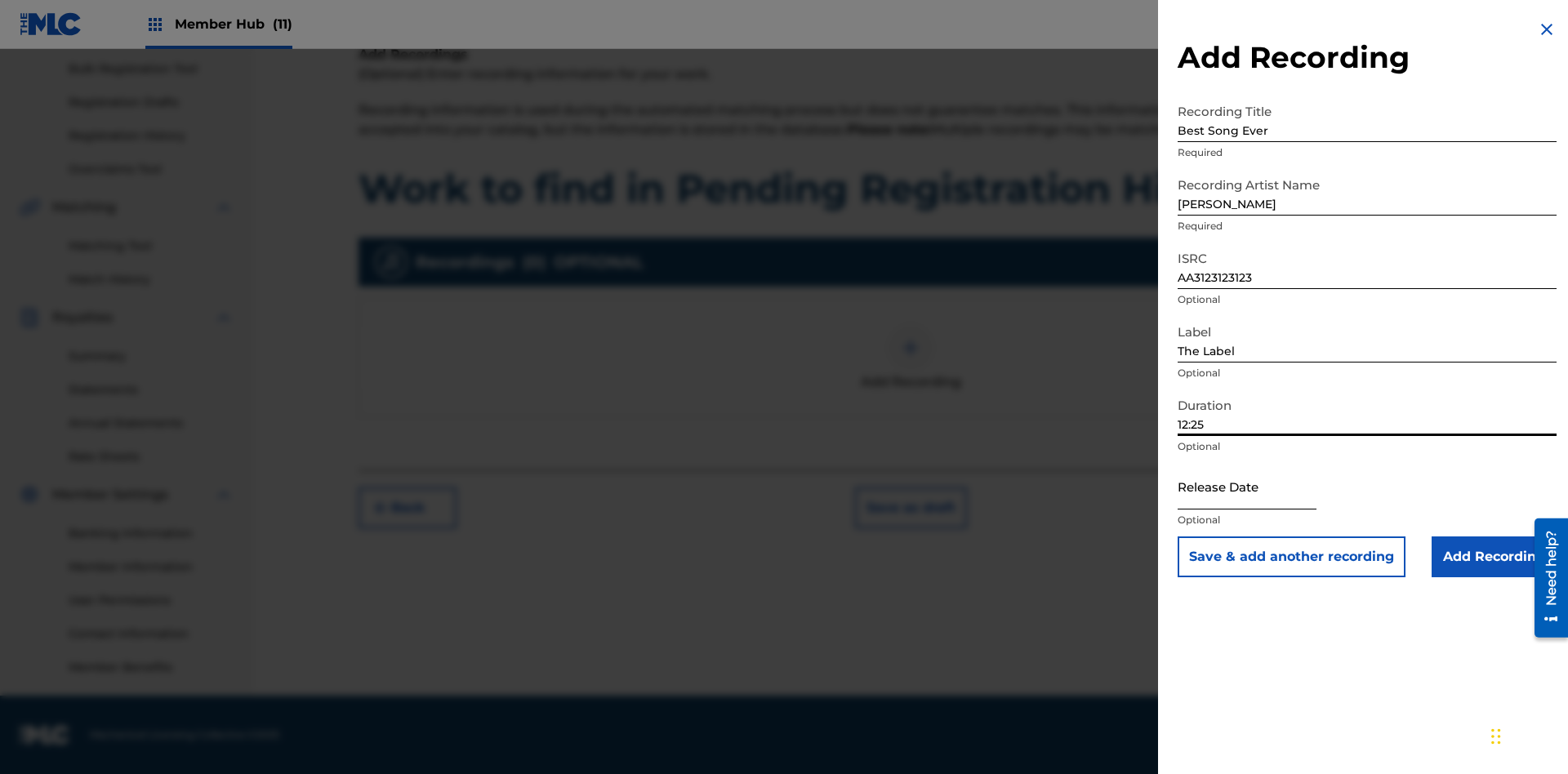
type input "12:25"
click at [1261, 488] on input "text" at bounding box center [1247, 486] width 139 height 47
select select "8"
select select "2025"
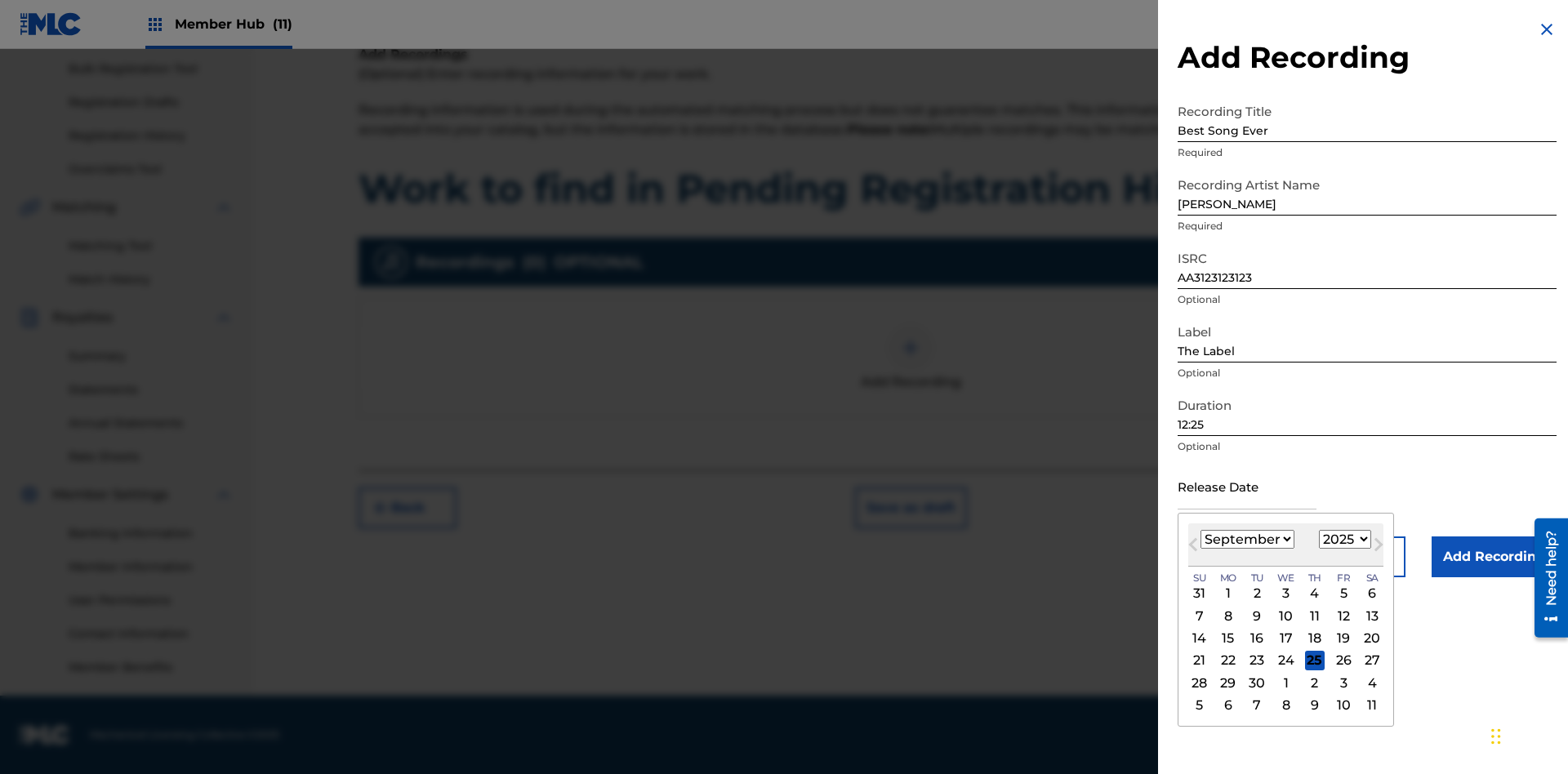
click at [1247, 540] on select "January February March April May June July August September October November De…" at bounding box center [1248, 540] width 94 height 19
select select "3"
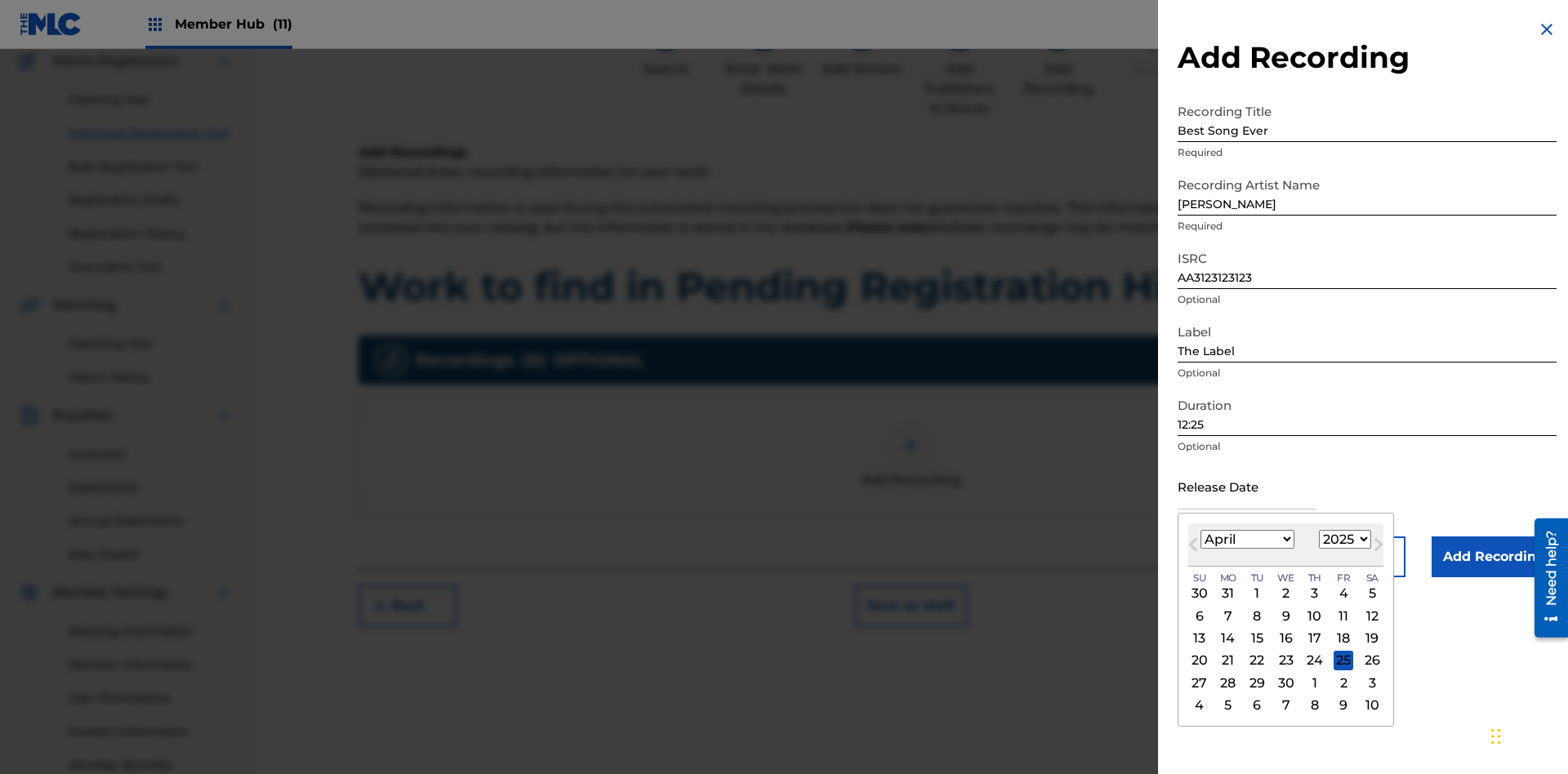
click at [1343, 540] on select "1900 1901 1902 1903 1904 1905 1906 1907 1908 1909 1910 1911 1912 1913 1914 1915…" at bounding box center [1346, 540] width 52 height 19
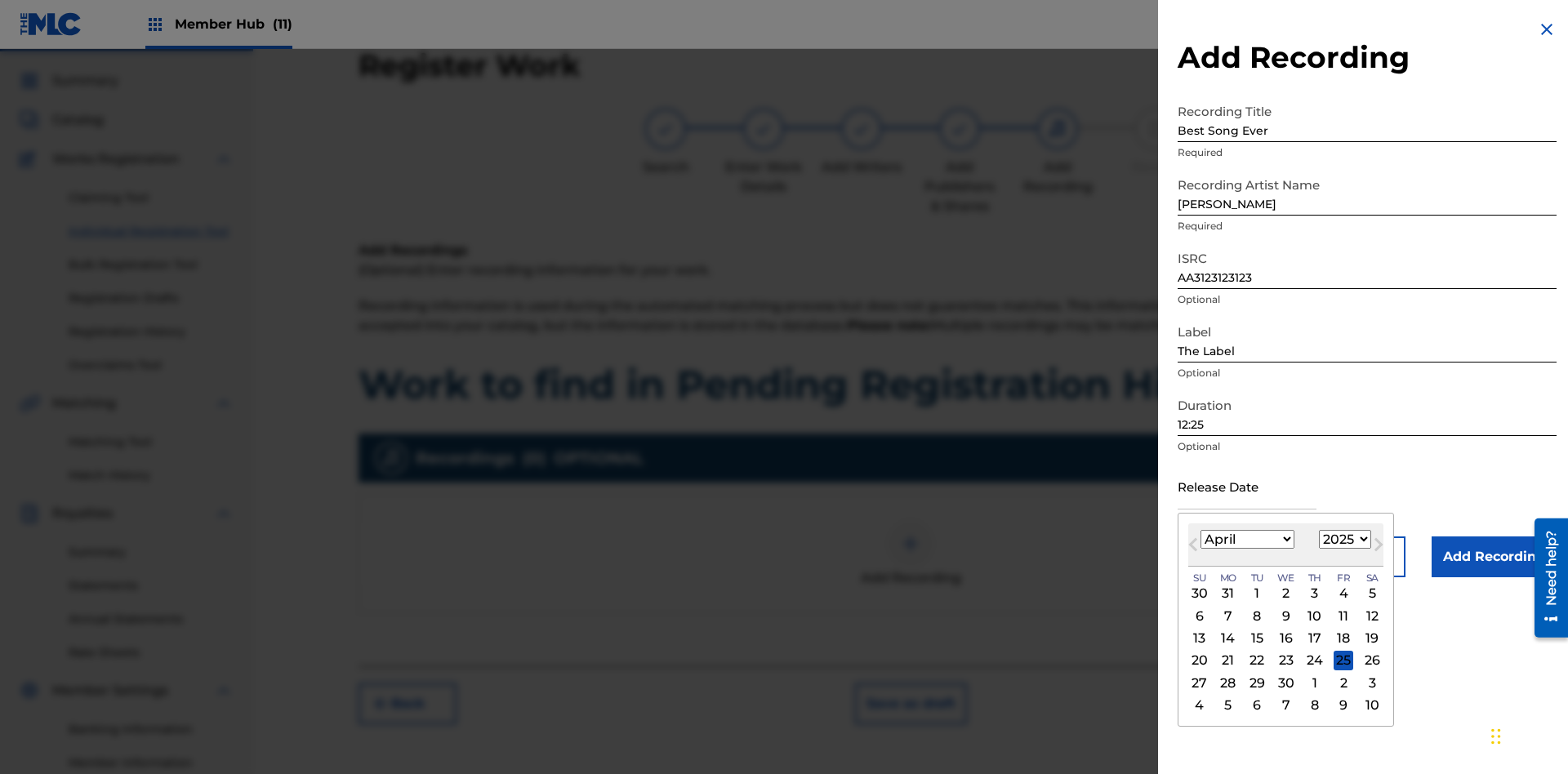
select select "2021"
click at [1343, 540] on select "1900 1901 1902 1903 1904 1905 1906 1907 1908 1909 1910 1911 1912 1913 1914 1915…" at bounding box center [1346, 540] width 52 height 19
click at [1313, 593] on div "1" at bounding box center [1316, 594] width 20 height 20
type input "April 1 2021"
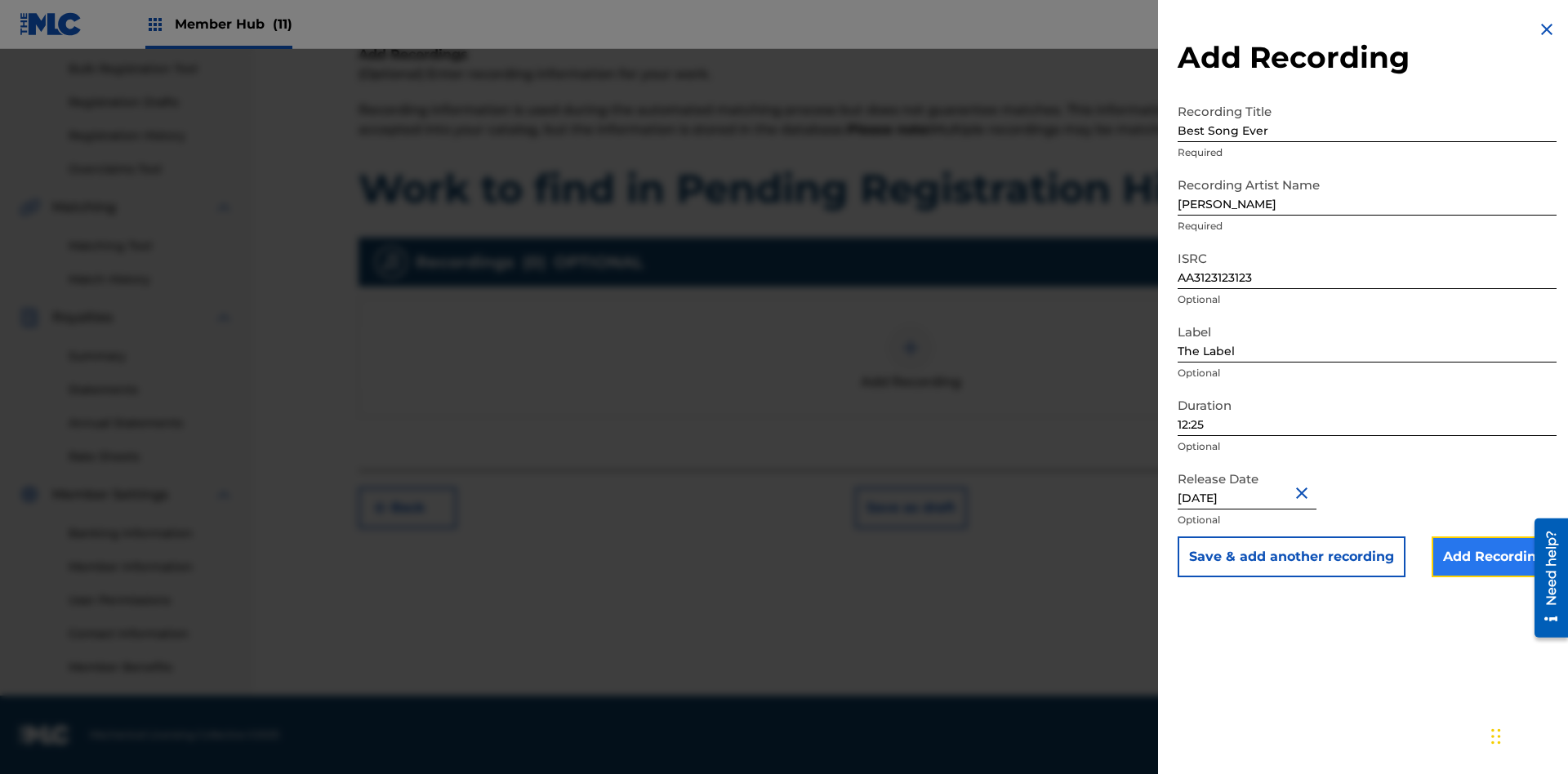
click at [1494, 558] on input "Add Recording" at bounding box center [1494, 557] width 125 height 41
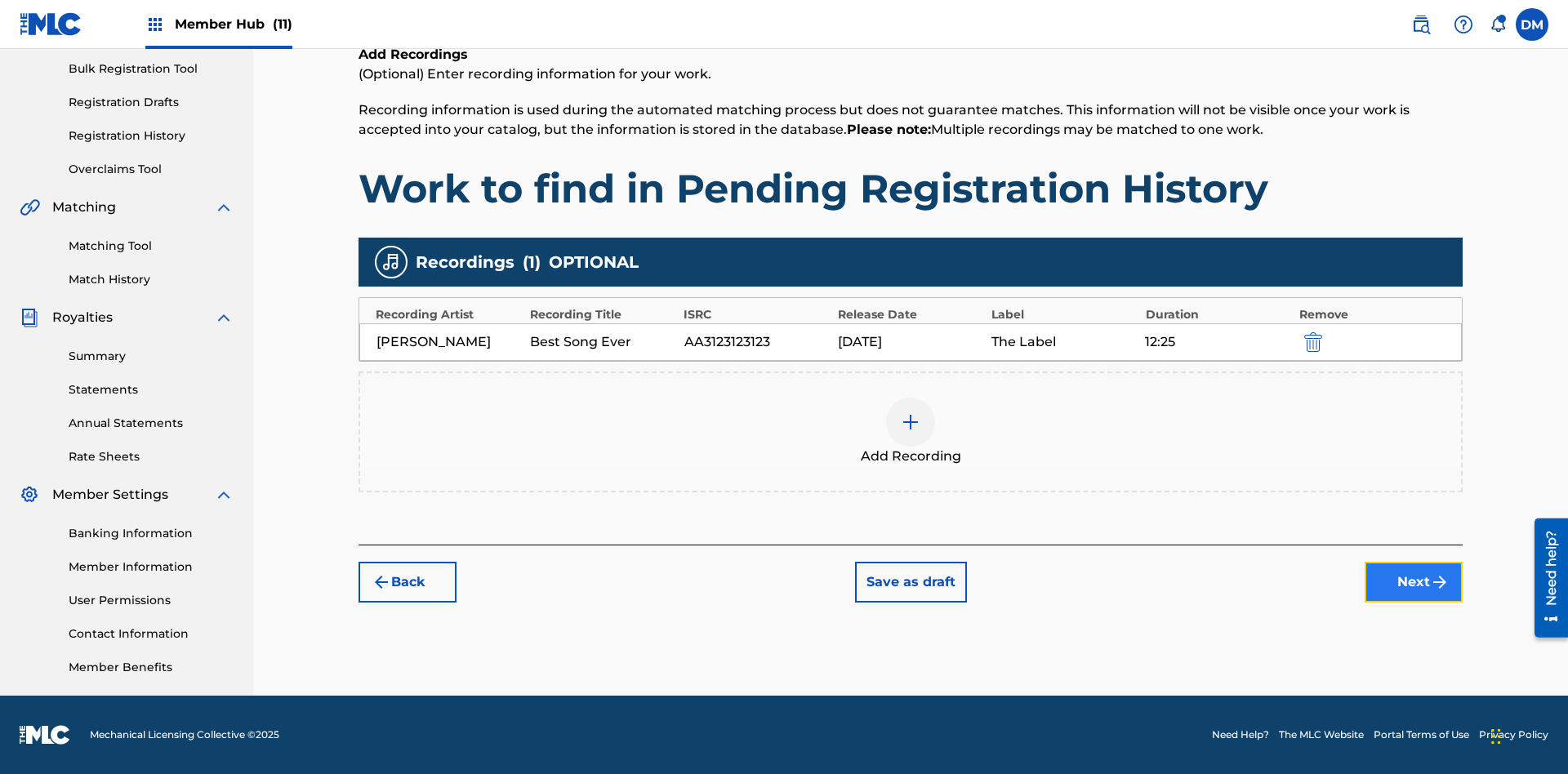
click at [1414, 582] on button "Next" at bounding box center [1413, 581] width 98 height 41
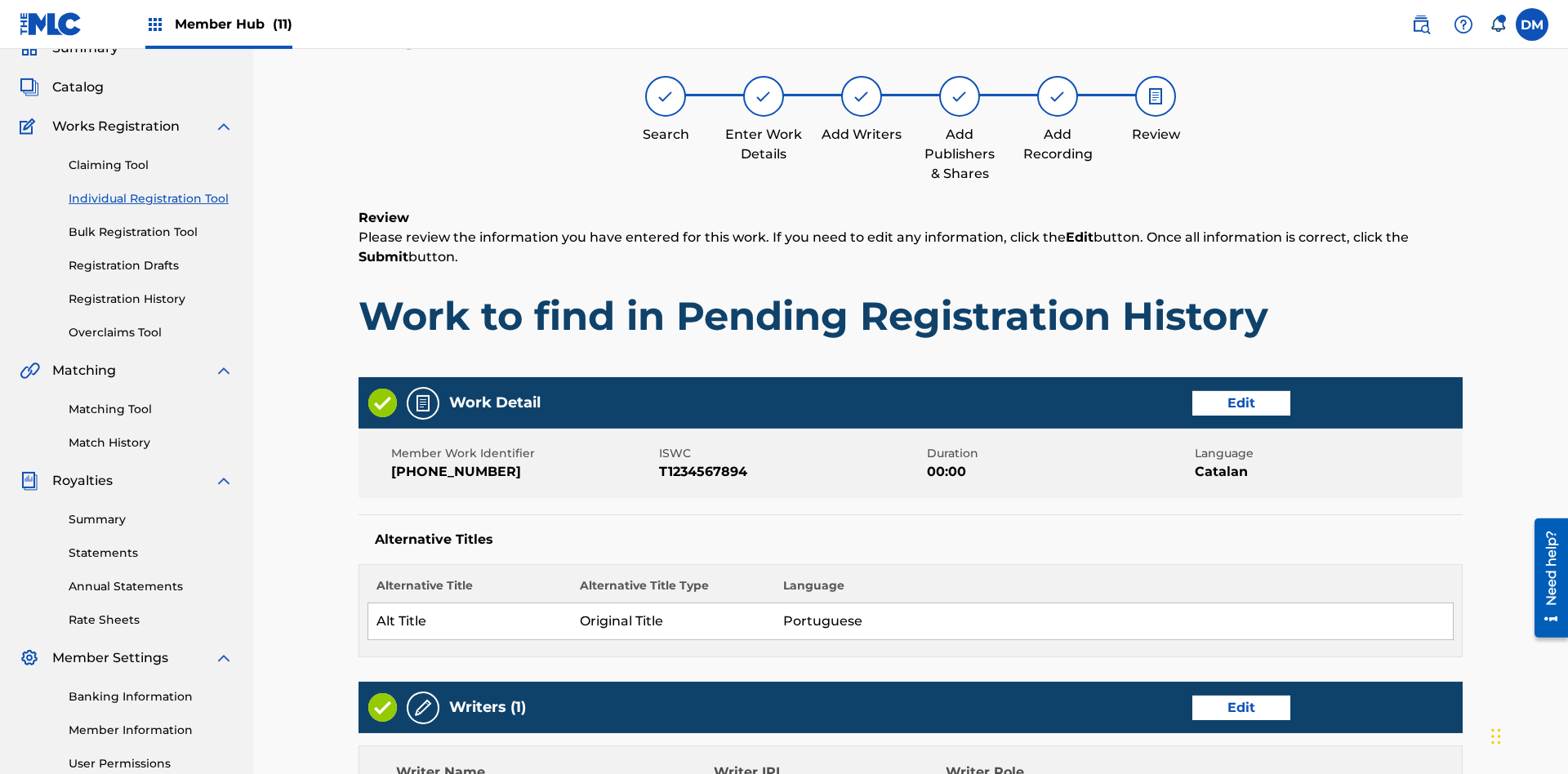
scroll to position [769, 0]
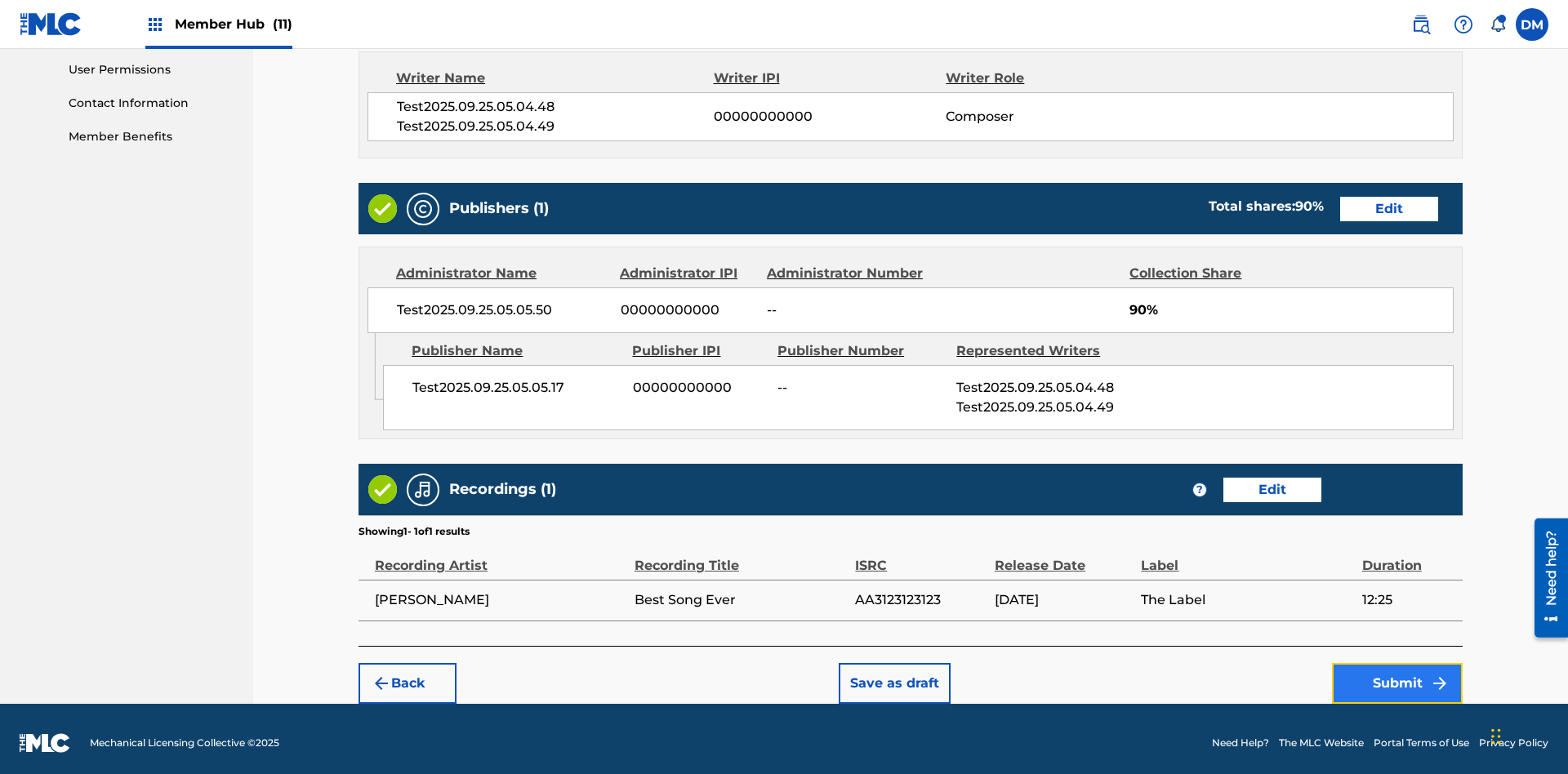
click at [1397, 674] on button "Submit" at bounding box center [1397, 683] width 131 height 41
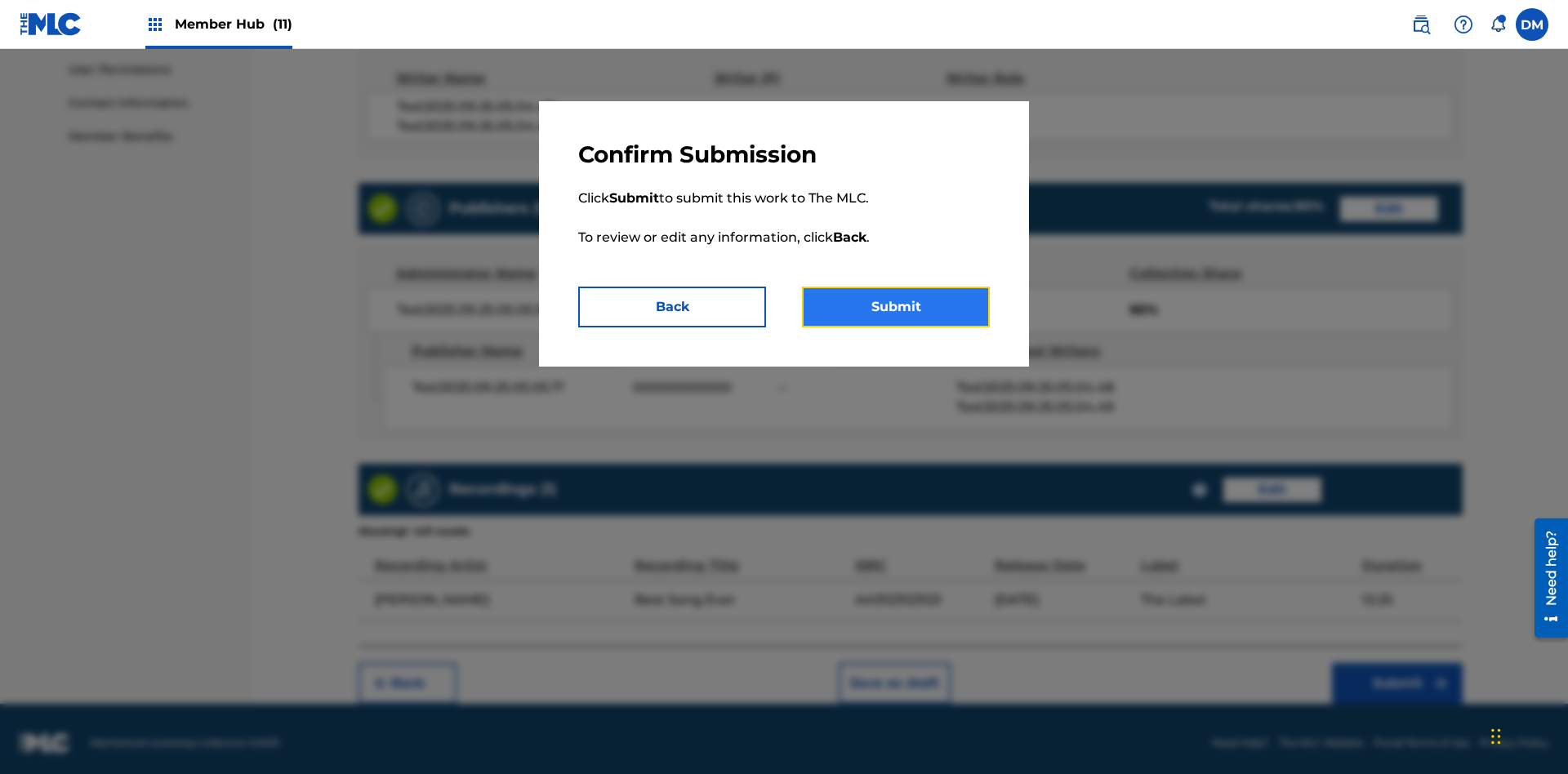
click at [896, 307] on button "Submit" at bounding box center [896, 306] width 188 height 41
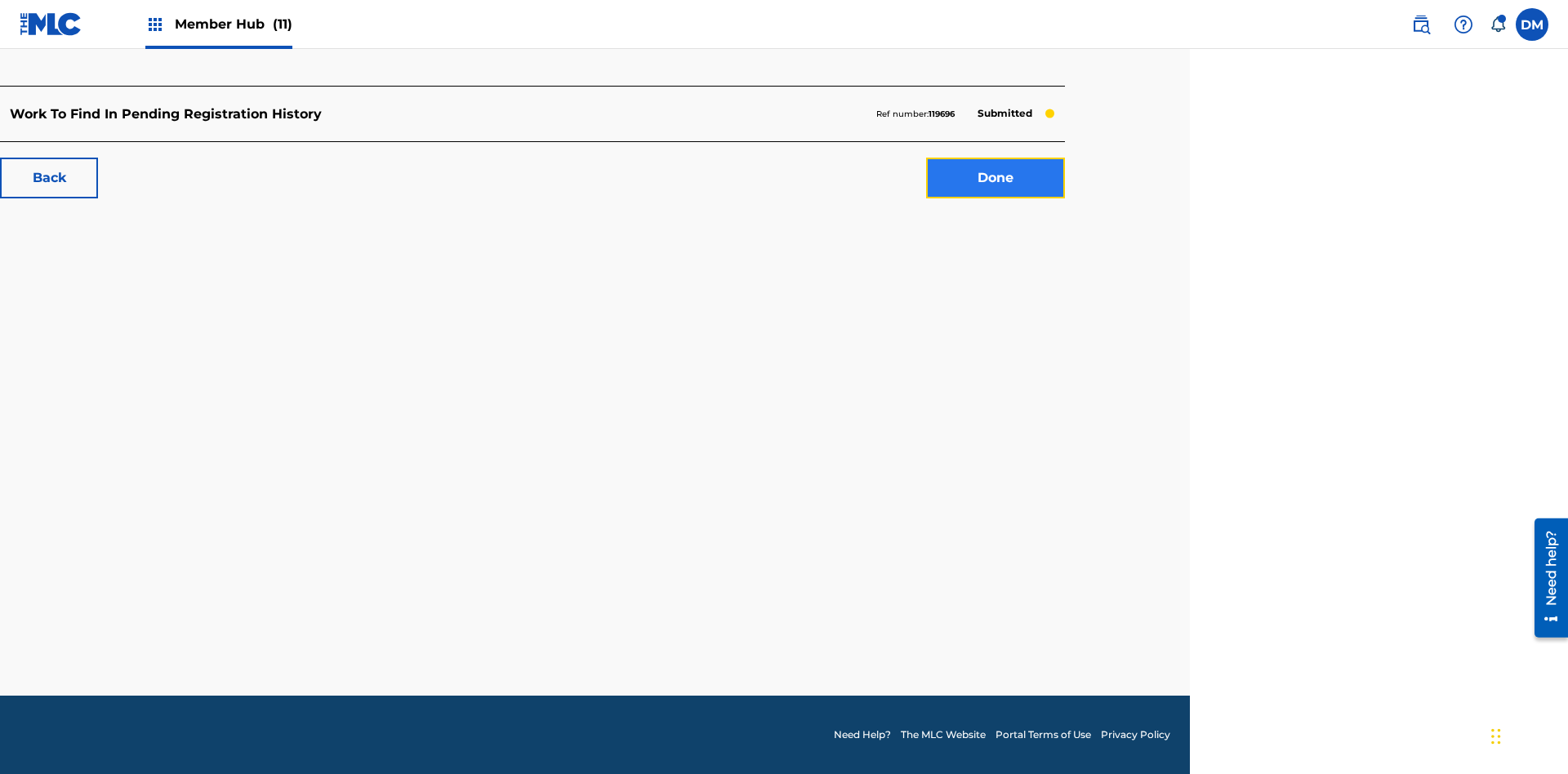
click at [995, 179] on link "Done" at bounding box center [995, 178] width 139 height 41
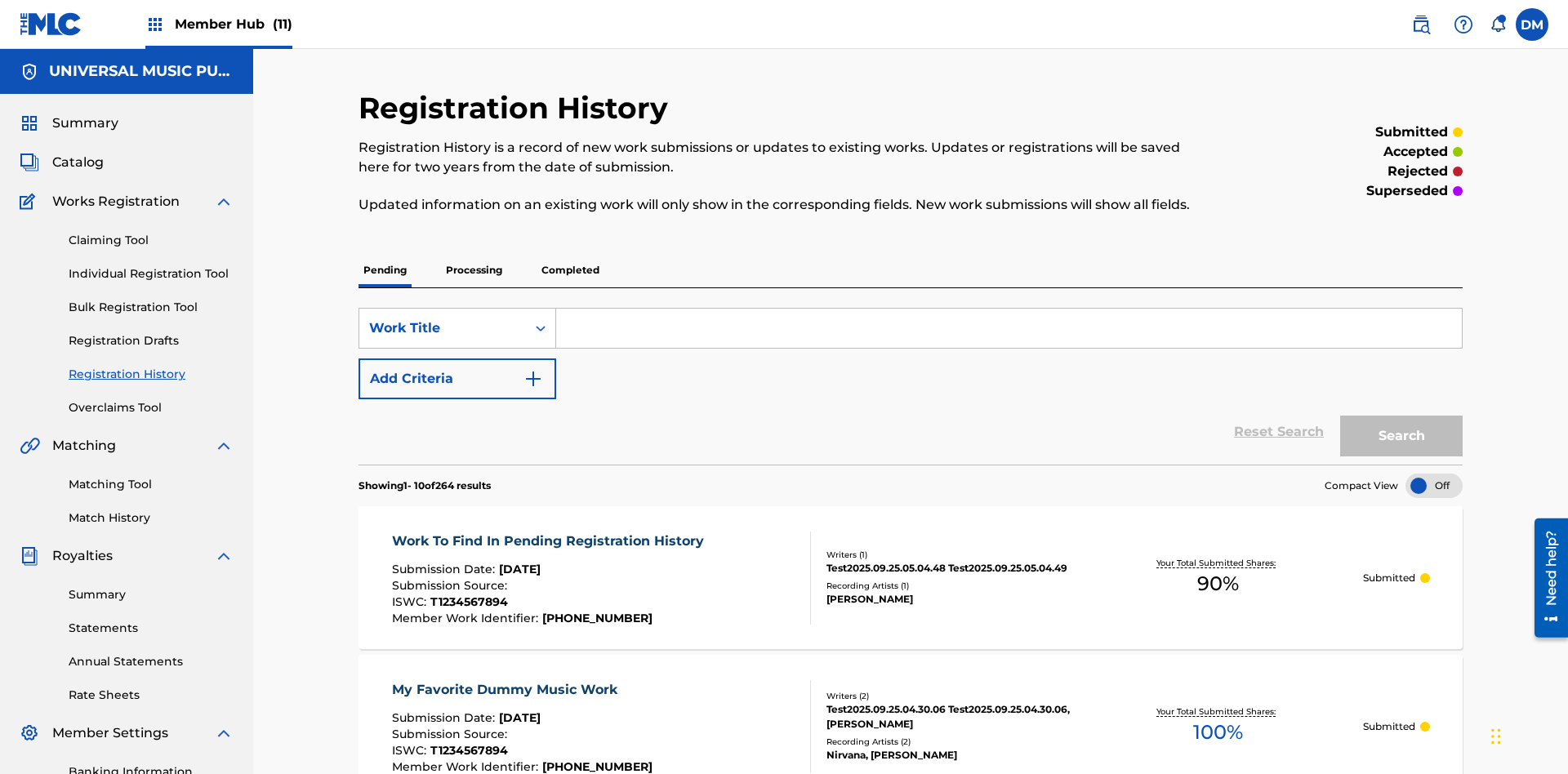
scroll to position [220, 0]
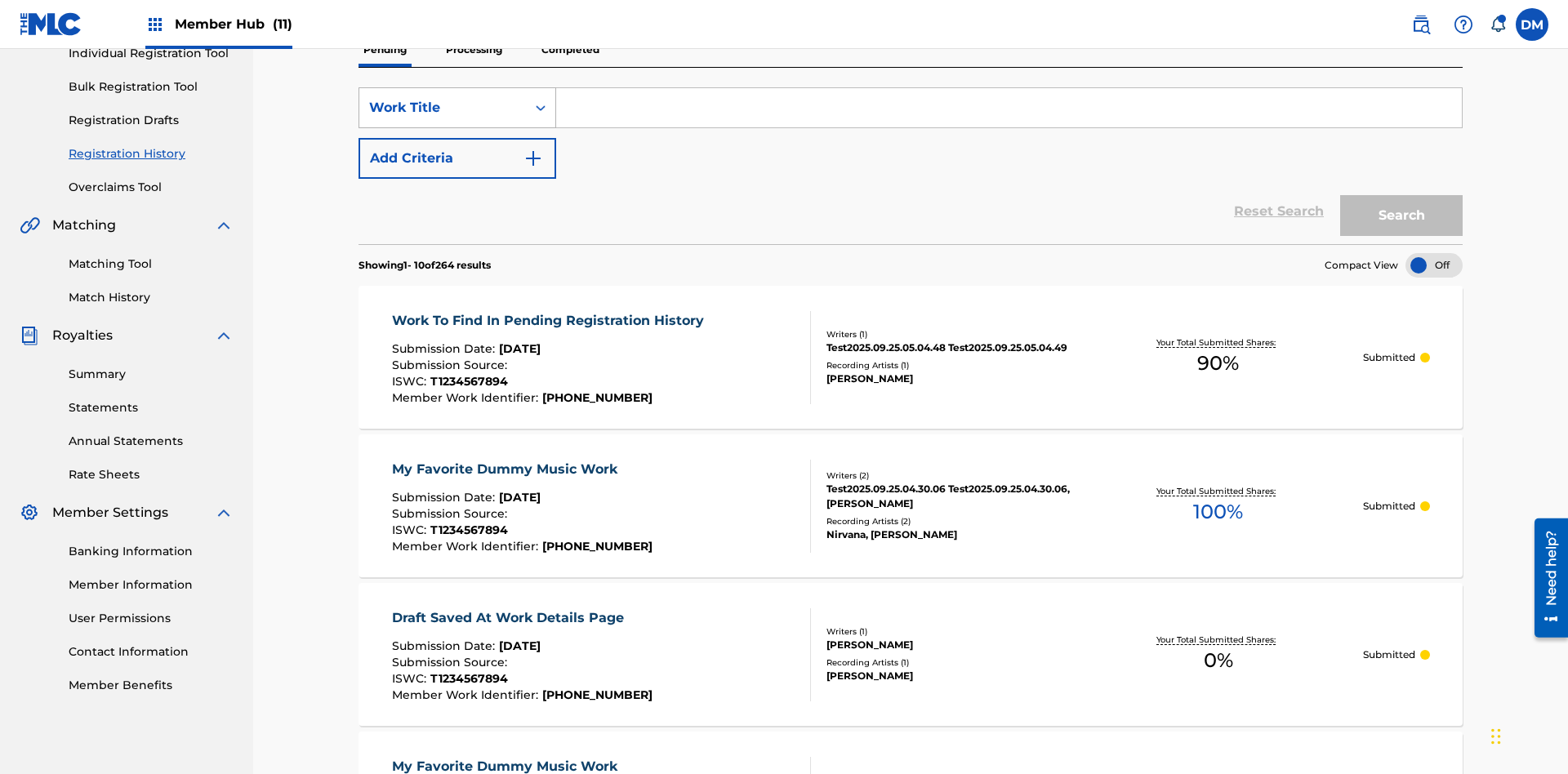
click at [443, 108] on div "Work Title" at bounding box center [442, 108] width 147 height 20
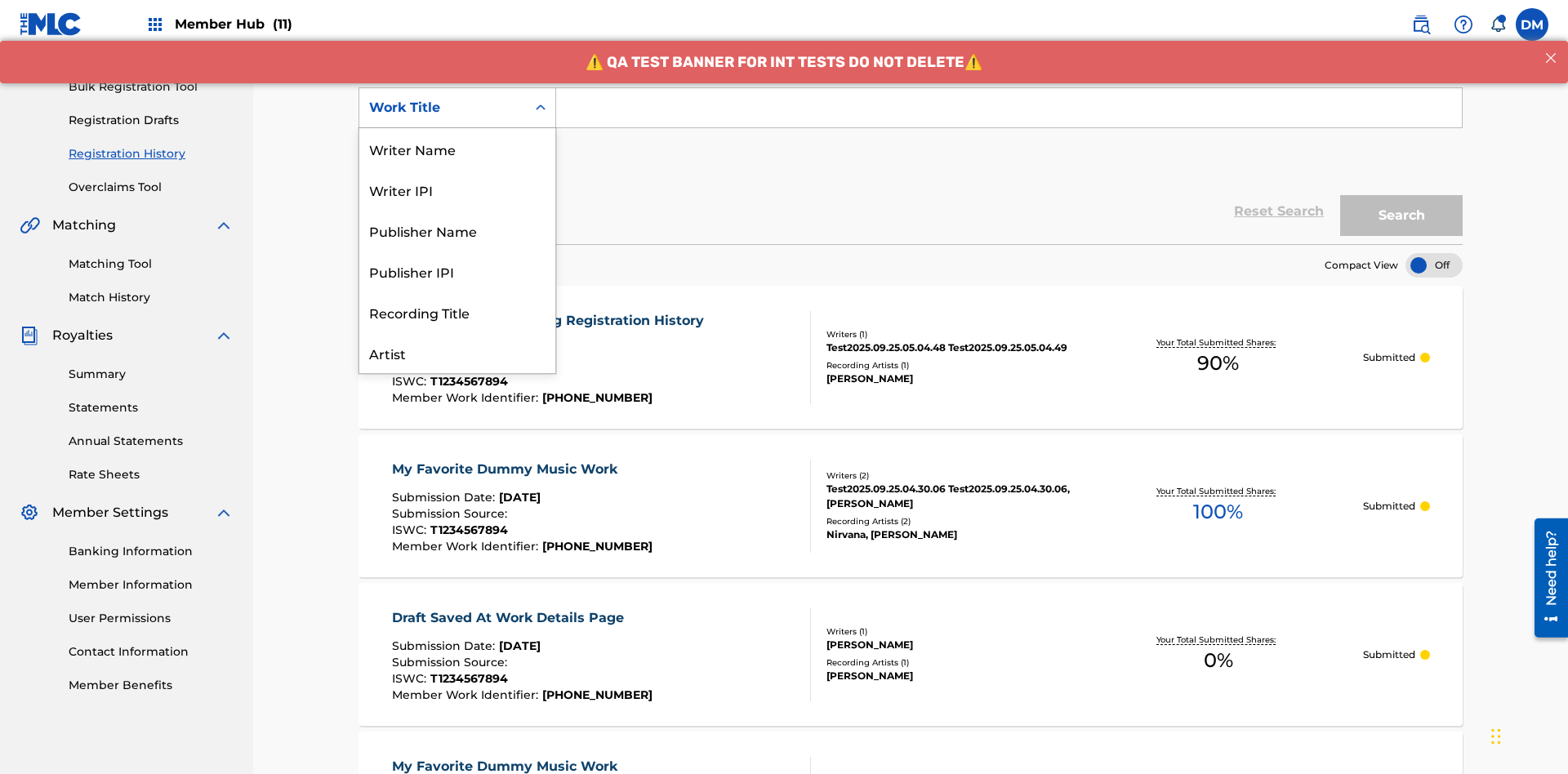
scroll to position [82, 0]
click at [458, 353] on div "Work Title" at bounding box center [457, 352] width 196 height 41
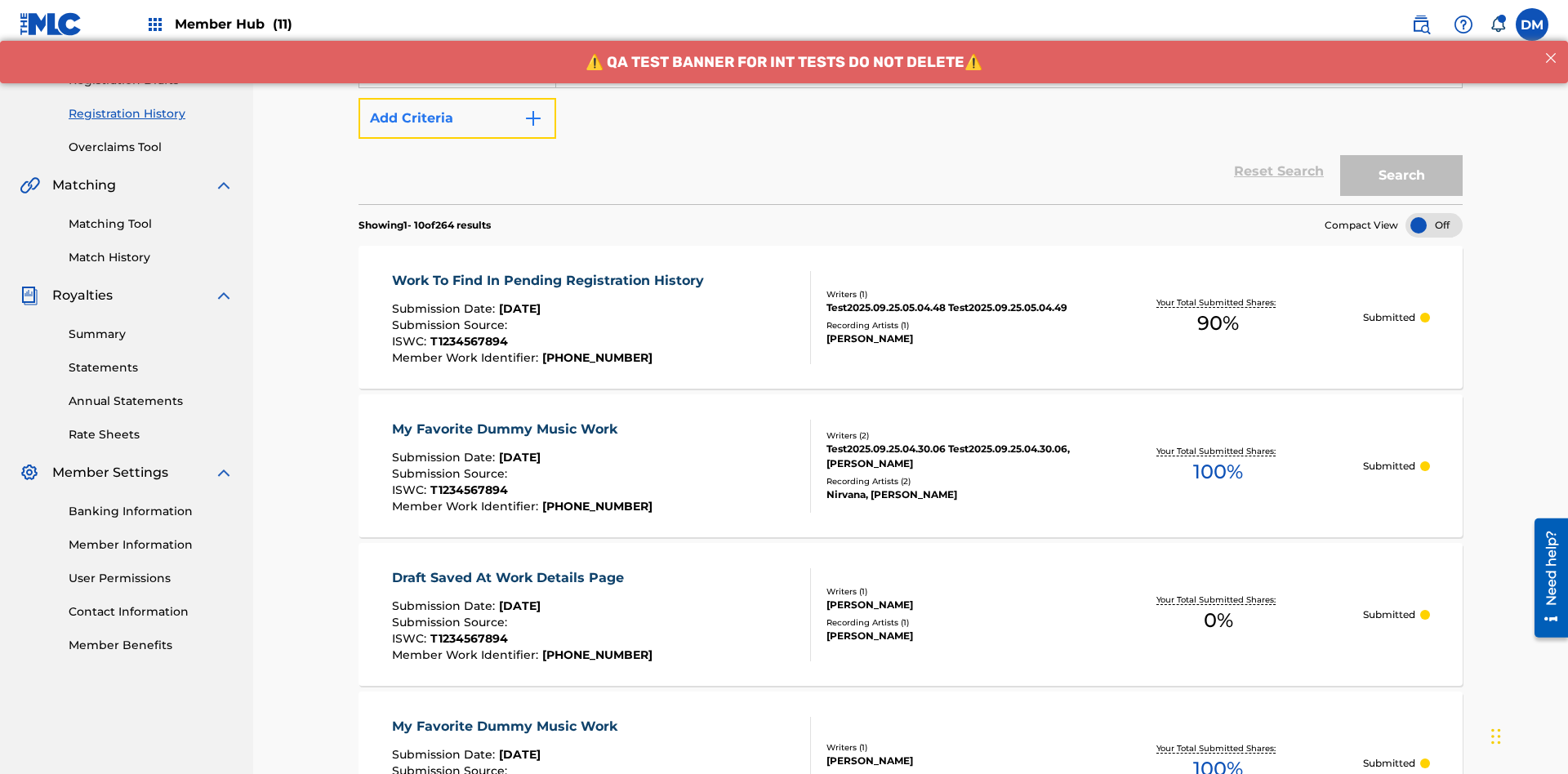
click at [458, 119] on button "Add Criteria" at bounding box center [458, 118] width 197 height 41
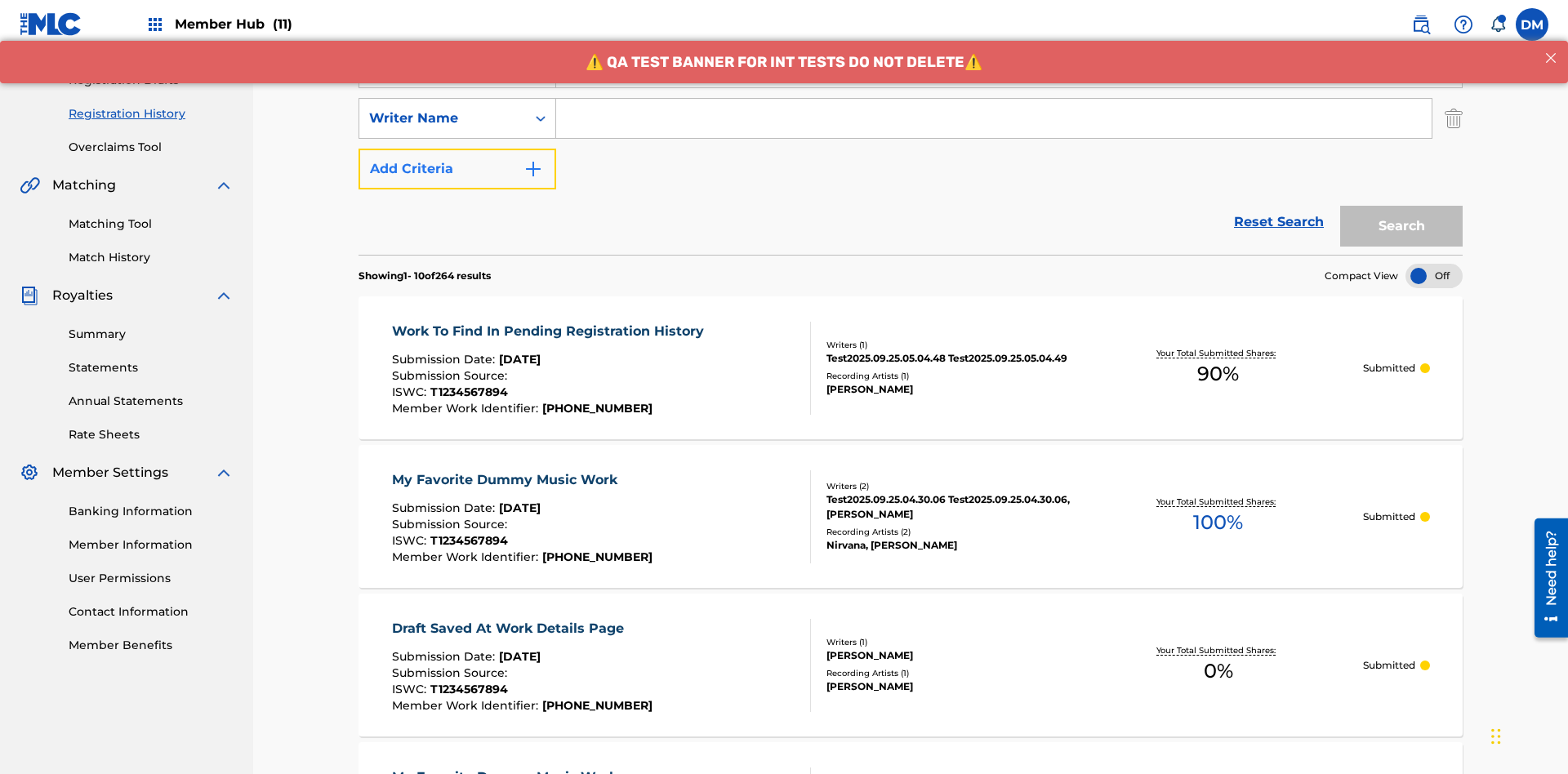
scroll to position [271, 0]
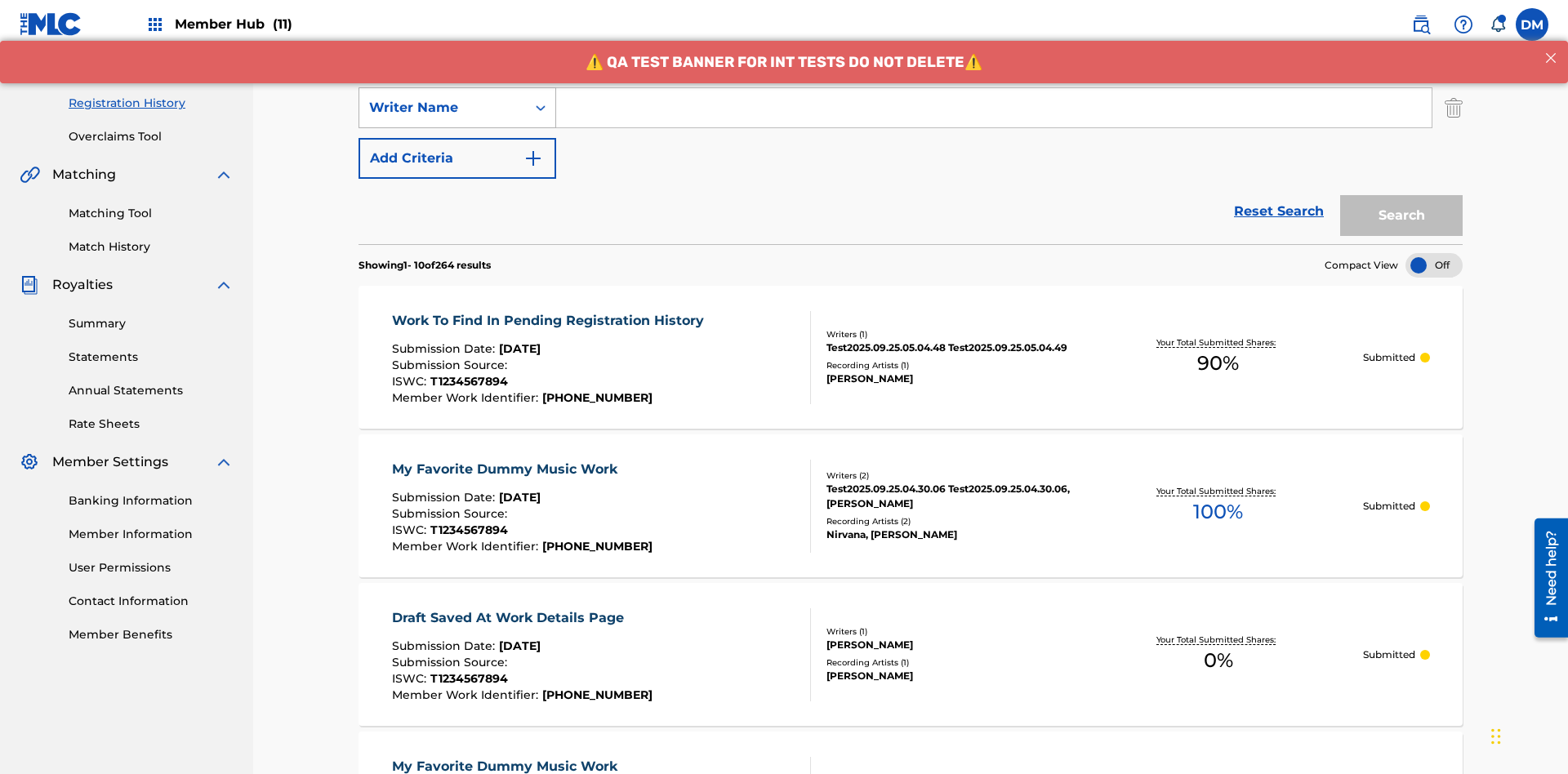
click at [443, 108] on div "Writer Name" at bounding box center [442, 108] width 147 height 20
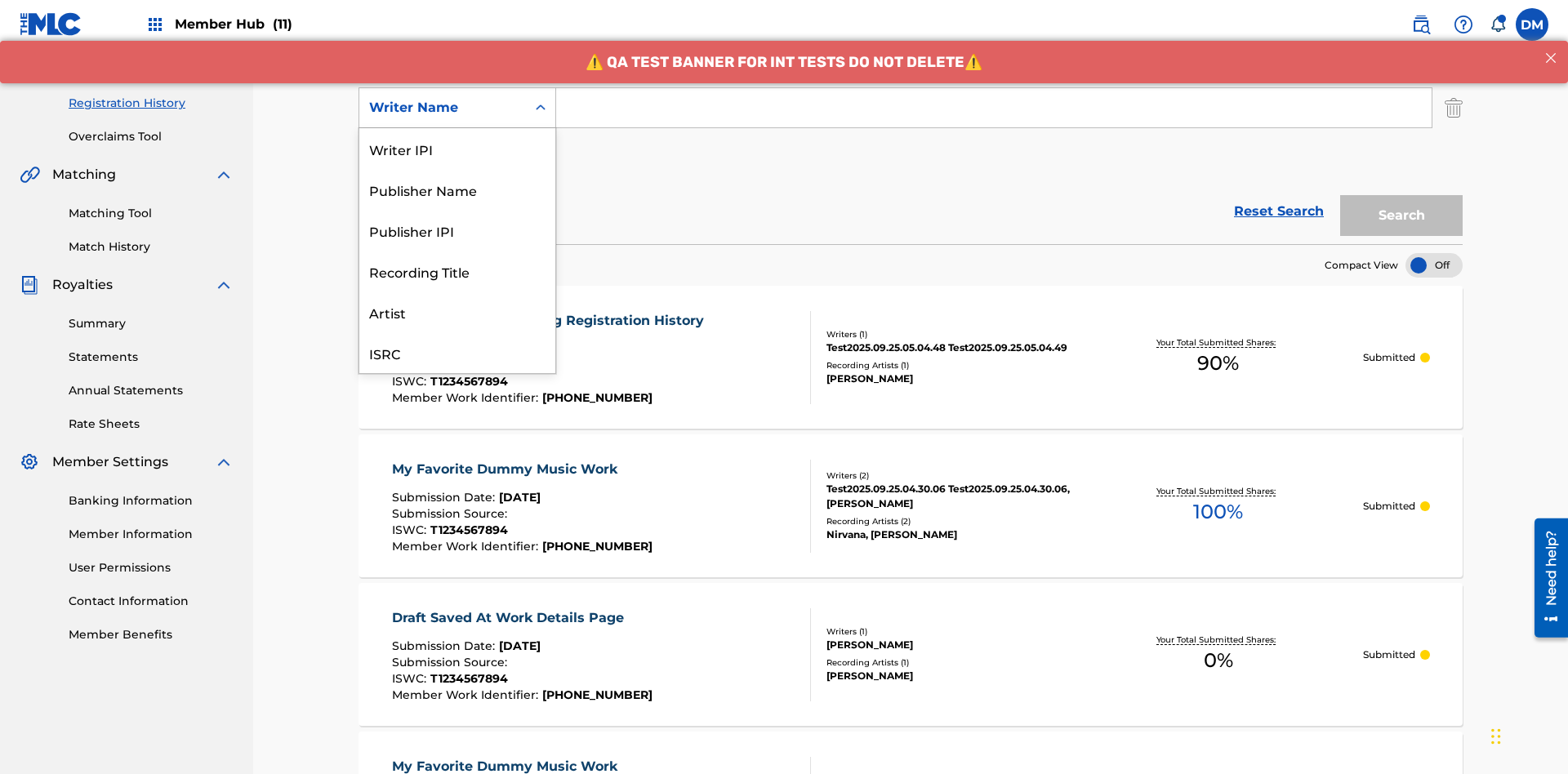
scroll to position [41, 0]
click at [458, 230] on div "Recording Title" at bounding box center [457, 229] width 196 height 41
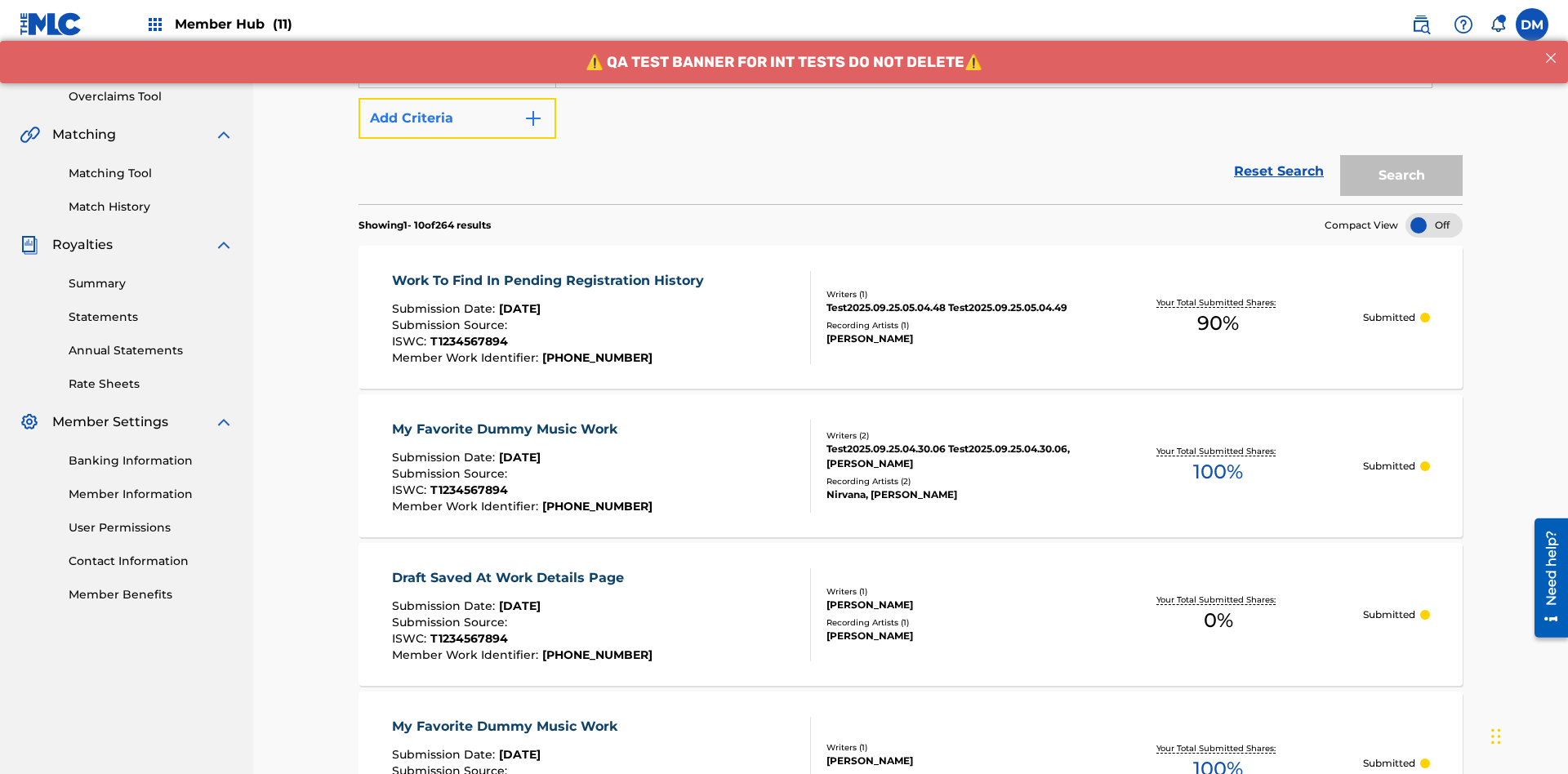
click at [458, 119] on button "Add Criteria" at bounding box center [458, 118] width 197 height 41
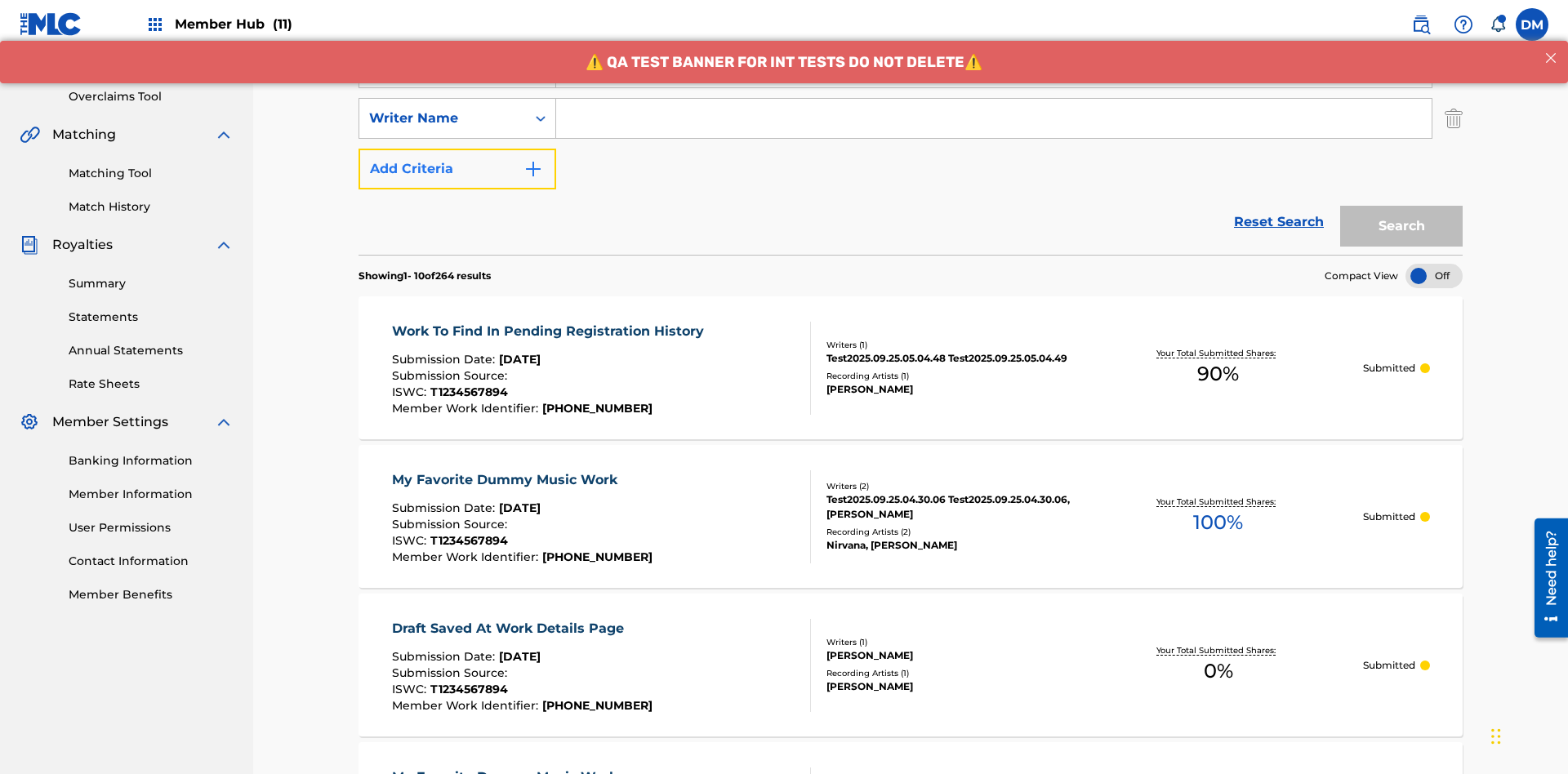
scroll to position [322, 0]
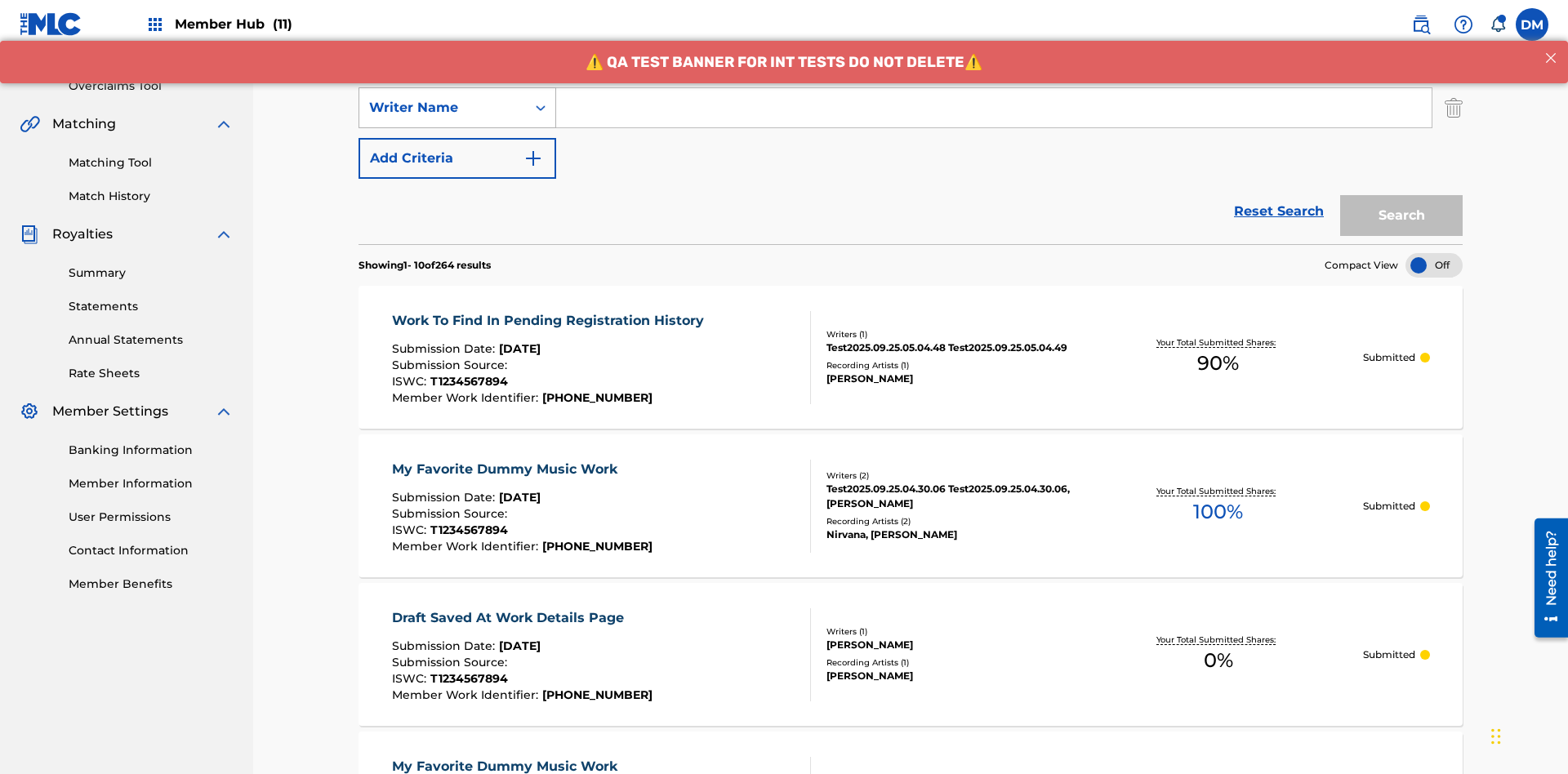
click at [443, 108] on div "Writer Name" at bounding box center [442, 108] width 147 height 20
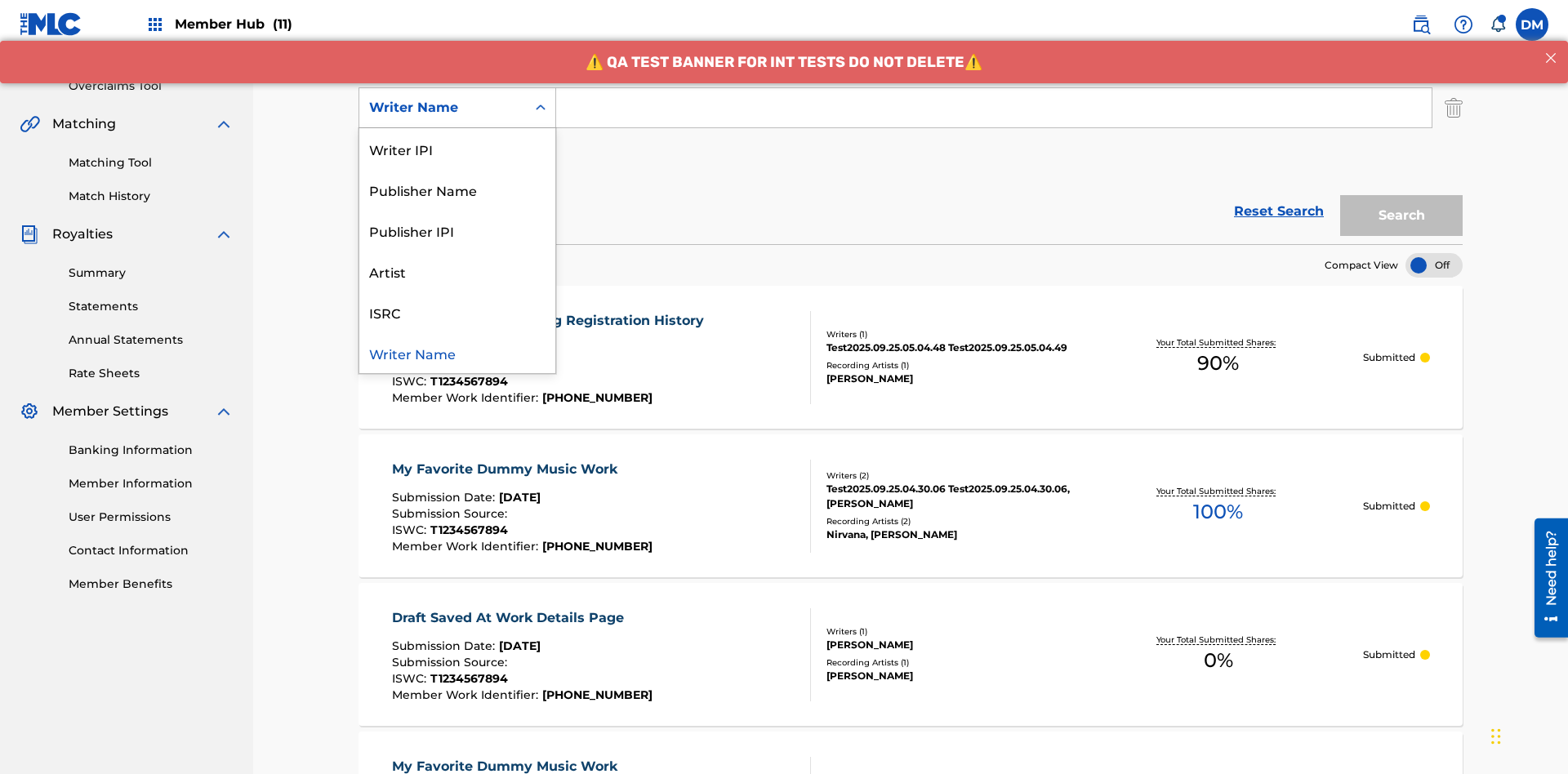
click at [458, 312] on div "ISRC" at bounding box center [457, 311] width 196 height 41
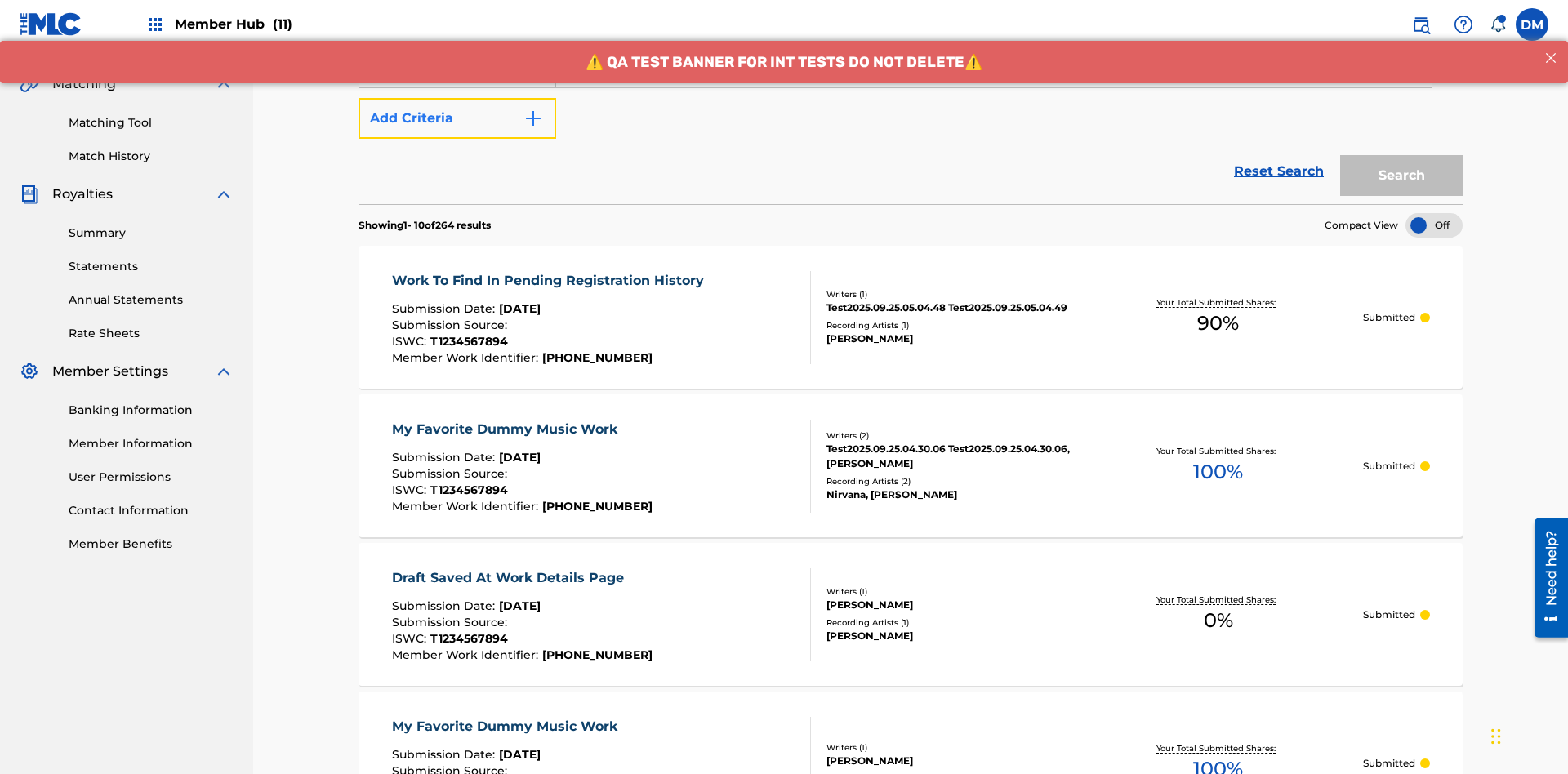
click at [458, 119] on button "Add Criteria" at bounding box center [458, 118] width 197 height 41
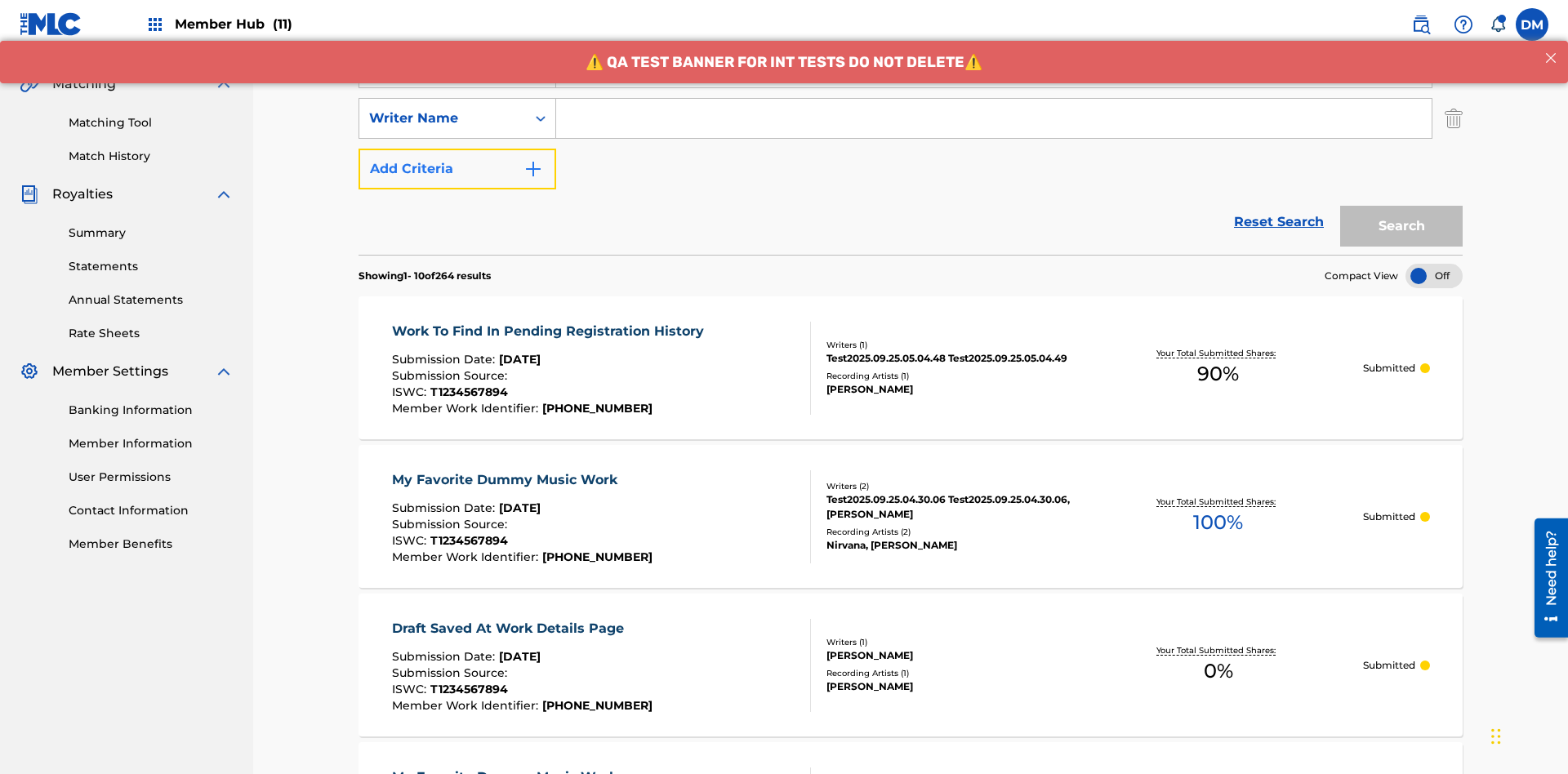
scroll to position [372, 0]
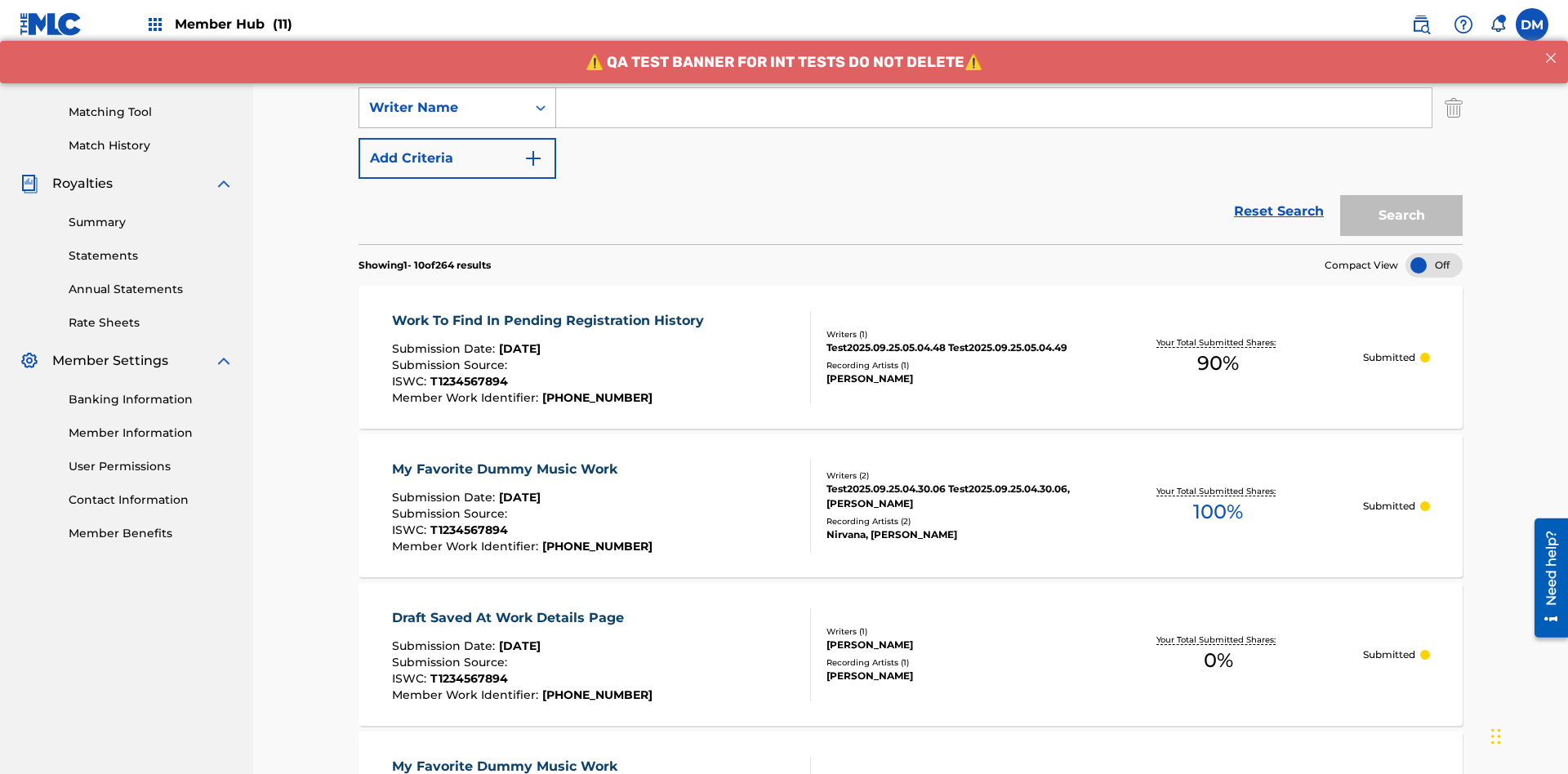
click at [443, 108] on div "Writer Name" at bounding box center [442, 108] width 147 height 20
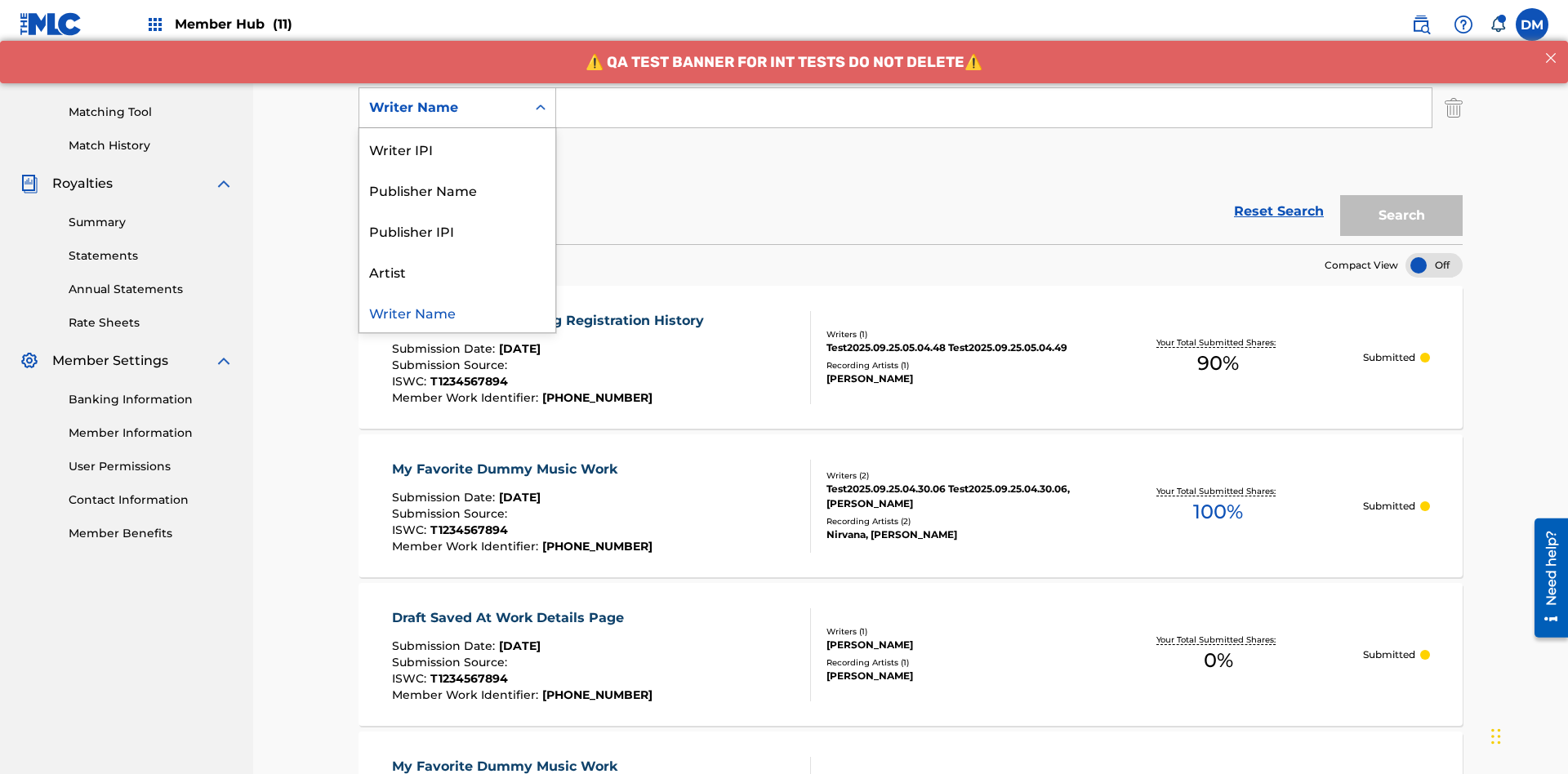
click at [458, 230] on div "Publisher IPI" at bounding box center [457, 229] width 196 height 41
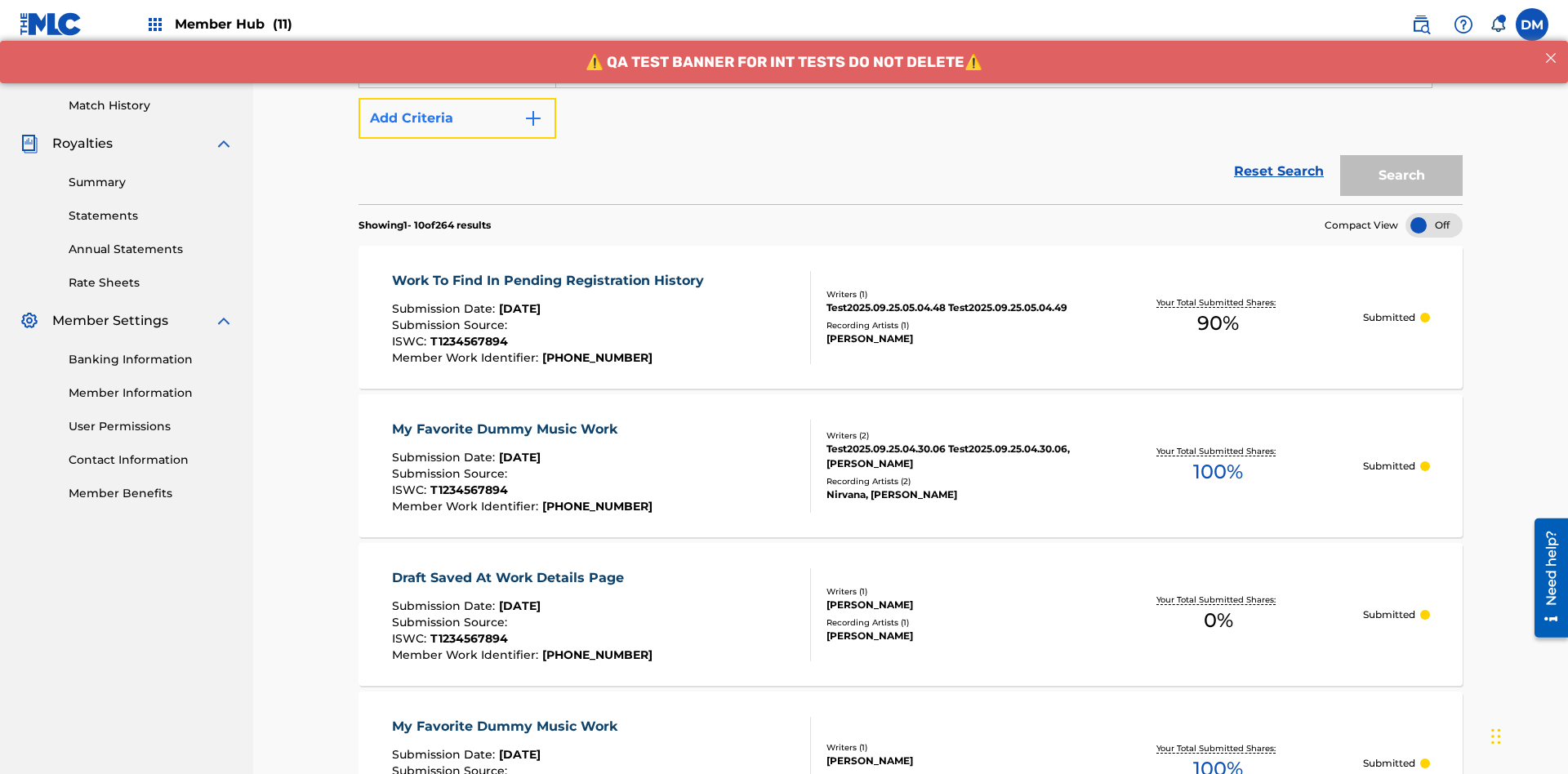
click at [458, 119] on button "Add Criteria" at bounding box center [458, 118] width 197 height 41
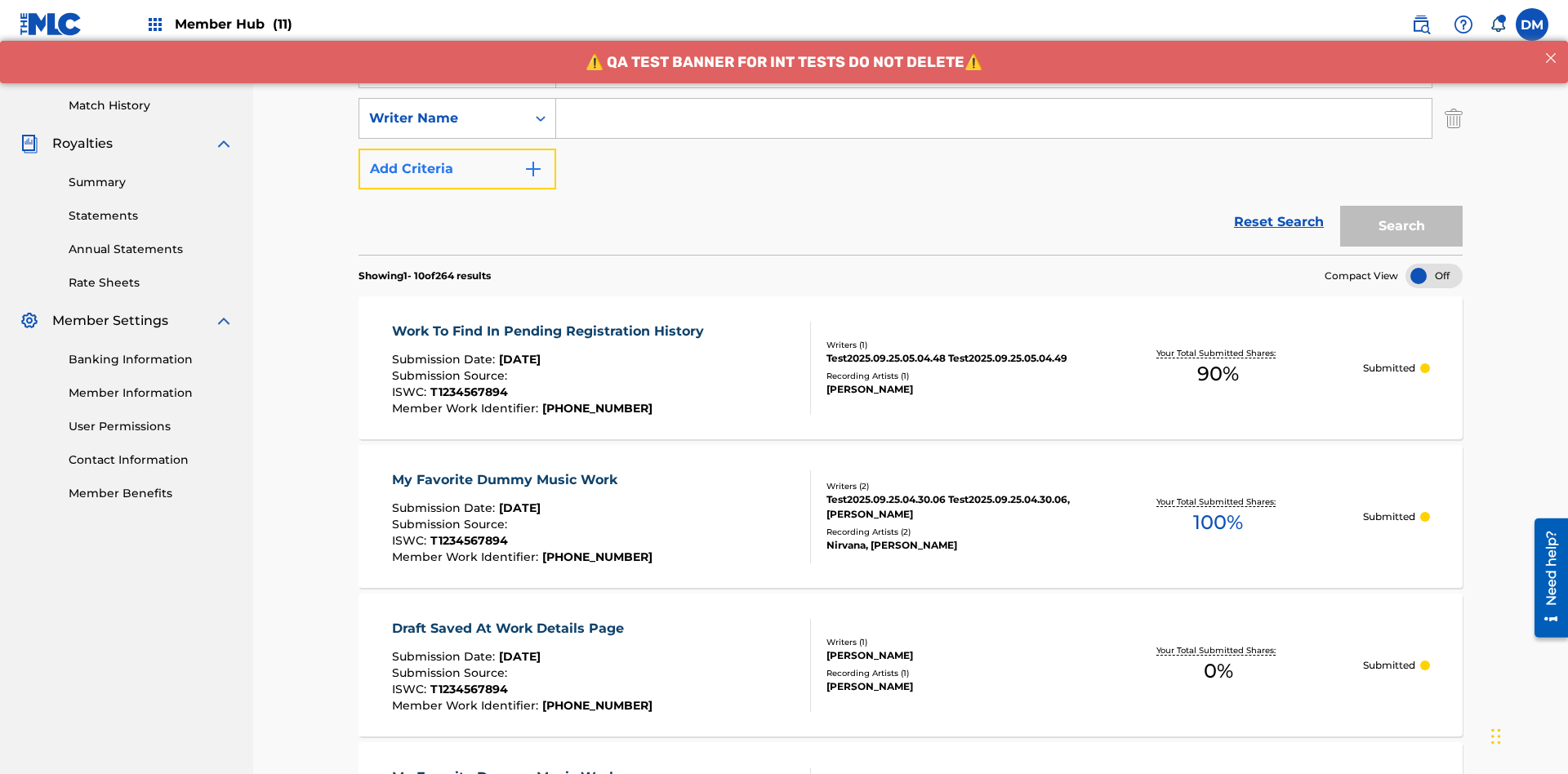
scroll to position [423, 0]
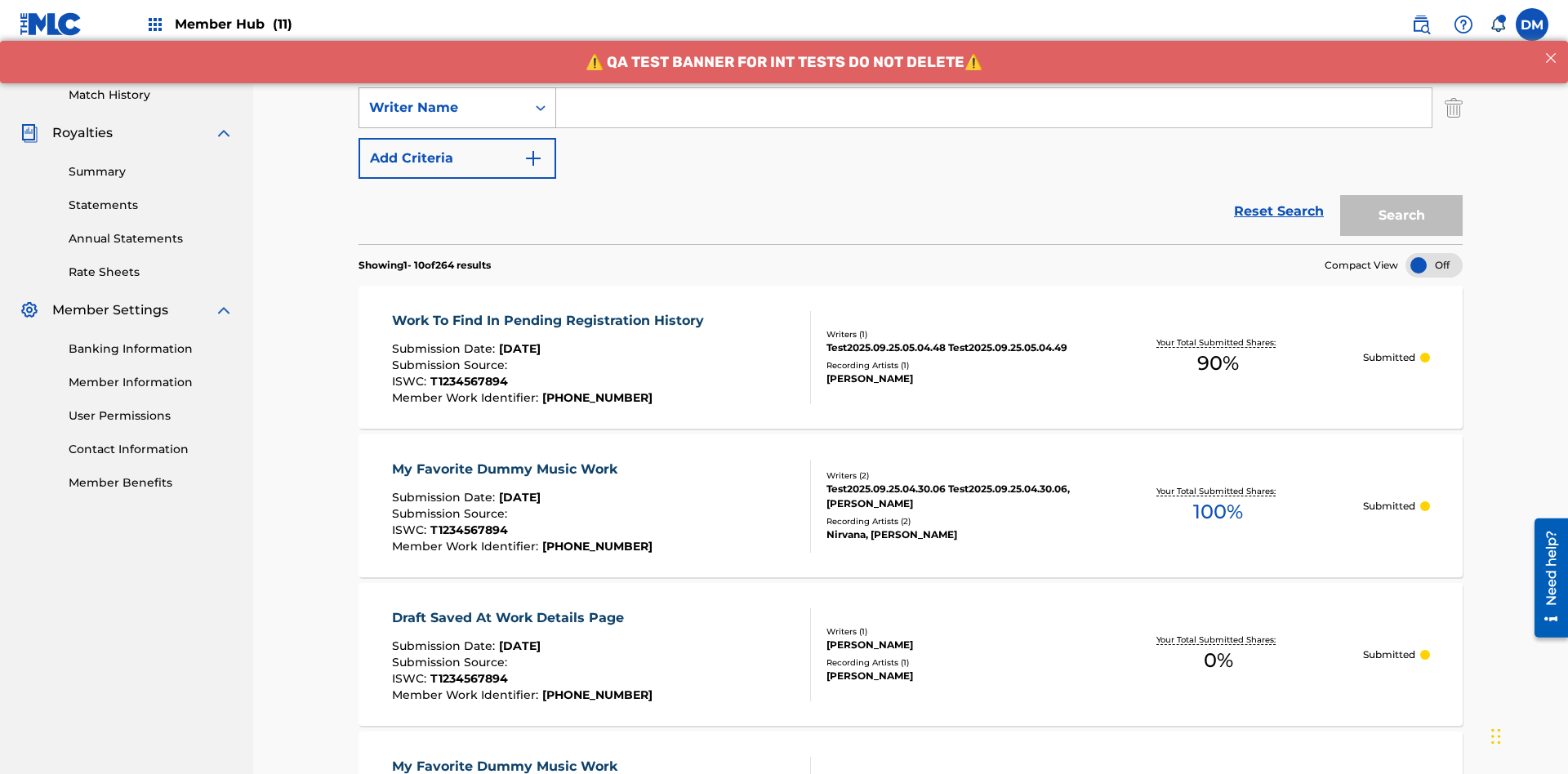
click at [443, 108] on div "Writer Name" at bounding box center [442, 108] width 147 height 20
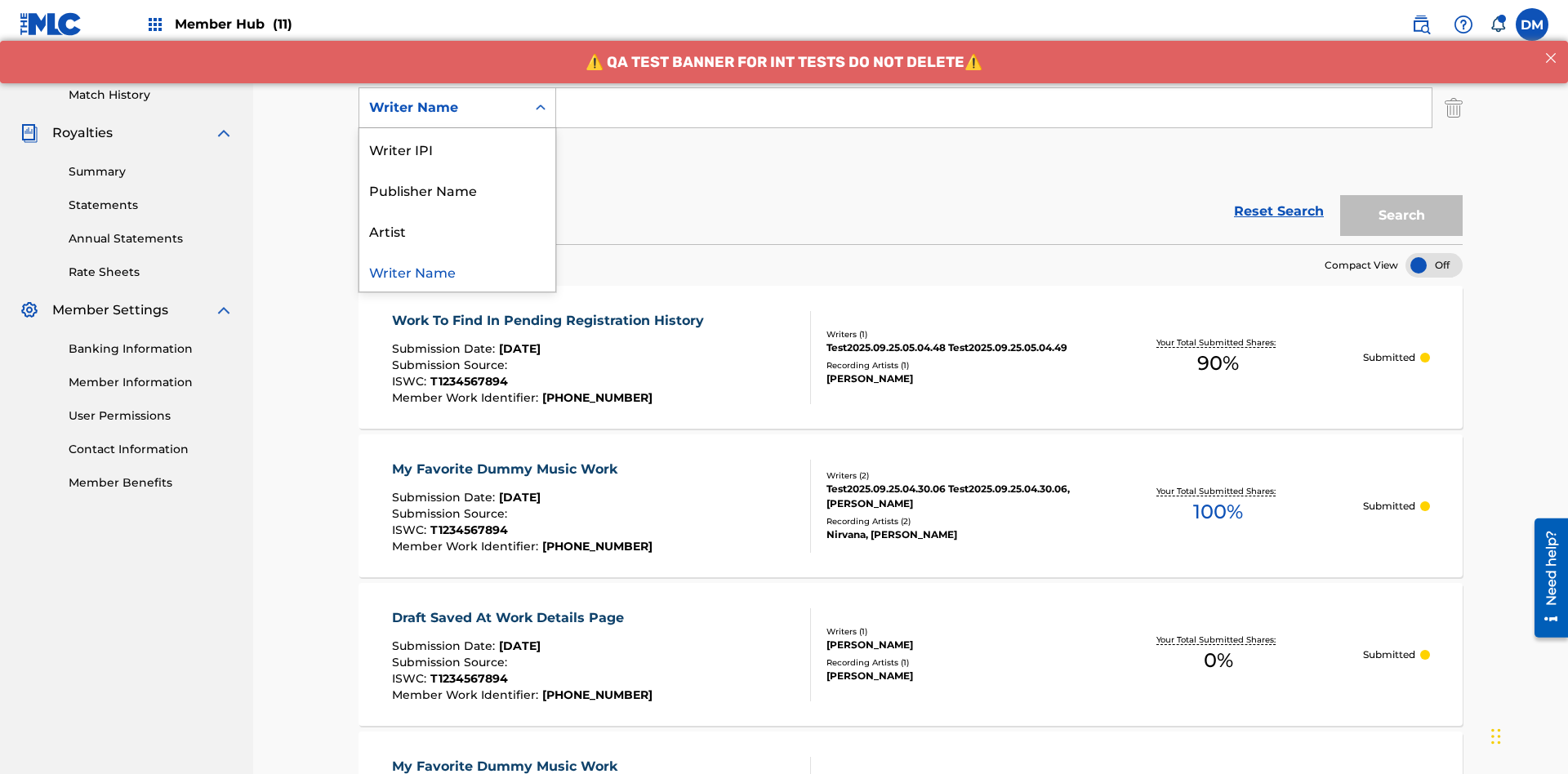
click at [458, 230] on div "Artist" at bounding box center [457, 229] width 196 height 41
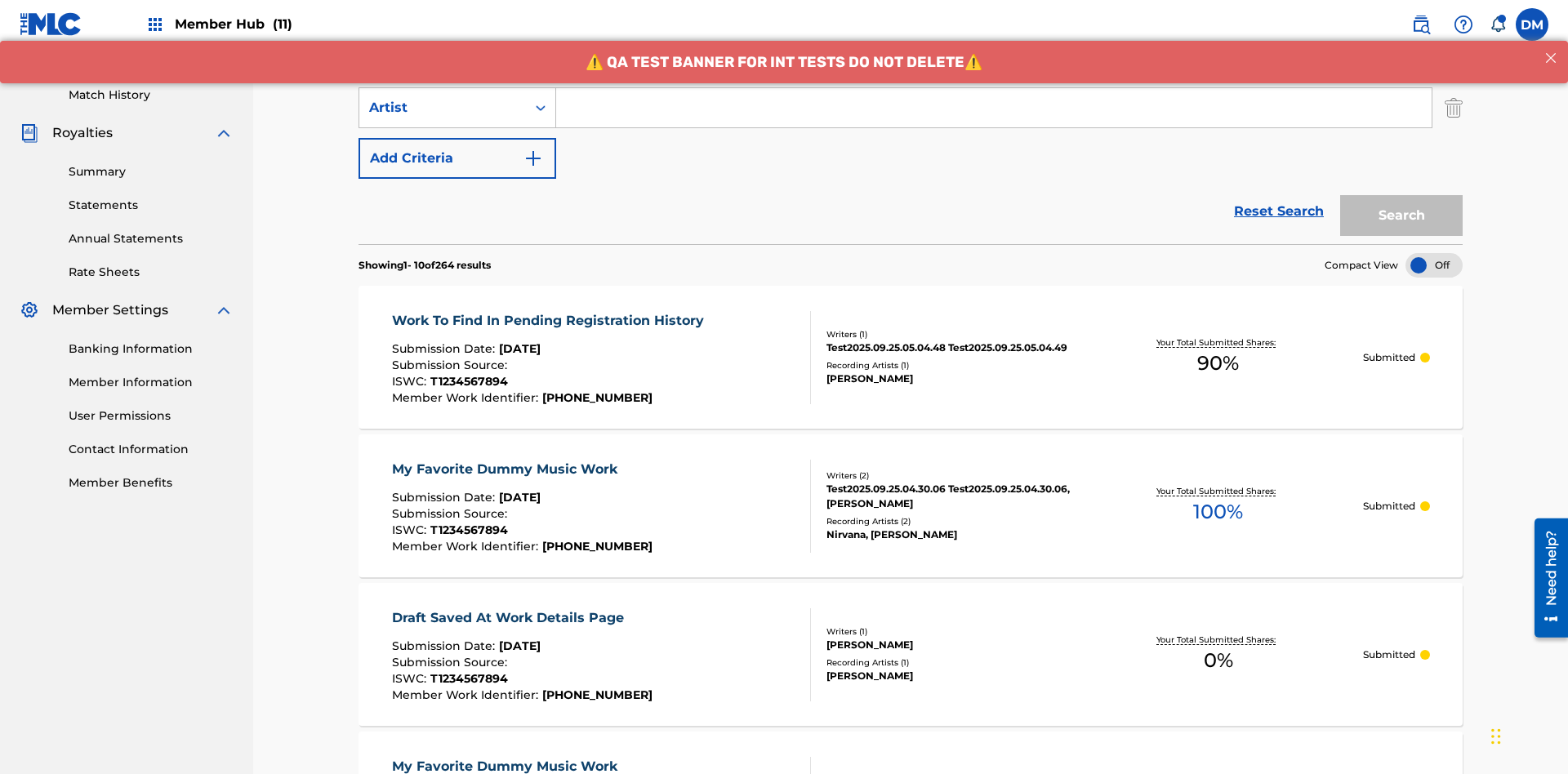
scroll to position [210, 0]
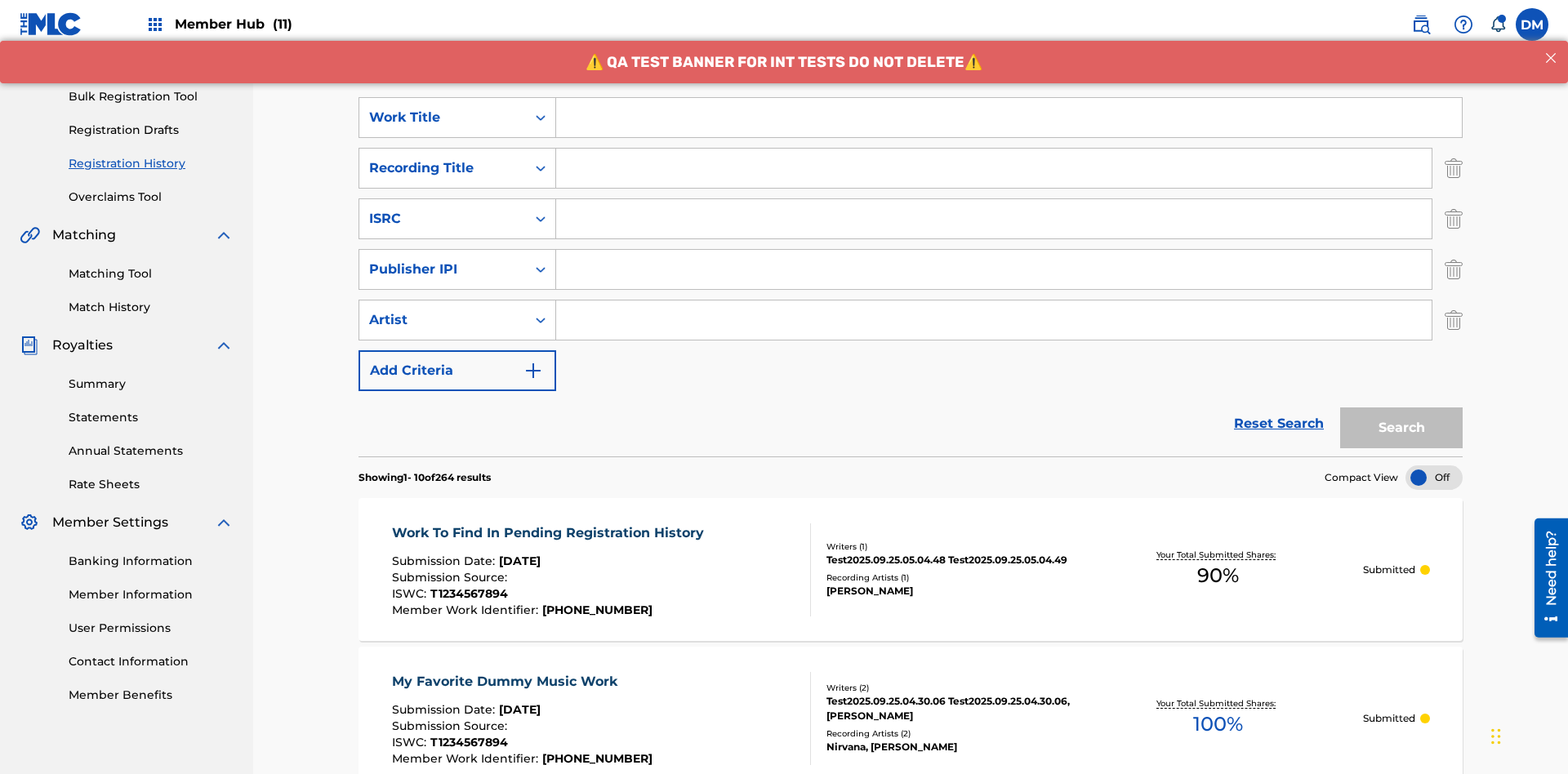
click at [1008, 118] on input "Search Form" at bounding box center [1009, 117] width 906 height 39
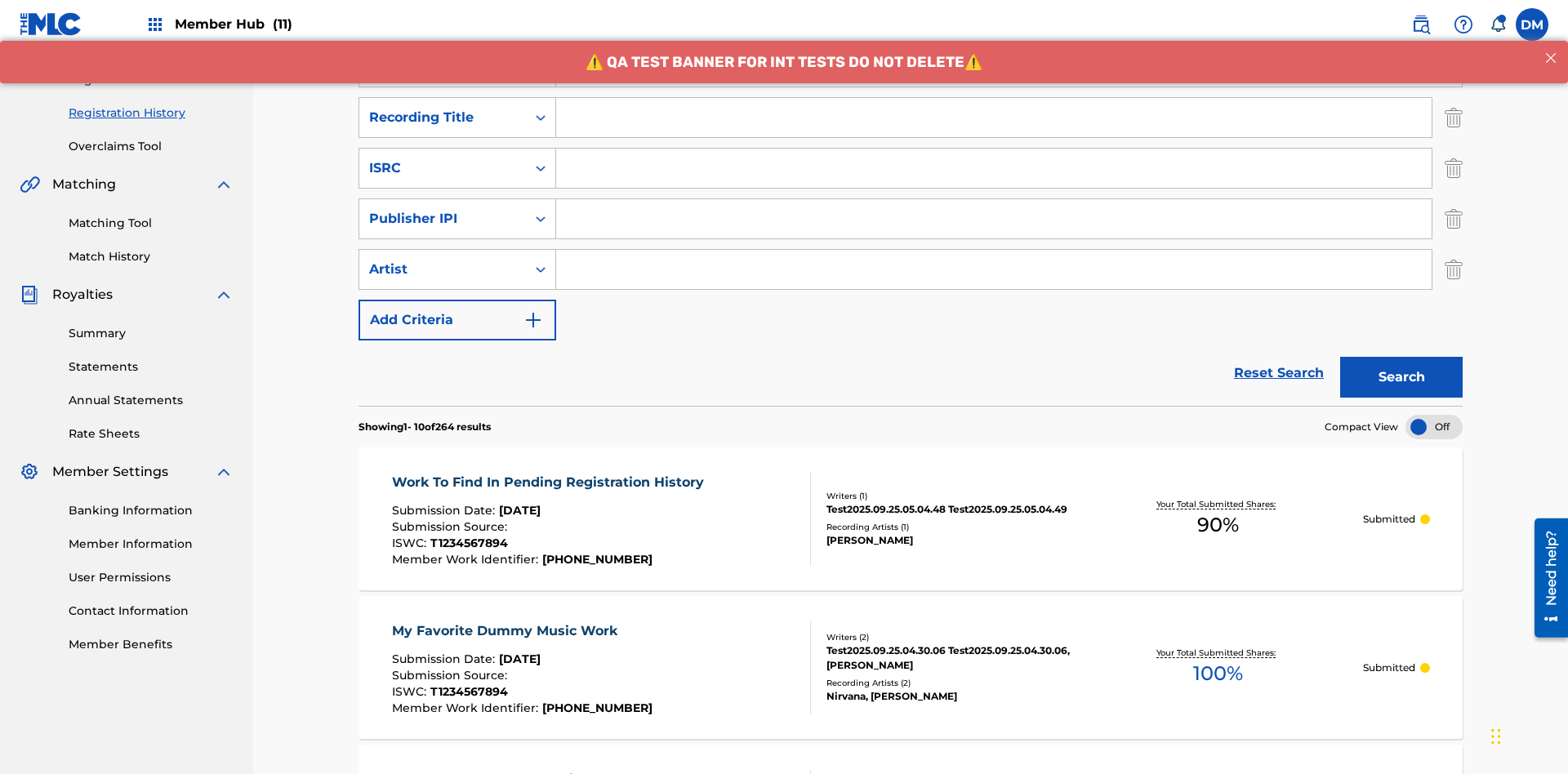
type input "Work to find in Pending Registration History"
click at [994, 118] on input "Search Form" at bounding box center [994, 117] width 876 height 39
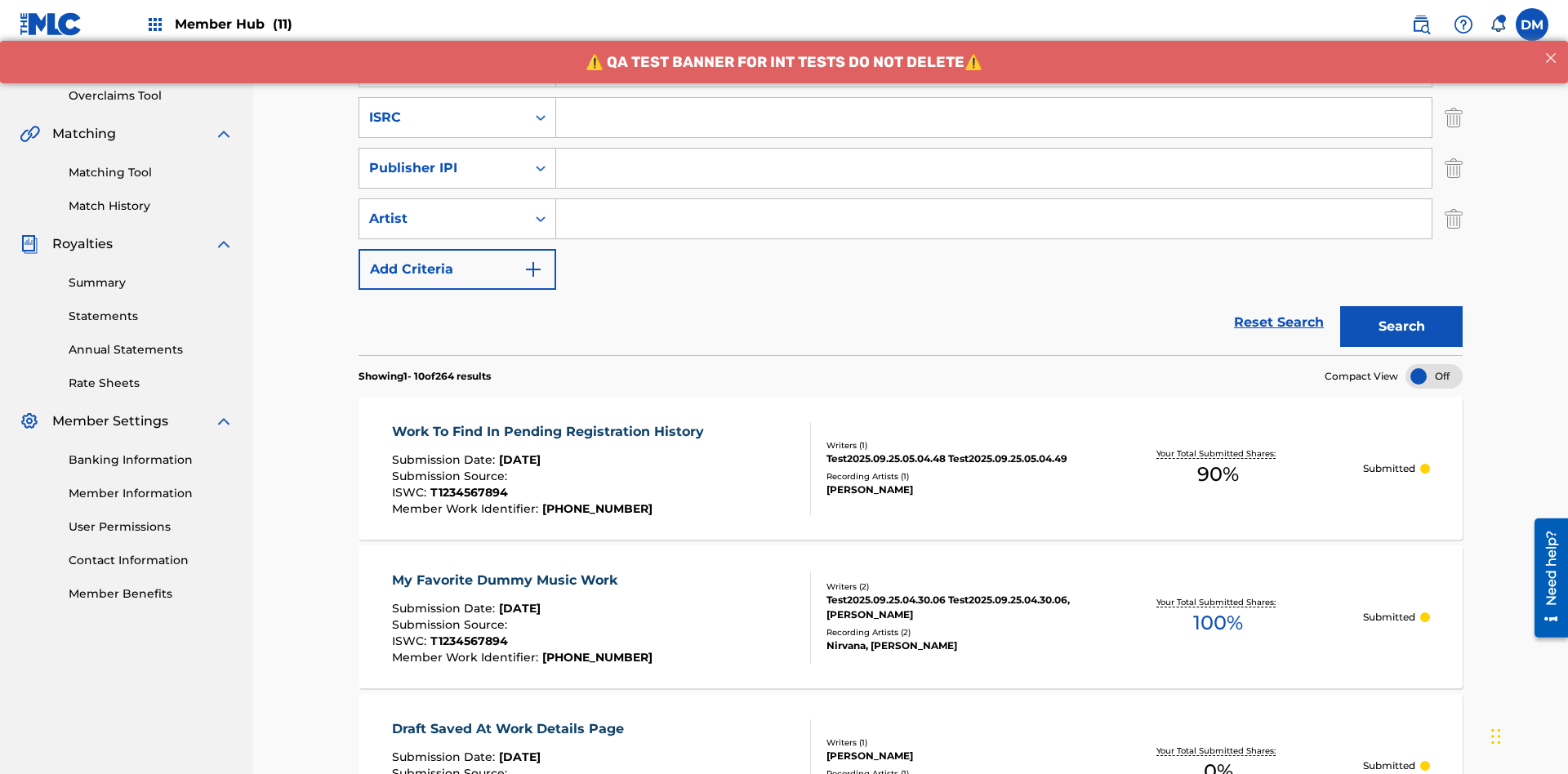
type input "Best Song Ever"
click at [994, 118] on input "Search Form" at bounding box center [994, 117] width 876 height 39
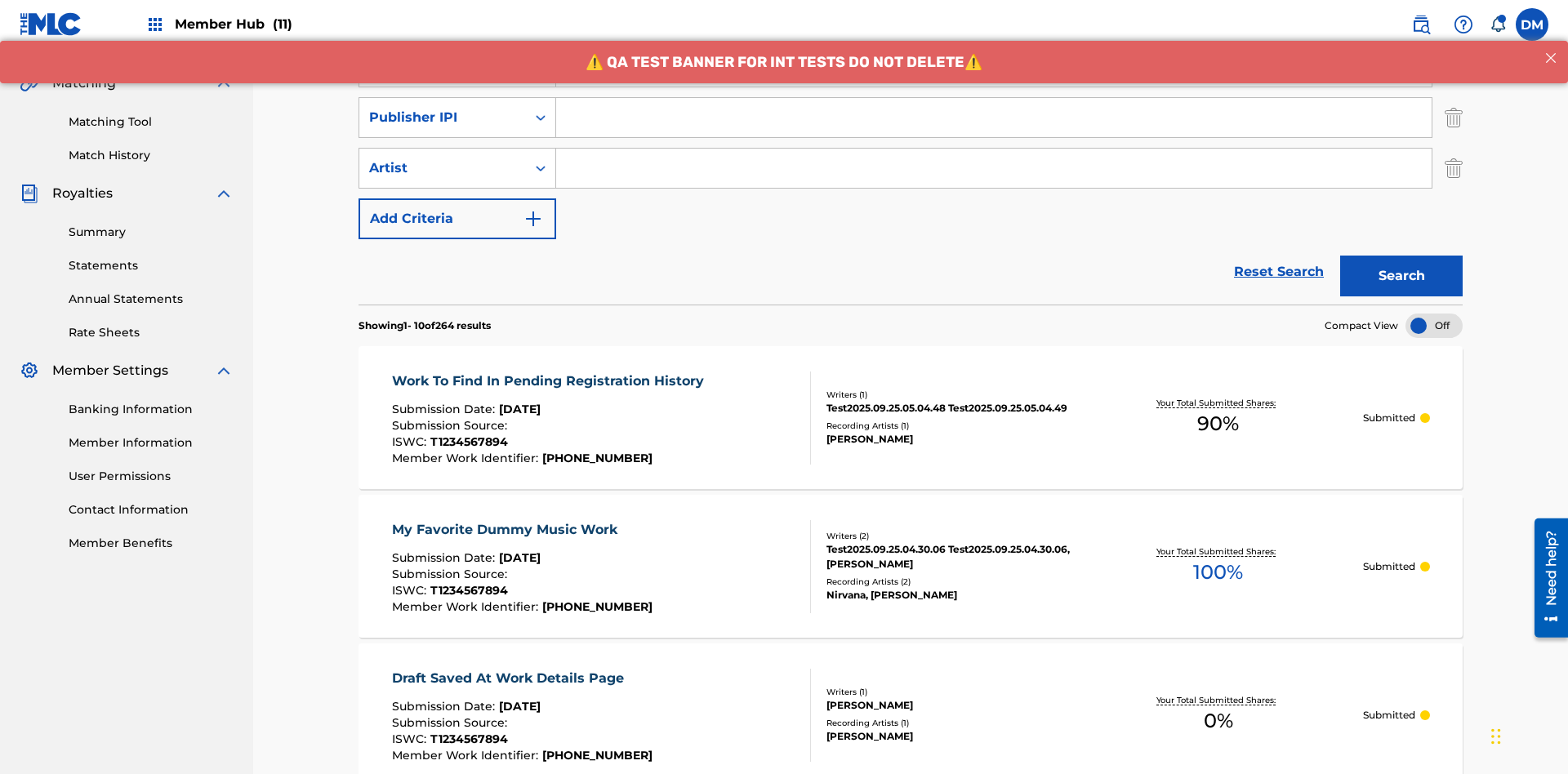
type input "AA3123123123"
click at [994, 118] on input "Search Form" at bounding box center [994, 117] width 876 height 39
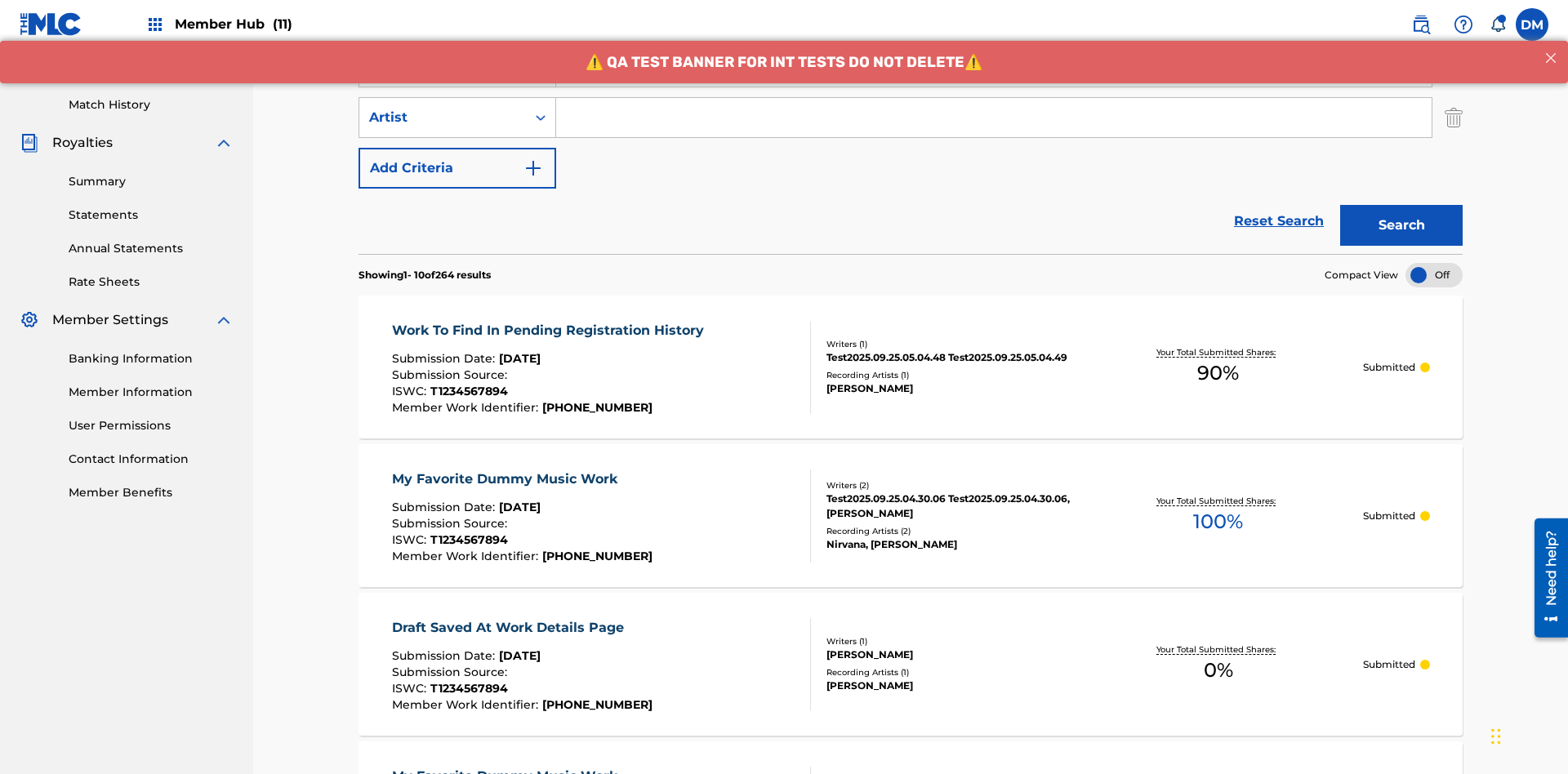
type input "00000000000"
click at [994, 118] on input "Search Form" at bounding box center [994, 117] width 876 height 39
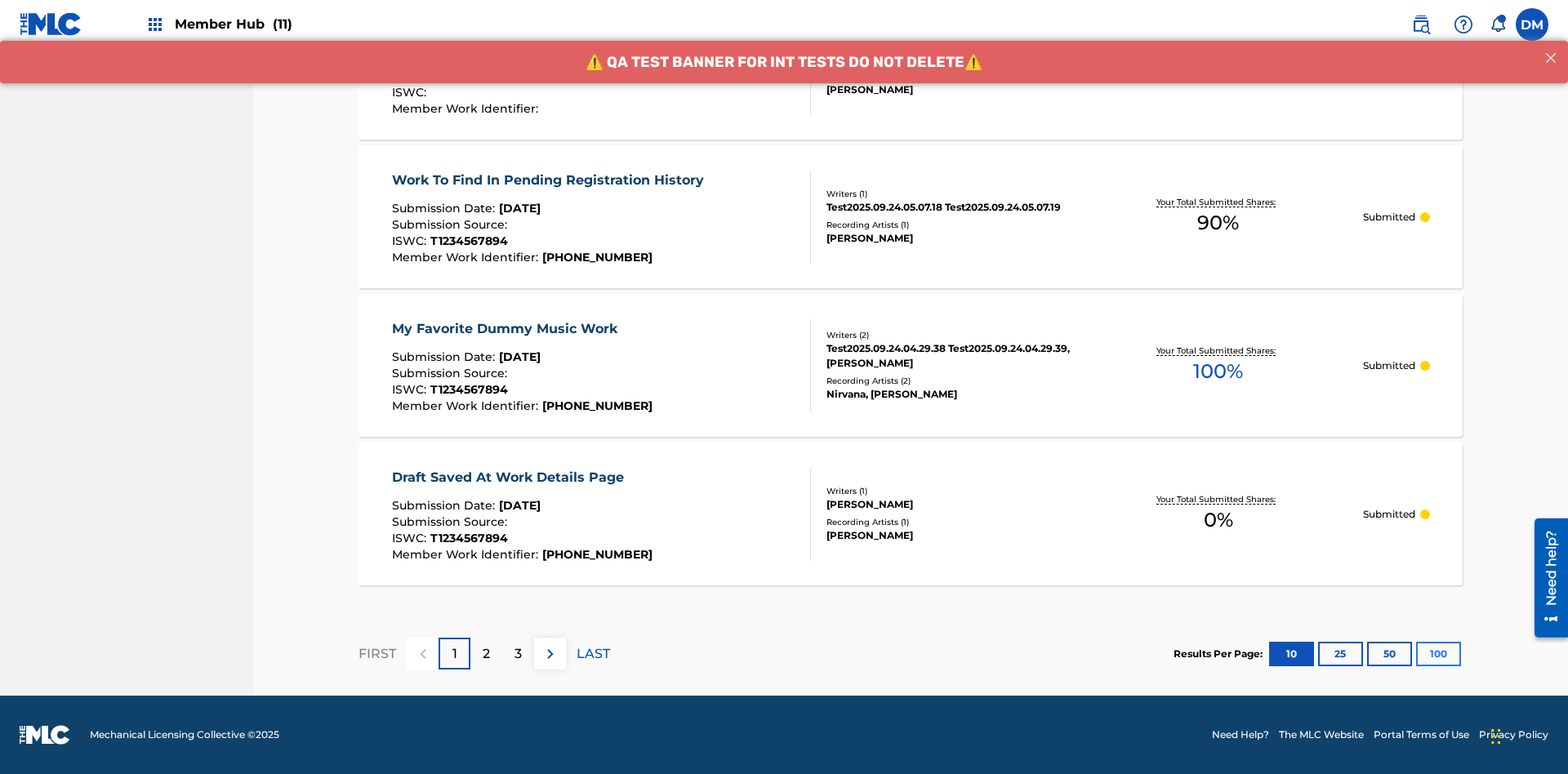
type input "Joe Lewis"
click at [1416, 653] on button "100" at bounding box center [1438, 654] width 45 height 25
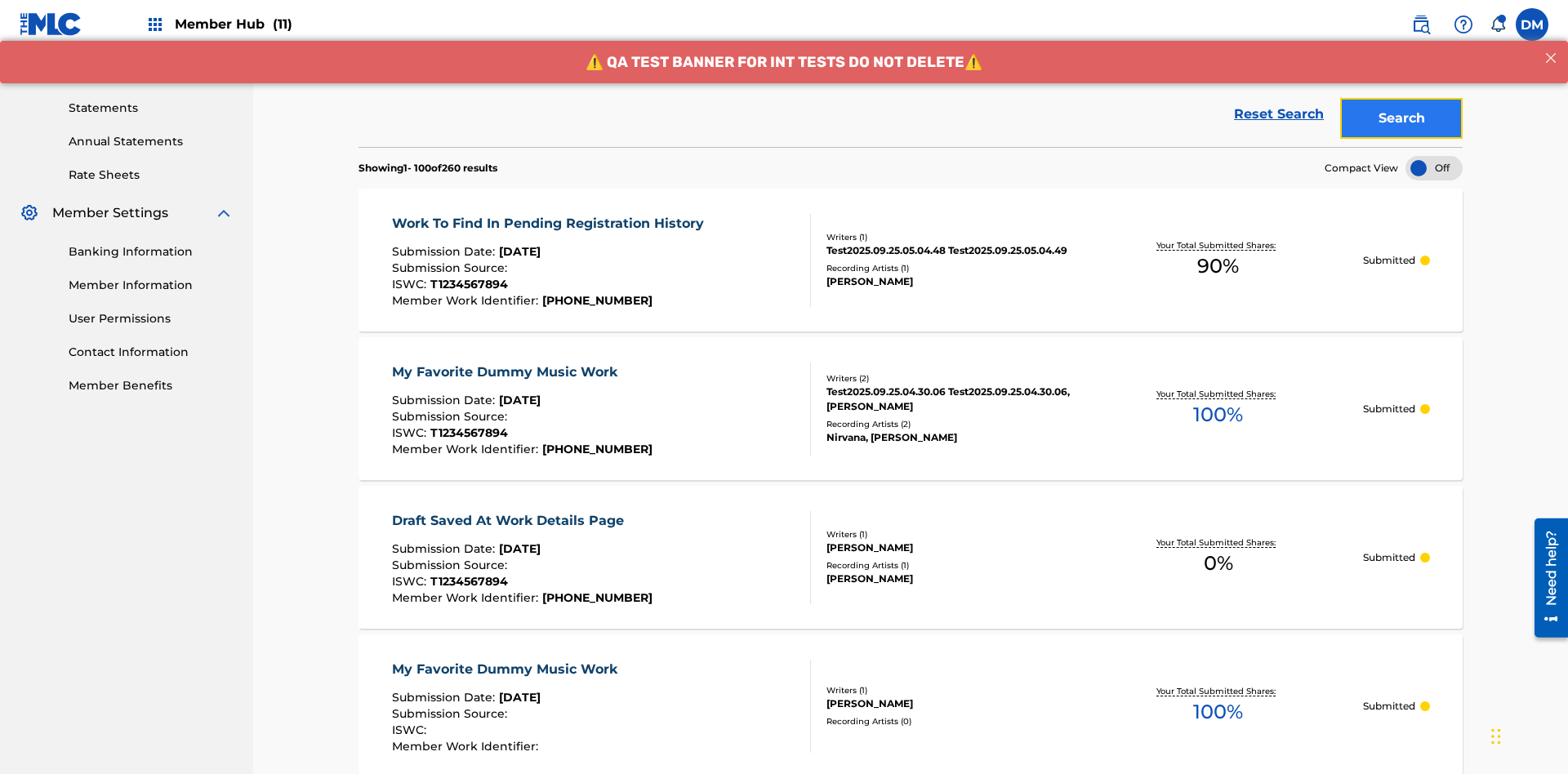
click at [1401, 119] on button "Search" at bounding box center [1401, 118] width 123 height 41
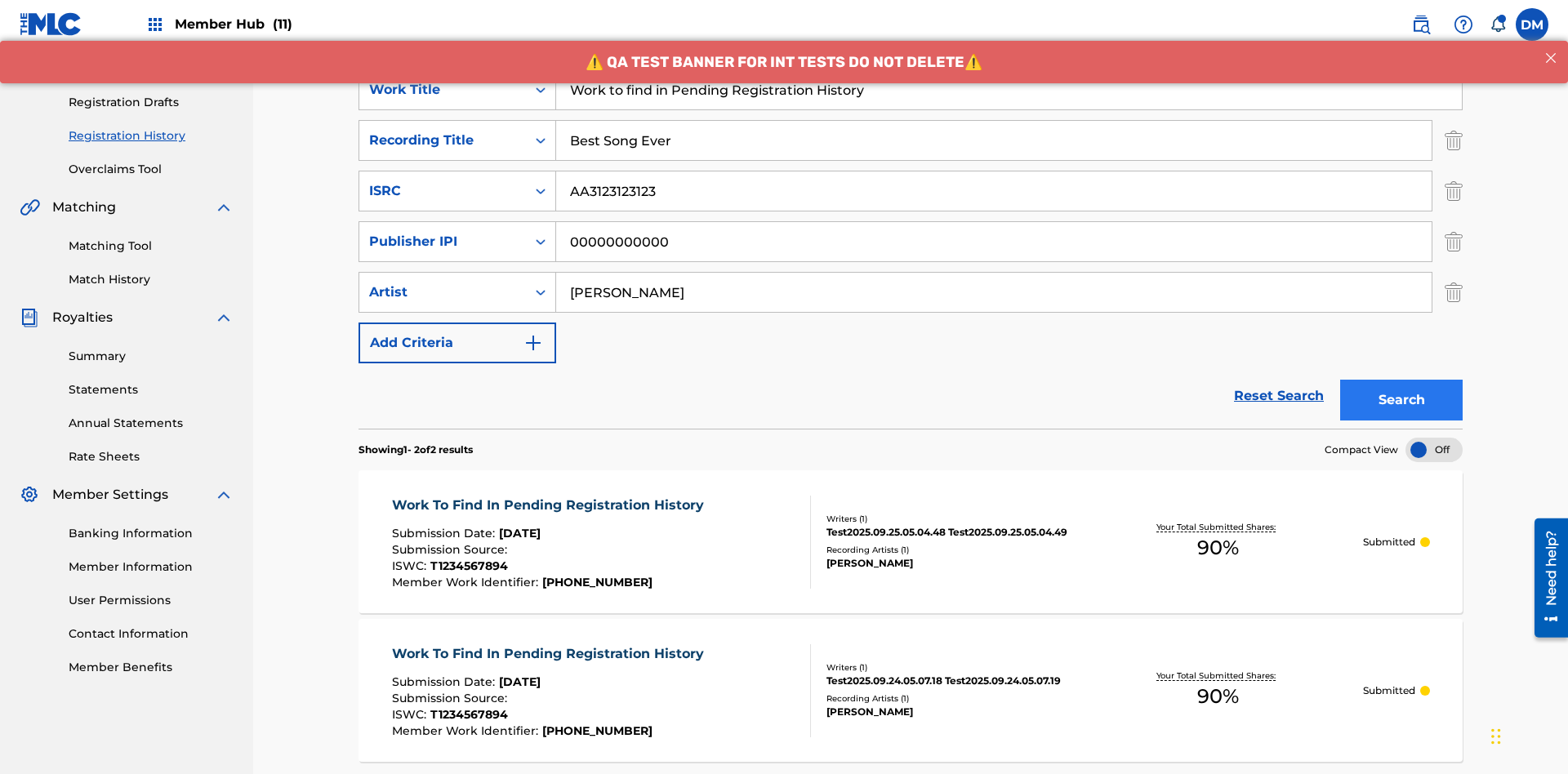
scroll to position [408, 0]
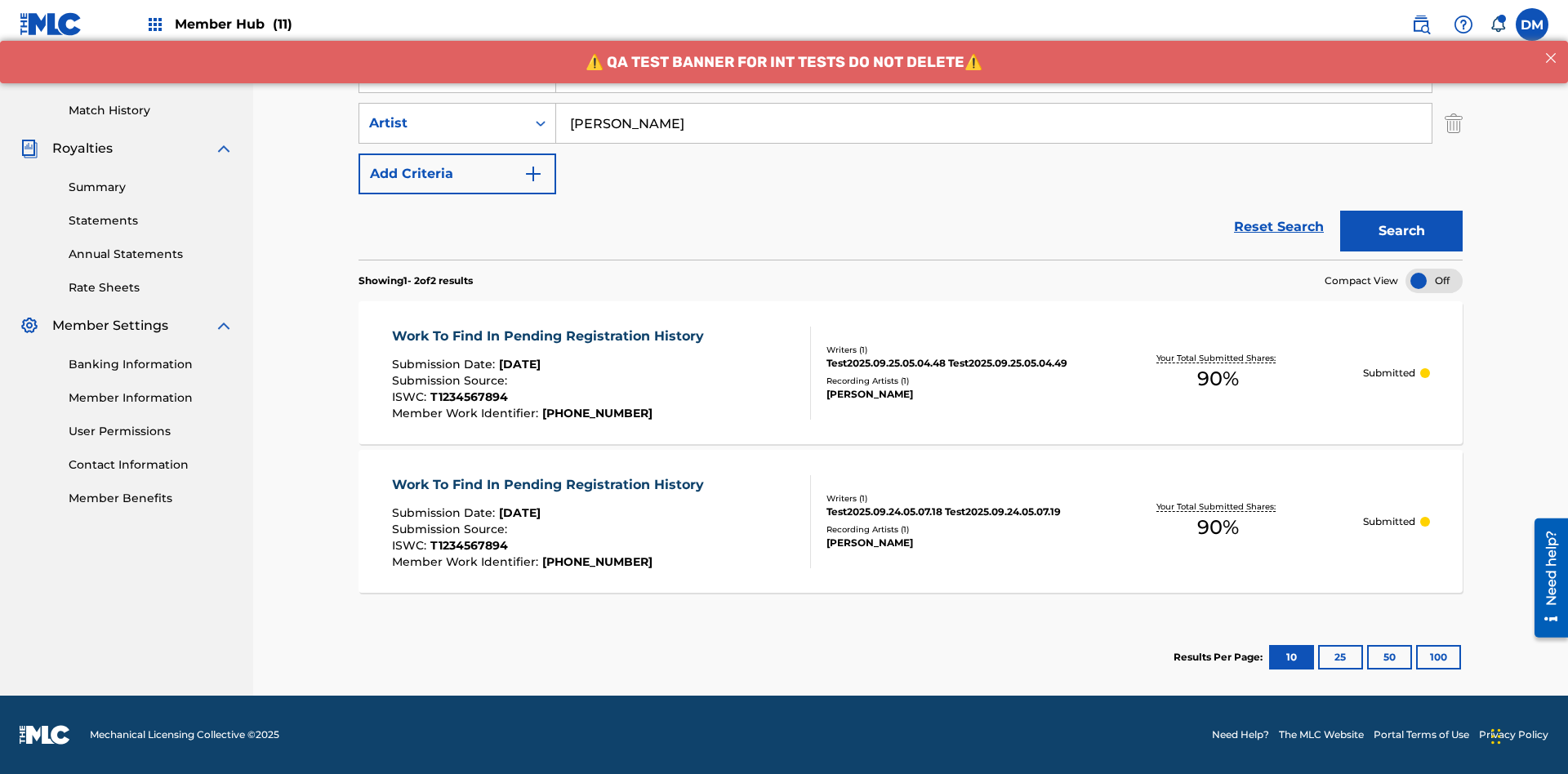
click at [1218, 379] on span "90 %" at bounding box center [1219, 378] width 42 height 29
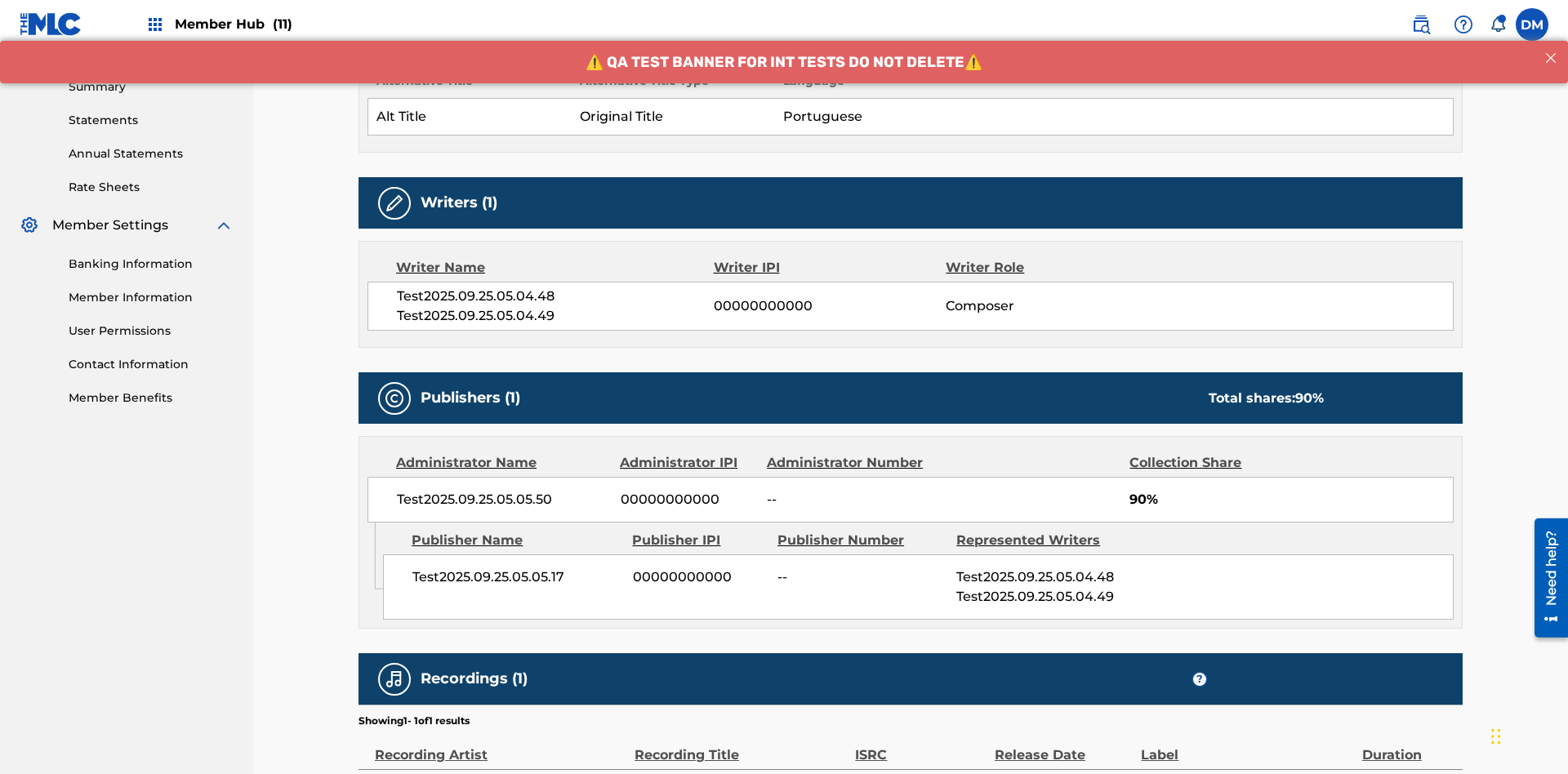
scroll to position [680, 0]
